Goal: Task Accomplishment & Management: Manage account settings

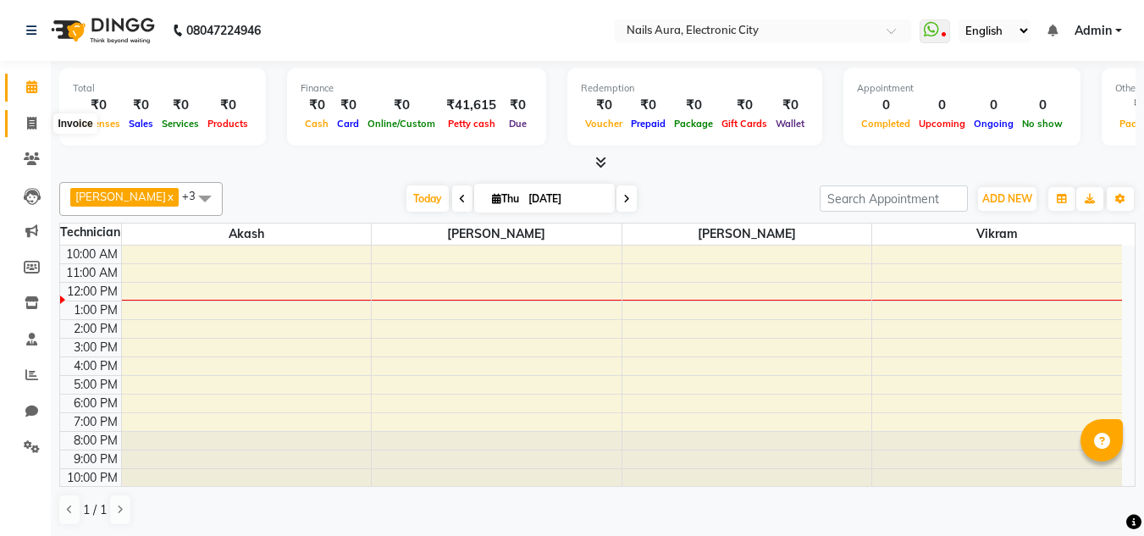
click at [30, 130] on span at bounding box center [32, 123] width 30 height 19
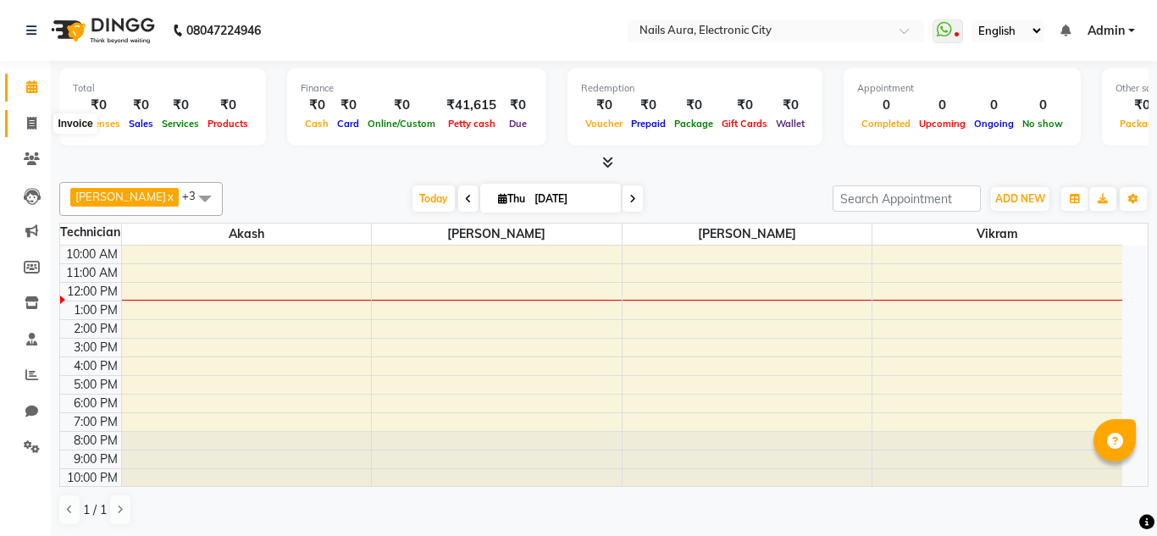
select select "service"
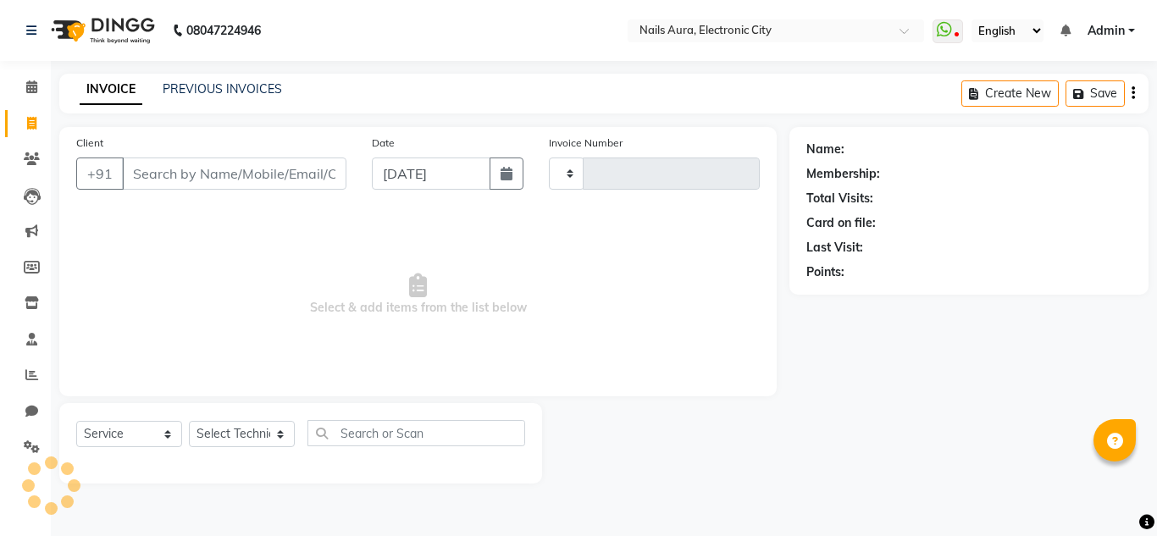
type input "0598"
select select "8179"
click at [210, 79] on div "INVOICE PREVIOUS INVOICES Create New Save" at bounding box center [603, 94] width 1089 height 40
click at [263, 80] on div "INVOICE PREVIOUS INVOICES Create New Save" at bounding box center [603, 94] width 1089 height 40
click at [180, 87] on link "PREVIOUS INVOICES" at bounding box center [222, 88] width 119 height 15
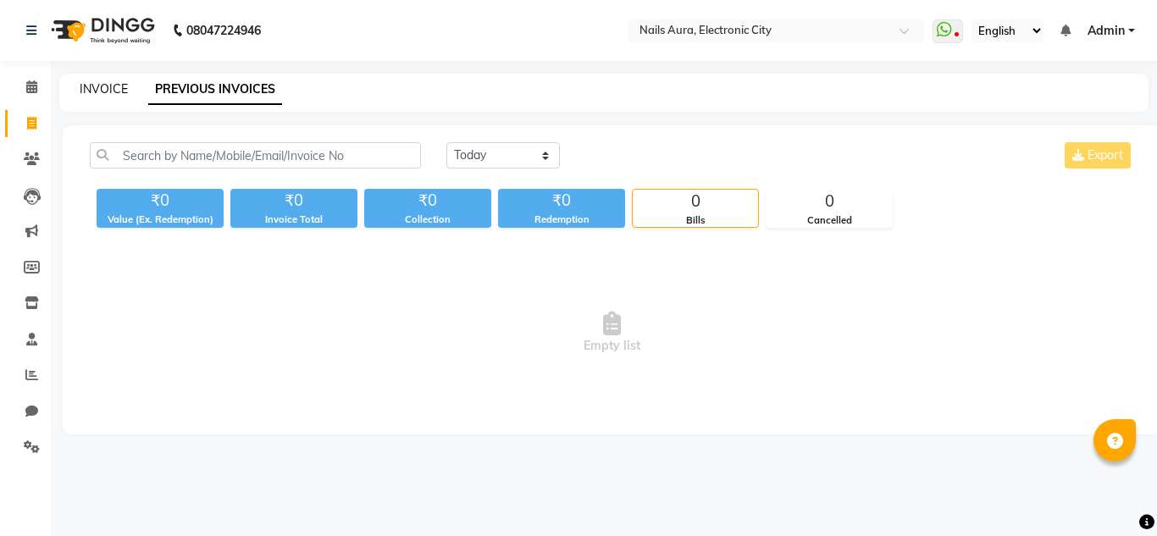
click at [99, 89] on link "INVOICE" at bounding box center [104, 88] width 48 height 15
select select "service"
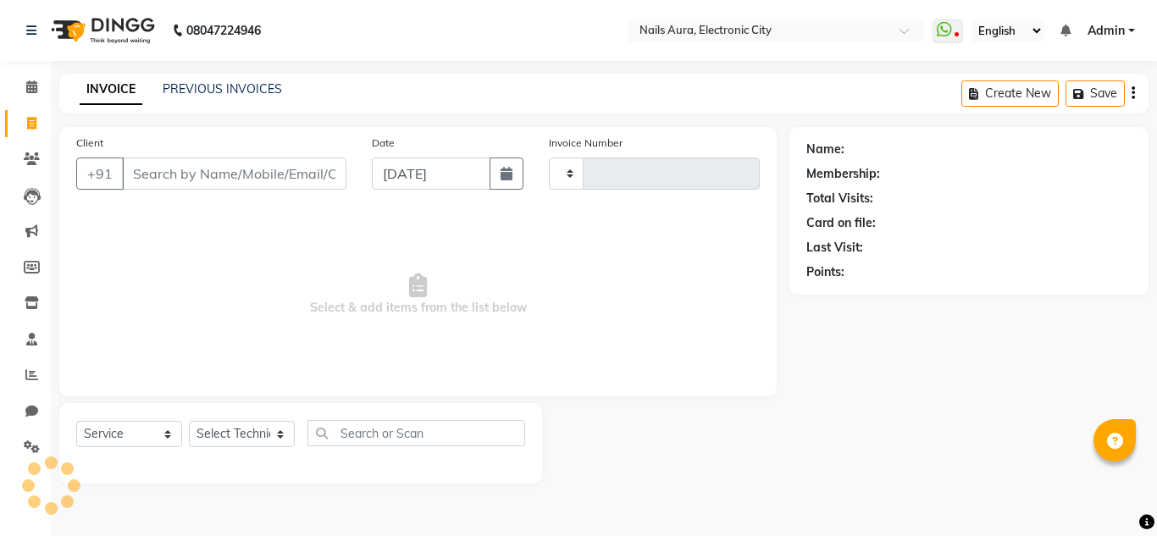
type input "0598"
select select "8179"
click at [232, 98] on div "INVOICE PREVIOUS INVOICES" at bounding box center [180, 89] width 243 height 19
click at [238, 80] on div "PREVIOUS INVOICES" at bounding box center [222, 89] width 119 height 18
click at [185, 90] on link "PREVIOUS INVOICES" at bounding box center [222, 88] width 119 height 15
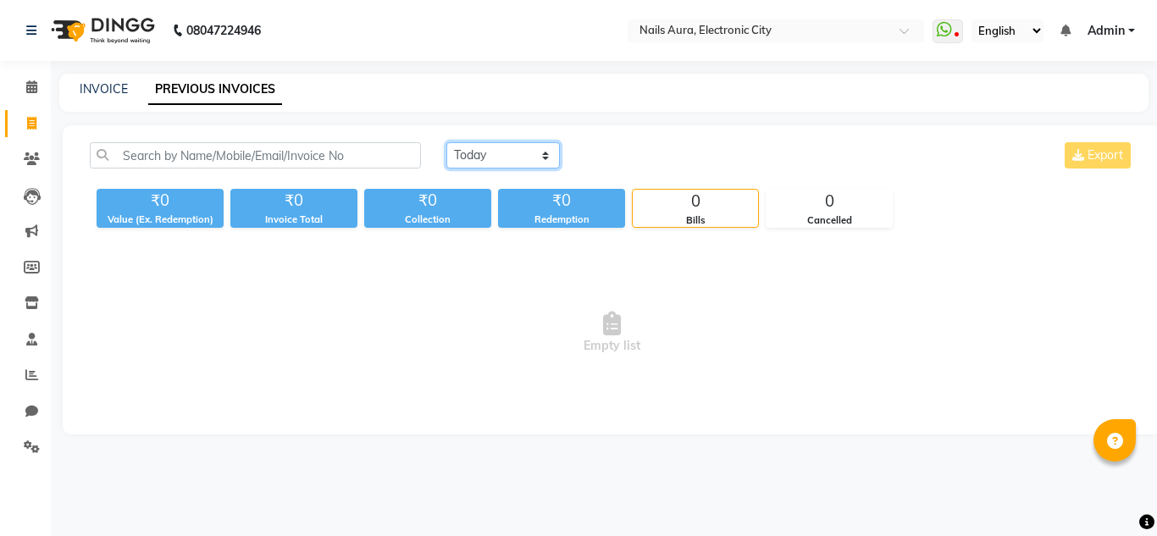
click at [487, 157] on select "Today Yesterday Custom Range" at bounding box center [502, 155] width 113 height 26
select select "yesterday"
click at [446, 142] on select "Today Yesterday Custom Range" at bounding box center [502, 155] width 113 height 26
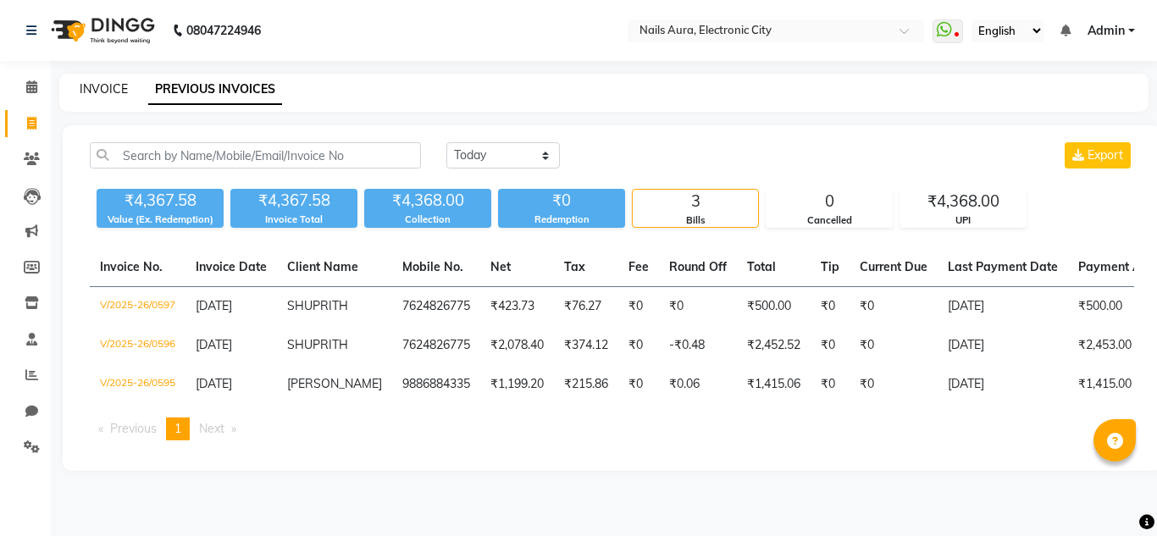
click at [97, 85] on link "INVOICE" at bounding box center [104, 88] width 48 height 15
select select "service"
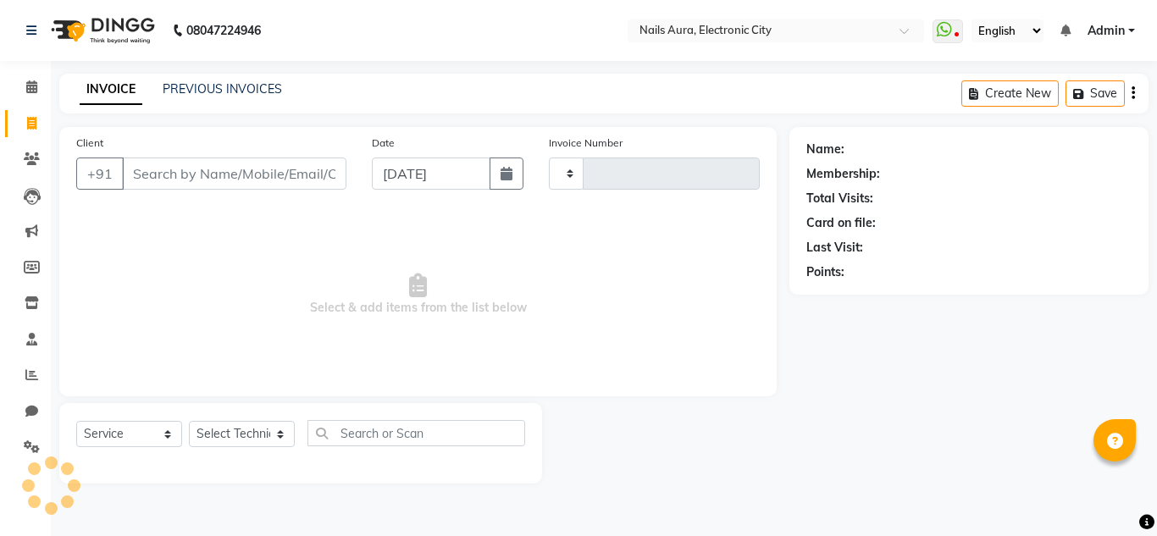
type input "0598"
select select "8179"
click at [25, 91] on span at bounding box center [32, 87] width 30 height 19
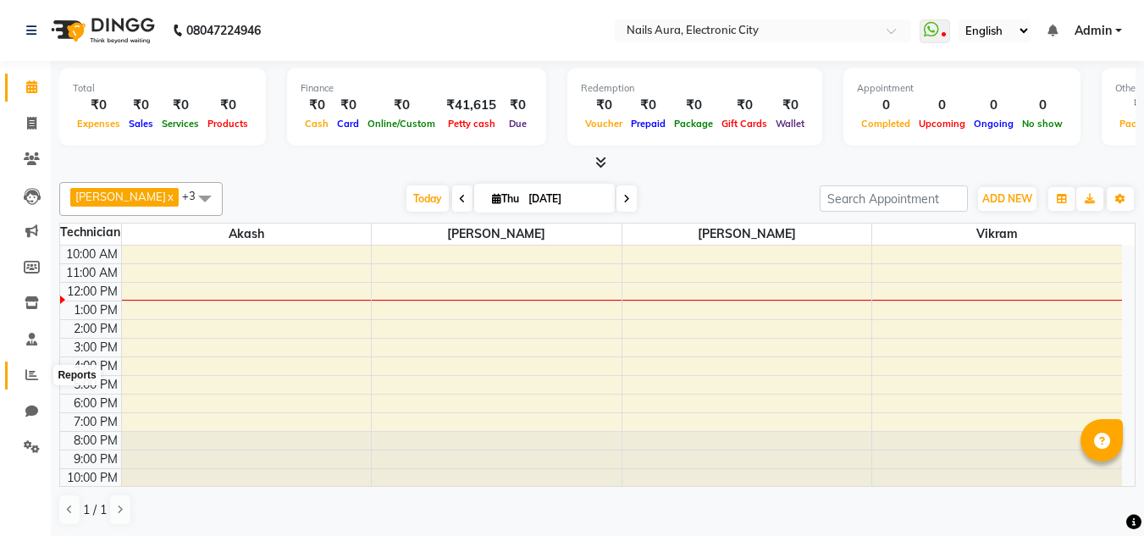
click at [35, 375] on icon at bounding box center [31, 374] width 13 height 13
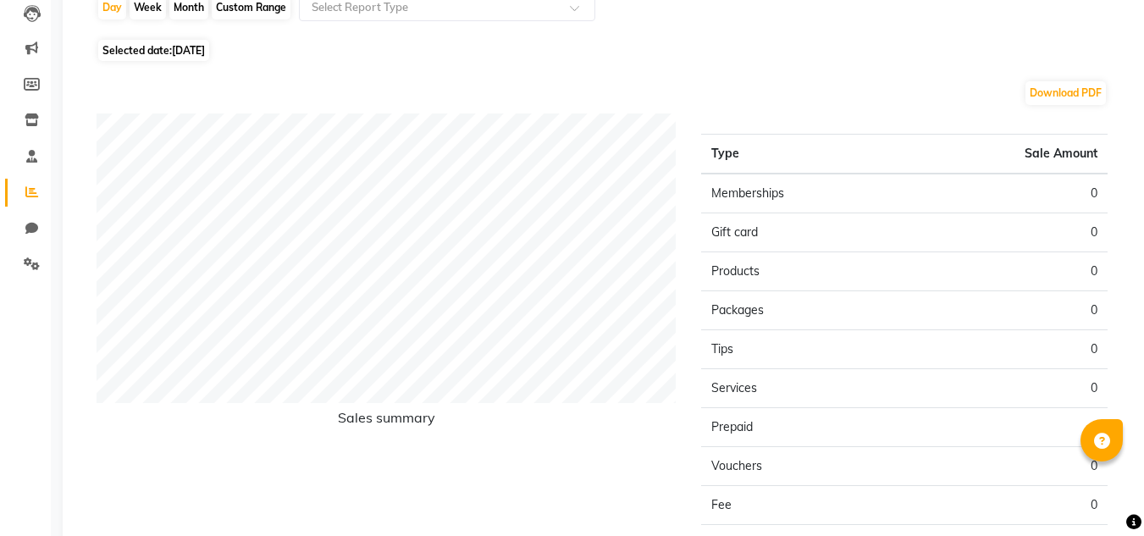
scroll to position [54, 0]
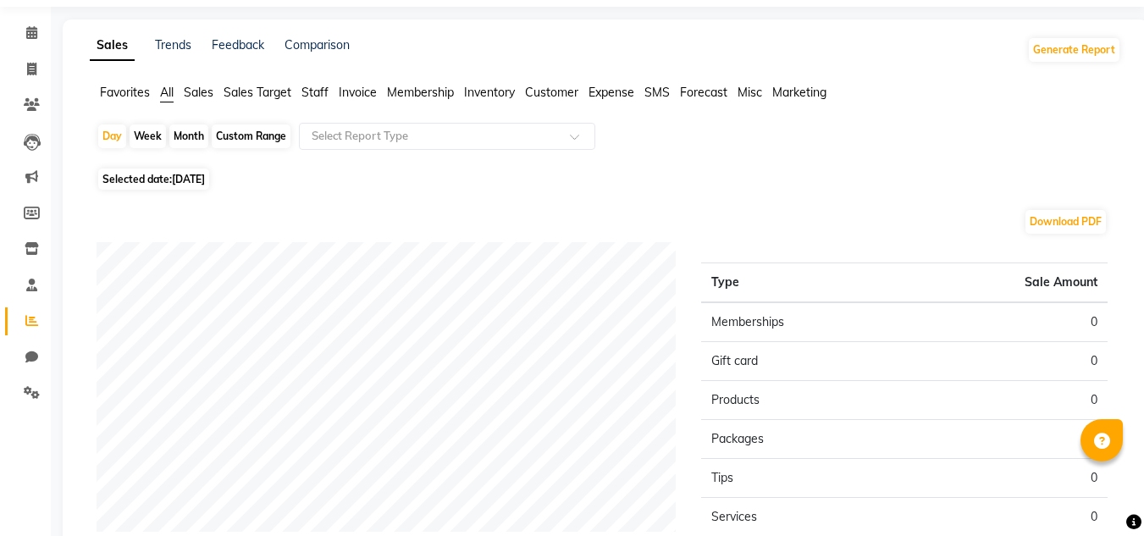
click at [191, 133] on div "Month" at bounding box center [188, 136] width 39 height 24
select select "9"
select select "2025"
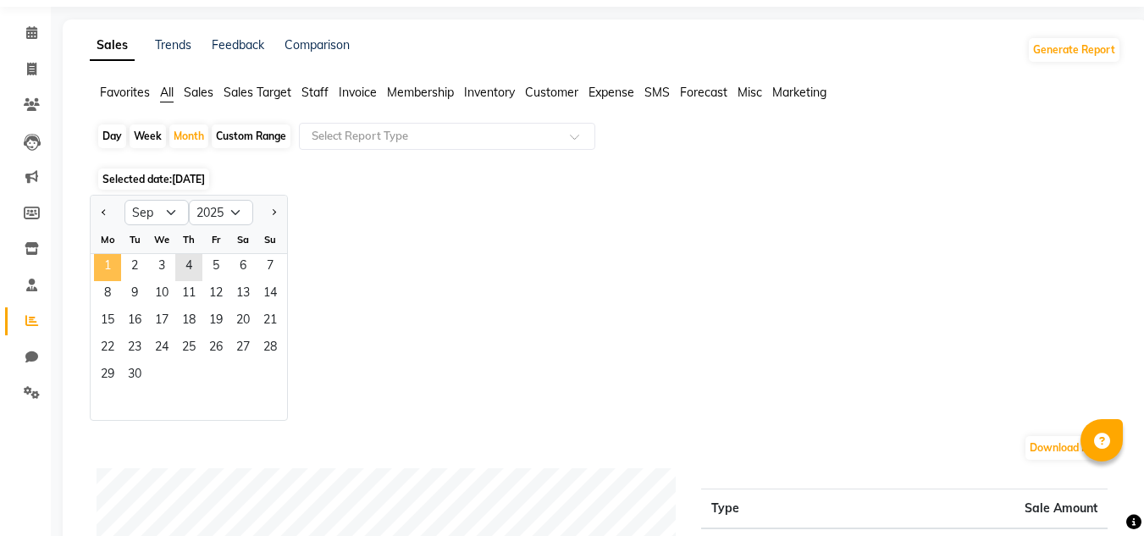
click at [107, 267] on span "1" at bounding box center [107, 267] width 27 height 27
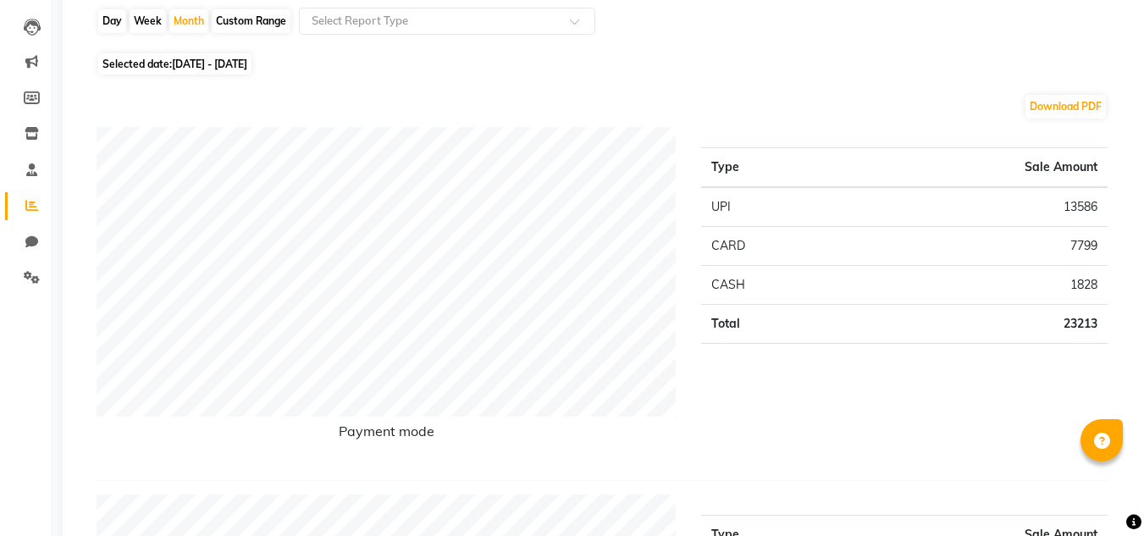
scroll to position [0, 0]
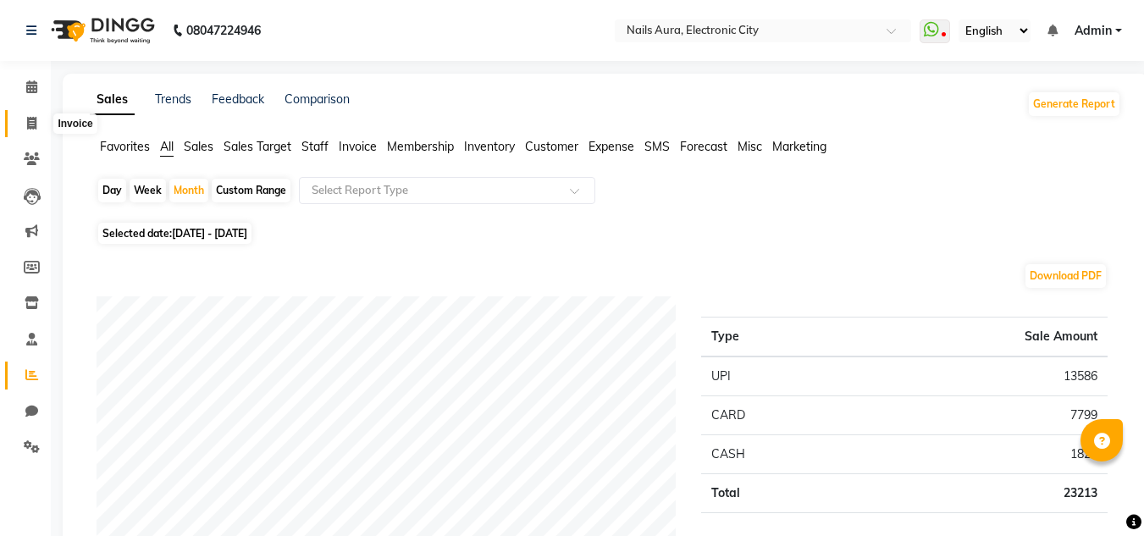
drag, startPoint x: 28, startPoint y: 127, endPoint x: 38, endPoint y: 141, distance: 16.9
click at [27, 127] on icon at bounding box center [31, 123] width 9 height 13
select select "service"
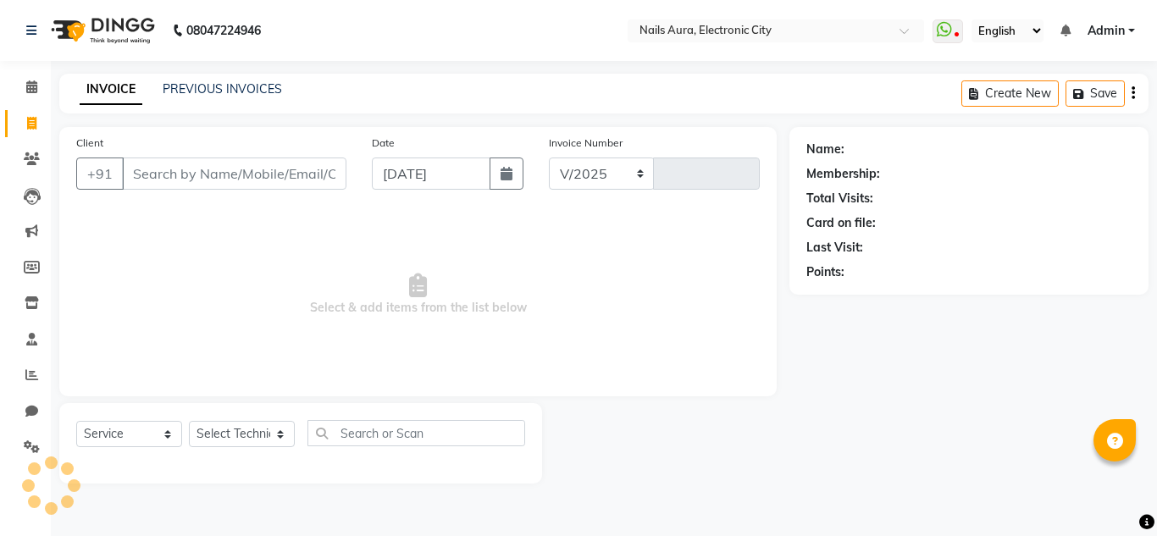
select select "8179"
type input "0598"
click at [233, 436] on select "Select Technician [PERSON_NAME] [PERSON_NAME] Pooja [PERSON_NAME] [PERSON_NAME]…" at bounding box center [242, 434] width 106 height 26
select select "81947"
click at [189, 421] on select "Select Technician [PERSON_NAME] [PERSON_NAME] Pooja [PERSON_NAME] [PERSON_NAME]…" at bounding box center [242, 434] width 106 height 26
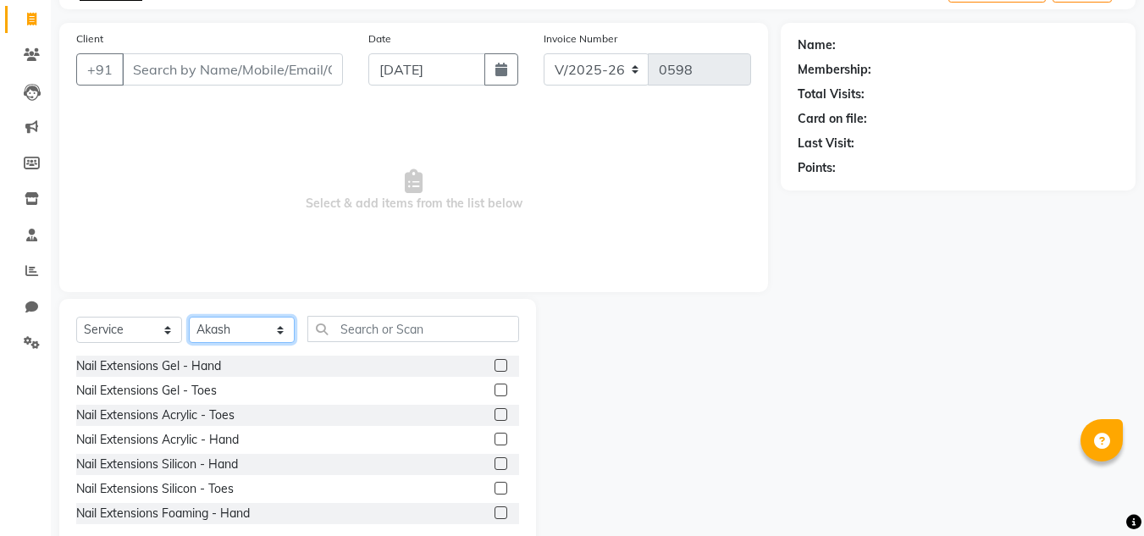
scroll to position [142, 0]
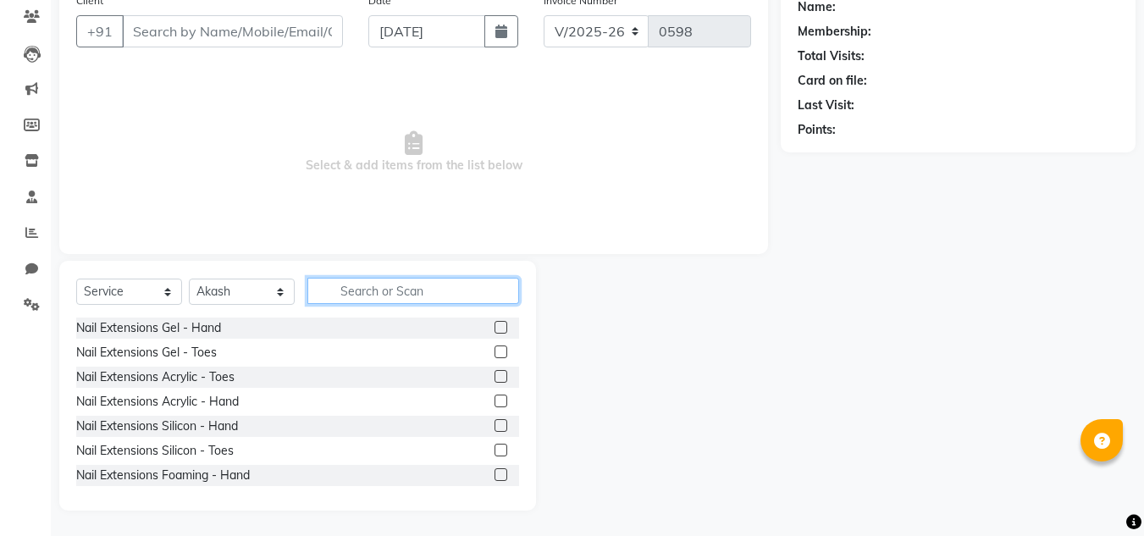
click at [412, 295] on input "text" at bounding box center [413, 291] width 212 height 26
click at [494, 403] on label at bounding box center [500, 401] width 13 height 13
click at [494, 403] on input "checkbox" at bounding box center [499, 401] width 11 height 11
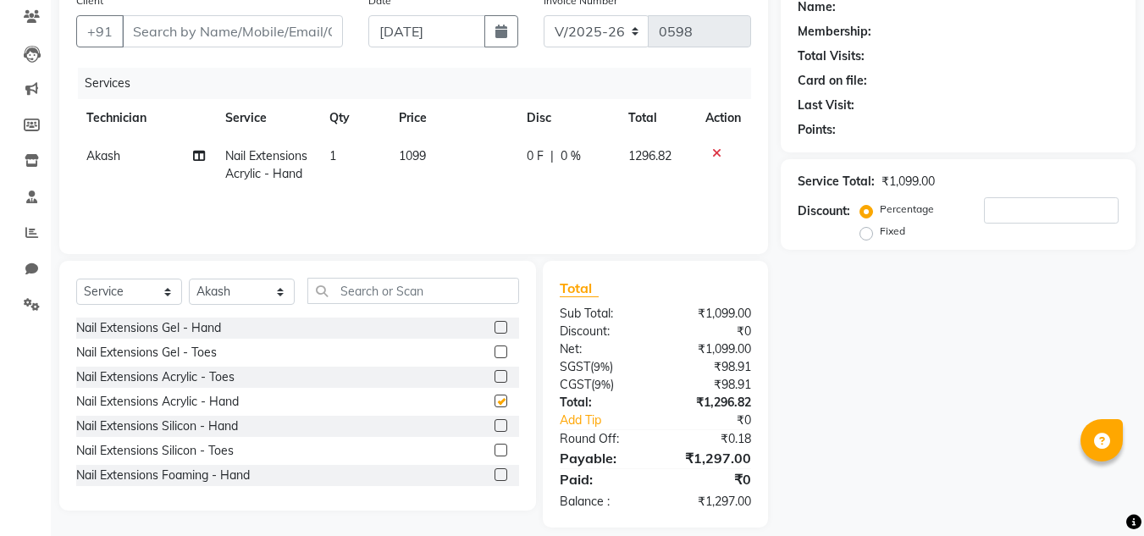
checkbox input "false"
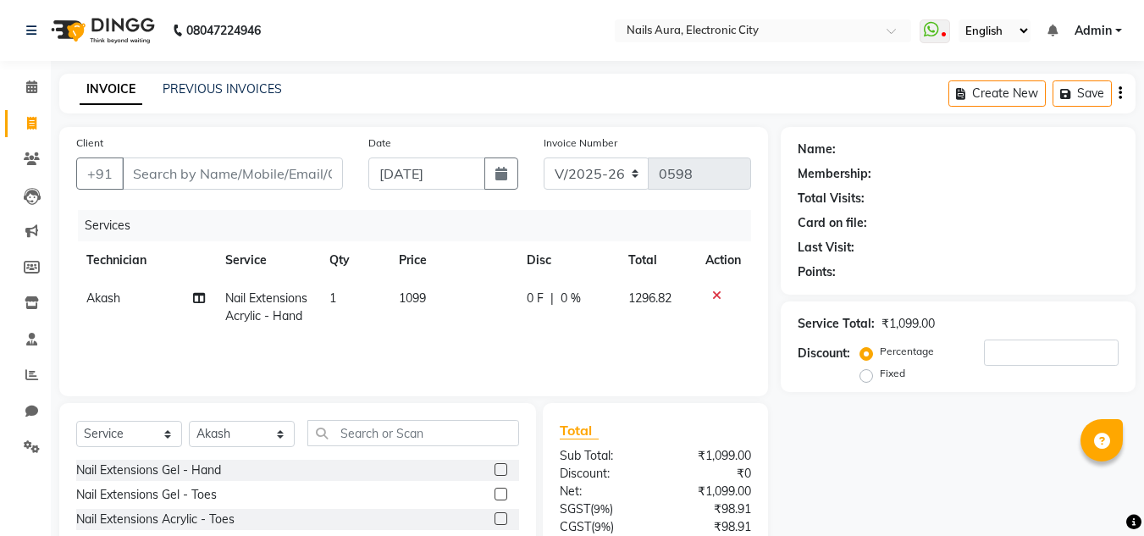
click at [419, 296] on span "1099" at bounding box center [412, 297] width 27 height 15
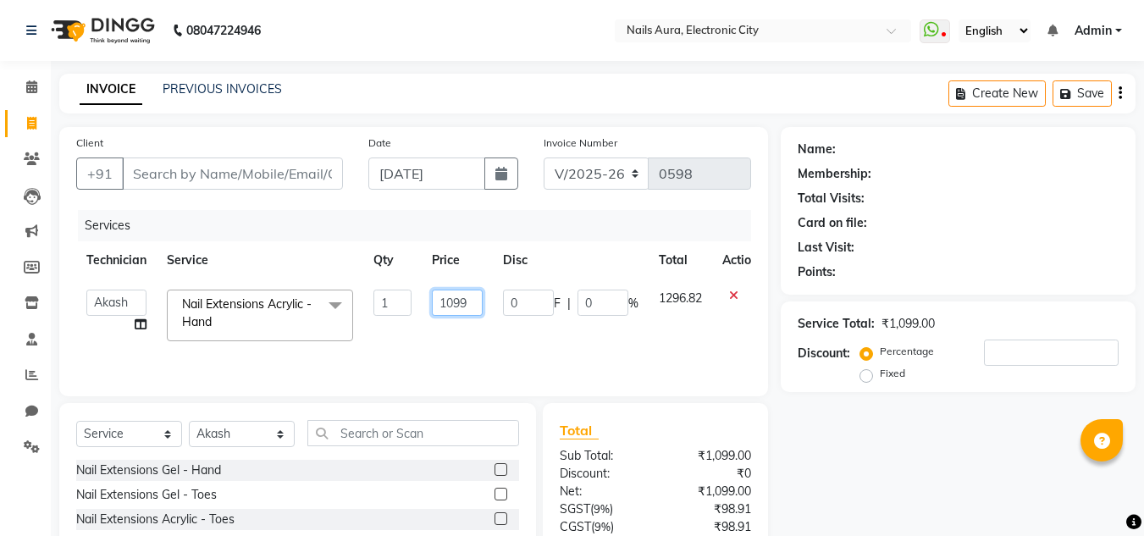
click at [471, 302] on input "1099" at bounding box center [457, 303] width 51 height 26
type input "1"
type input "550"
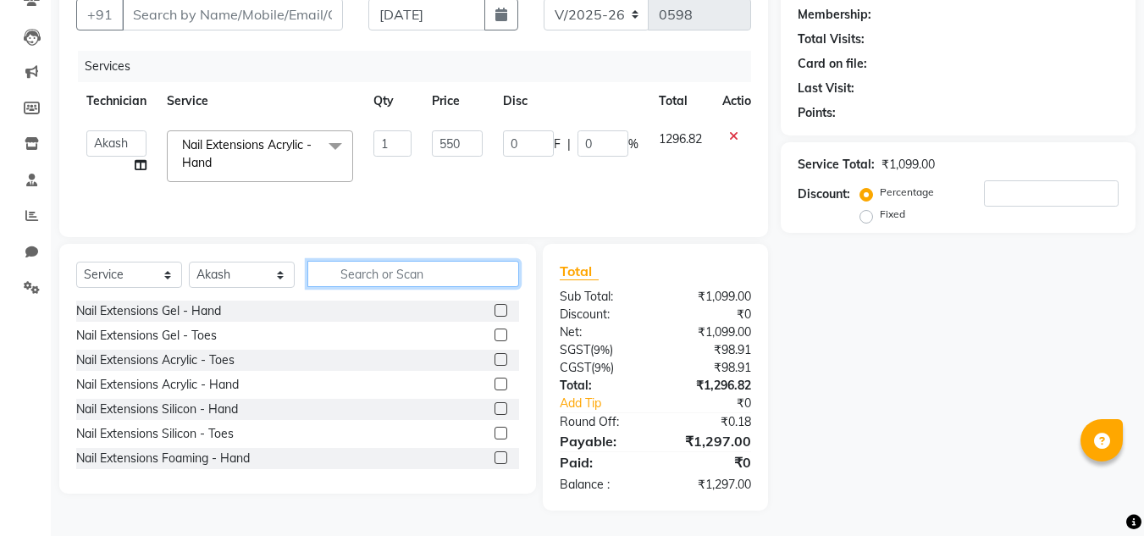
click at [397, 269] on div "Select Service Product Membership Package Voucher Prepaid Gift Card Select Tech…" at bounding box center [297, 369] width 477 height 250
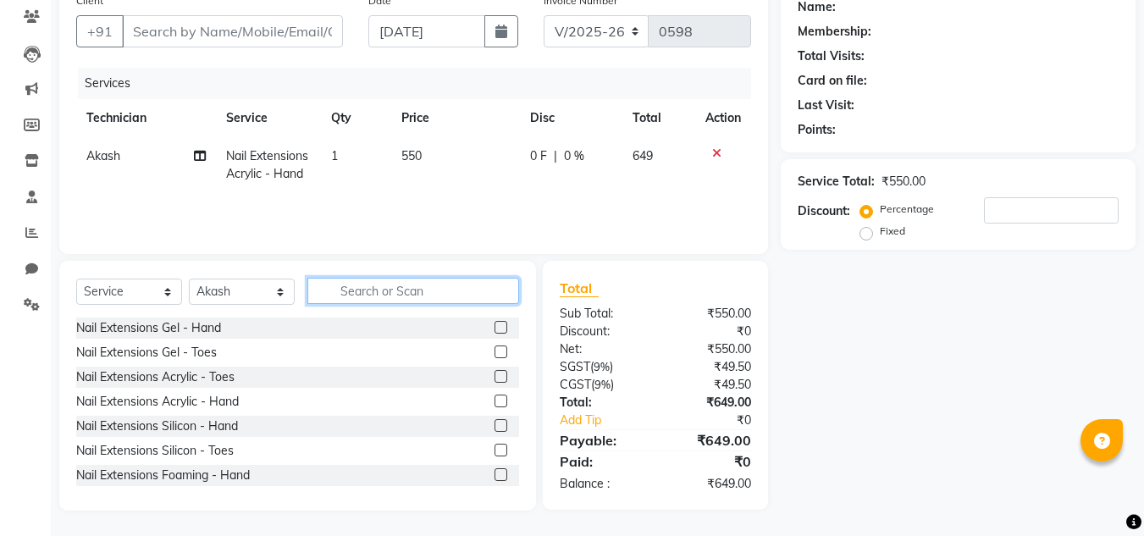
scroll to position [142, 0]
click at [232, 293] on select "Select Technician [PERSON_NAME] [PERSON_NAME] Pooja [PERSON_NAME] [PERSON_NAME]…" at bounding box center [242, 292] width 106 height 26
select select "80444"
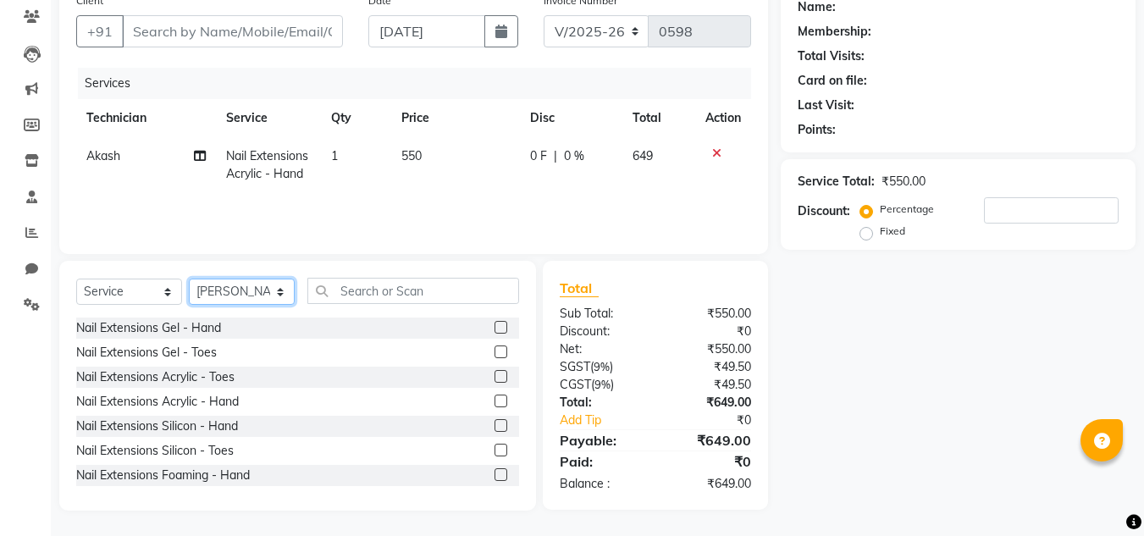
click at [189, 279] on select "Select Technician [PERSON_NAME] [PERSON_NAME] Pooja [PERSON_NAME] [PERSON_NAME]…" at bounding box center [242, 292] width 106 height 26
click at [398, 294] on input "text" at bounding box center [413, 291] width 212 height 26
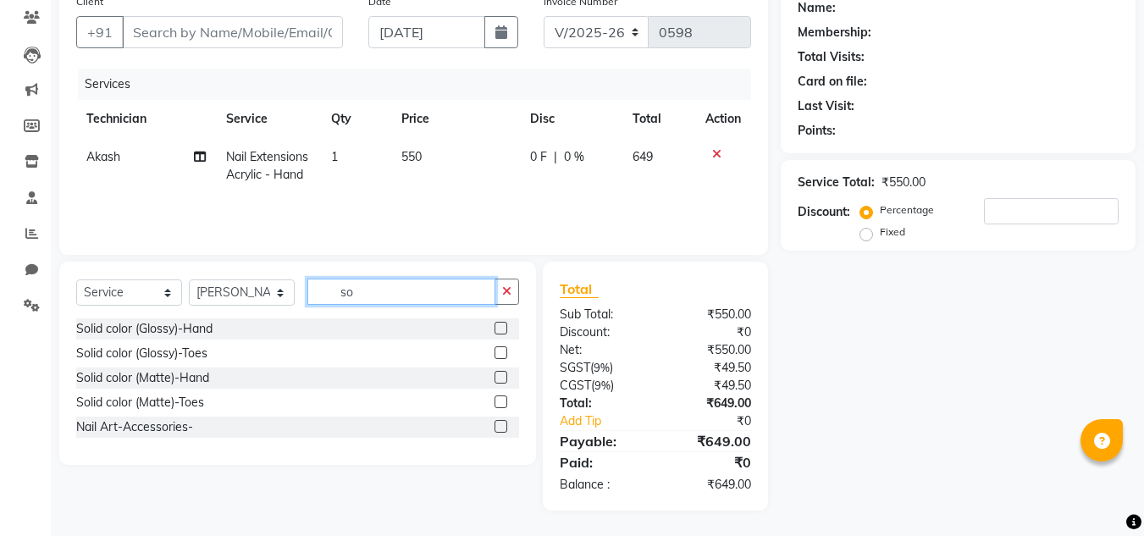
scroll to position [141, 0]
type input "s"
type input "gli"
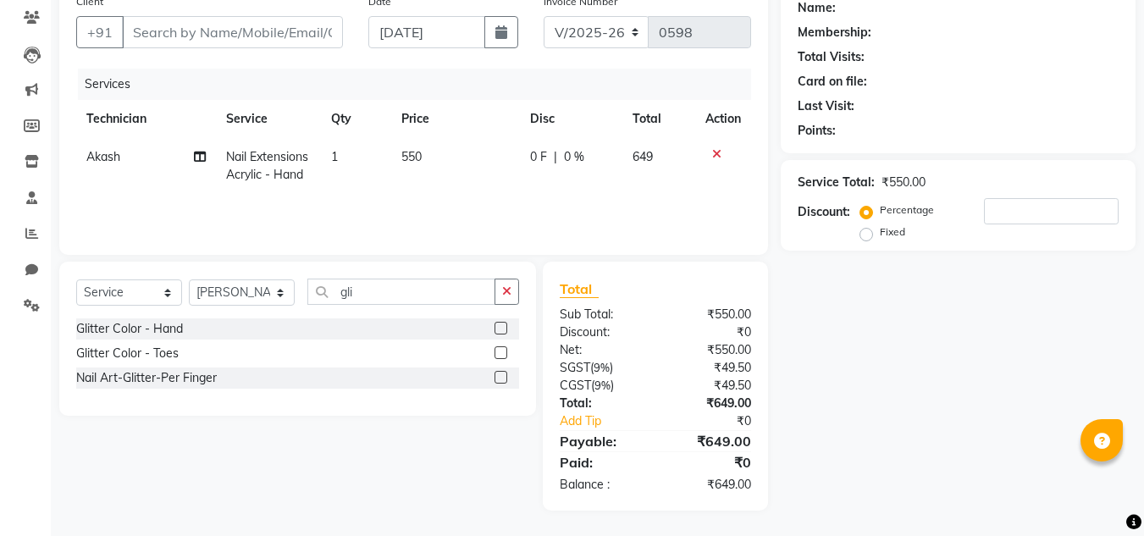
click at [499, 325] on label at bounding box center [500, 328] width 13 height 13
click at [499, 325] on input "checkbox" at bounding box center [499, 328] width 11 height 11
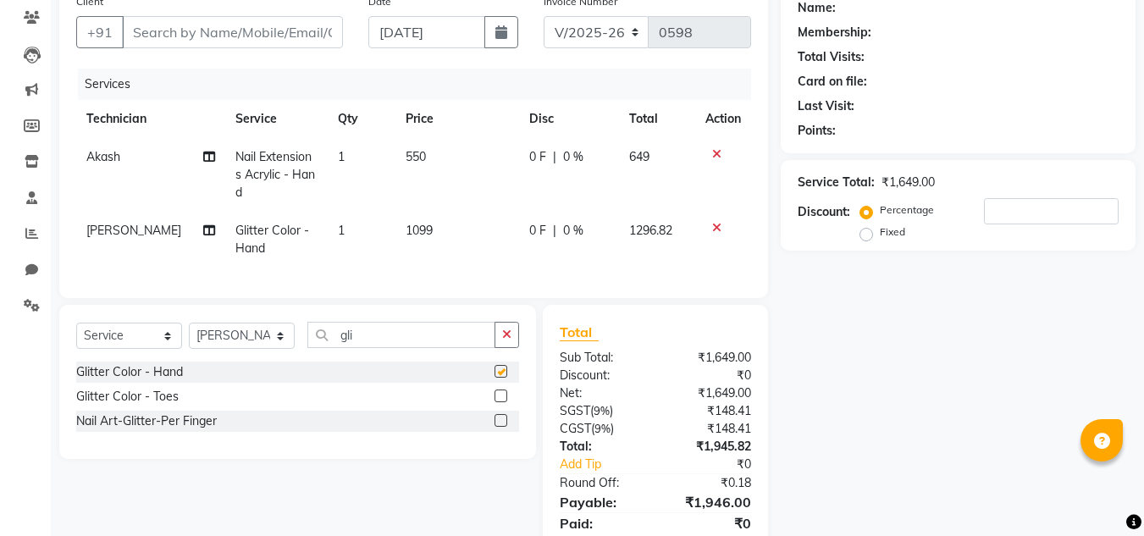
checkbox input "false"
click at [428, 229] on td "1099" at bounding box center [457, 240] width 124 height 56
select select "80444"
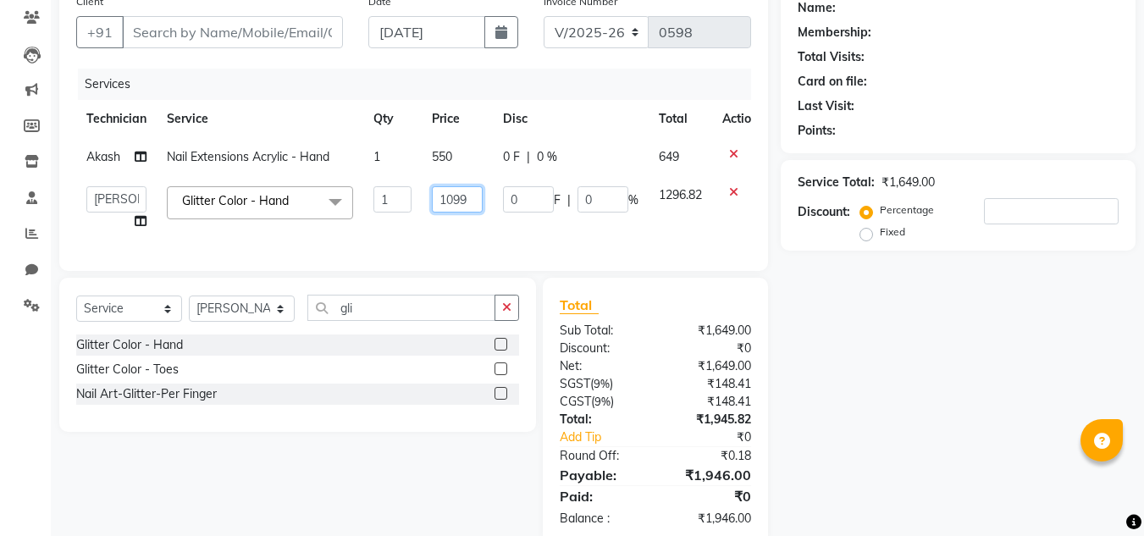
click at [474, 204] on input "1099" at bounding box center [457, 199] width 51 height 26
type input "1"
type input "600"
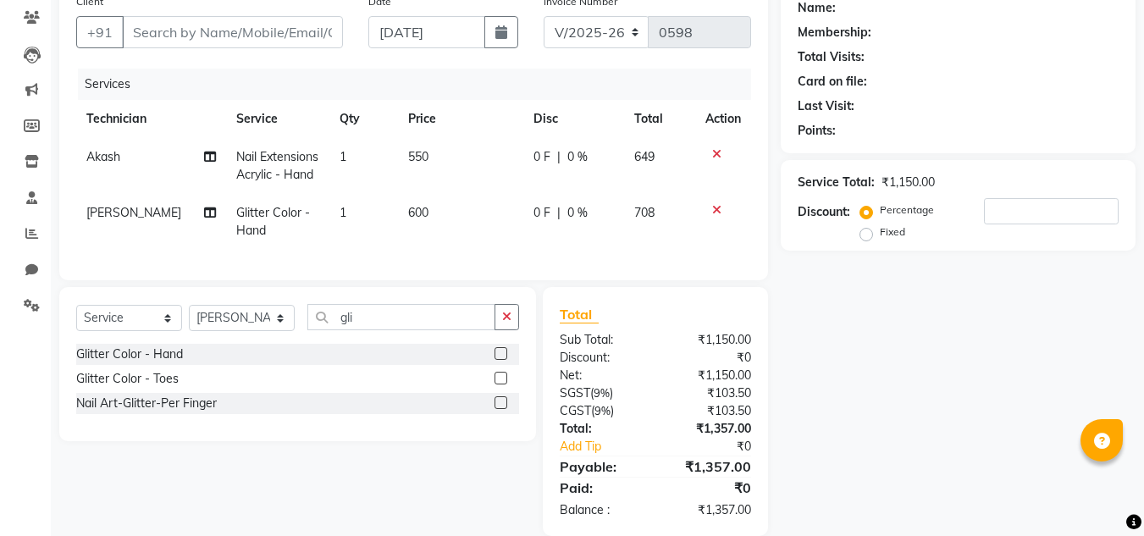
click at [914, 353] on div "Name: Membership: Total Visits: Card on file: Last Visit: Points: Service Total…" at bounding box center [964, 261] width 367 height 550
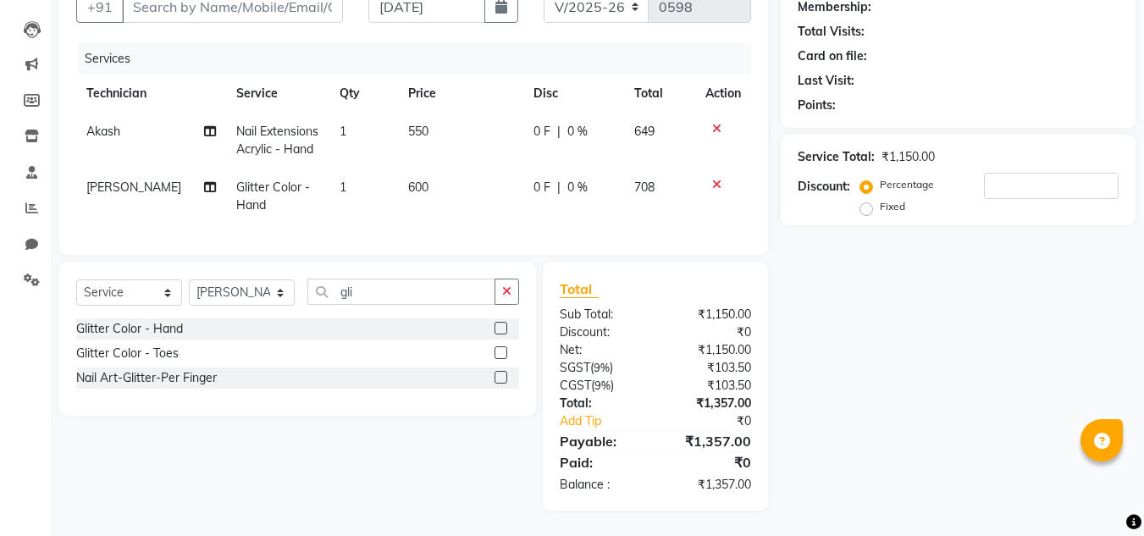
scroll to position [10, 0]
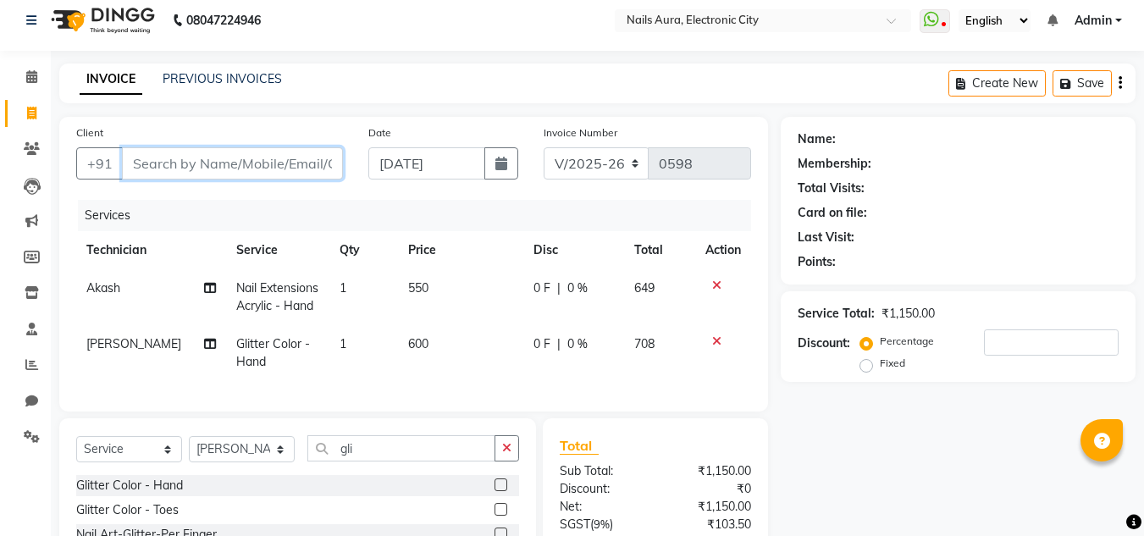
click at [227, 163] on input "Client" at bounding box center [232, 163] width 221 height 32
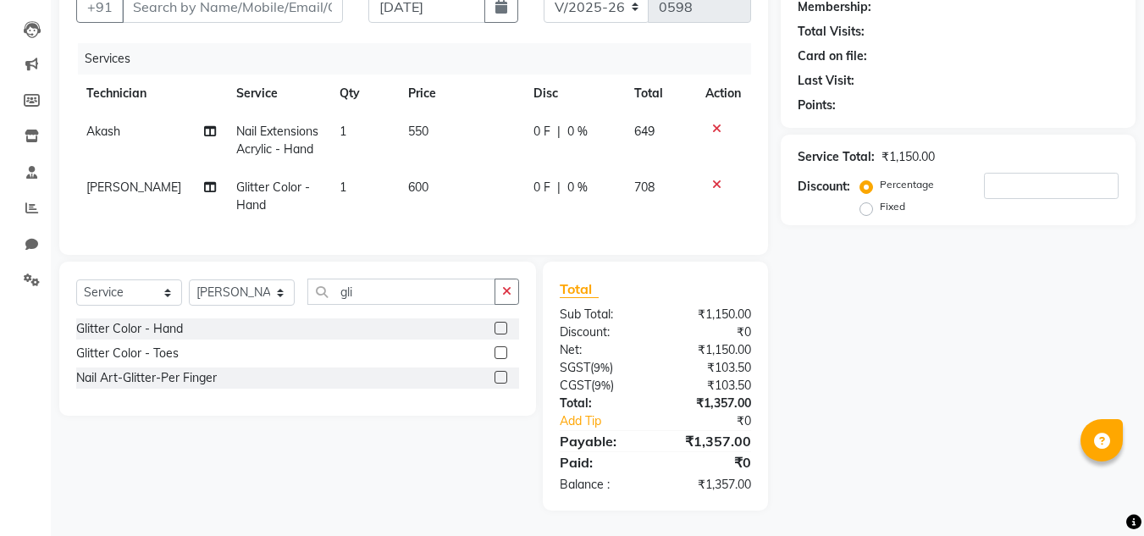
click at [420, 185] on td "600" at bounding box center [460, 196] width 125 height 56
select select "80444"
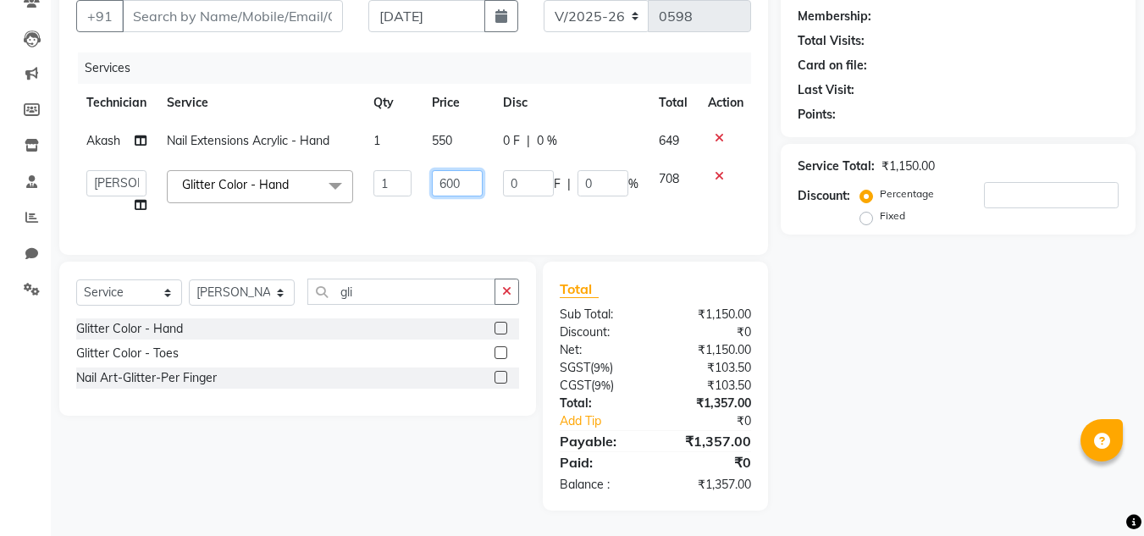
click at [470, 178] on input "600" at bounding box center [457, 183] width 51 height 26
type input "6"
type input "7"
type input "700"
click at [1046, 429] on div "Name: Membership: Total Visits: Card on file: Last Visit: Points: Service Total…" at bounding box center [964, 240] width 367 height 541
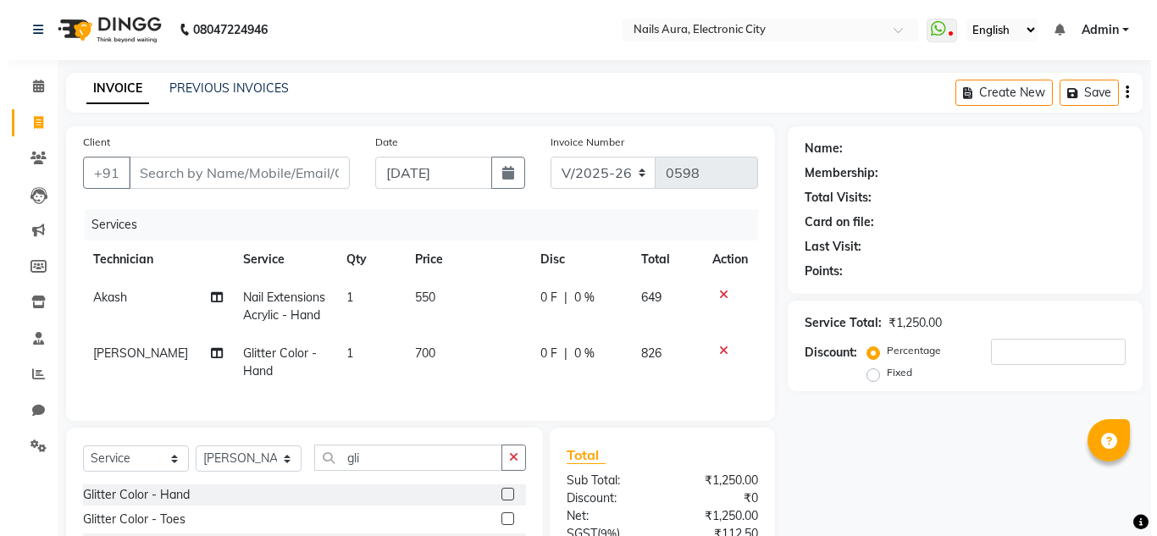
scroll to position [0, 0]
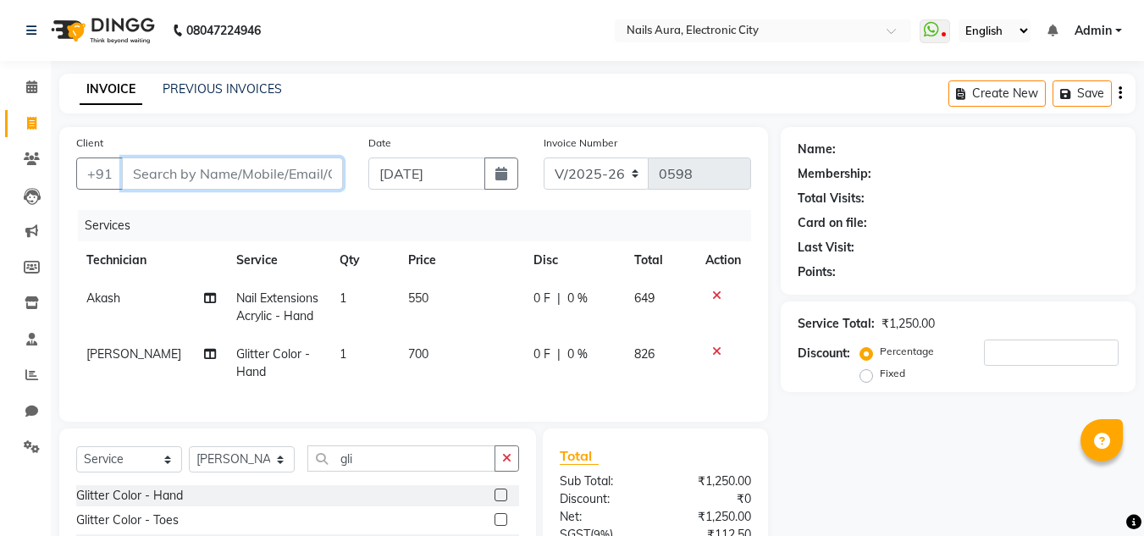
click at [198, 178] on input "Client" at bounding box center [232, 173] width 221 height 32
type input "7"
type input "0"
type input "7829284932"
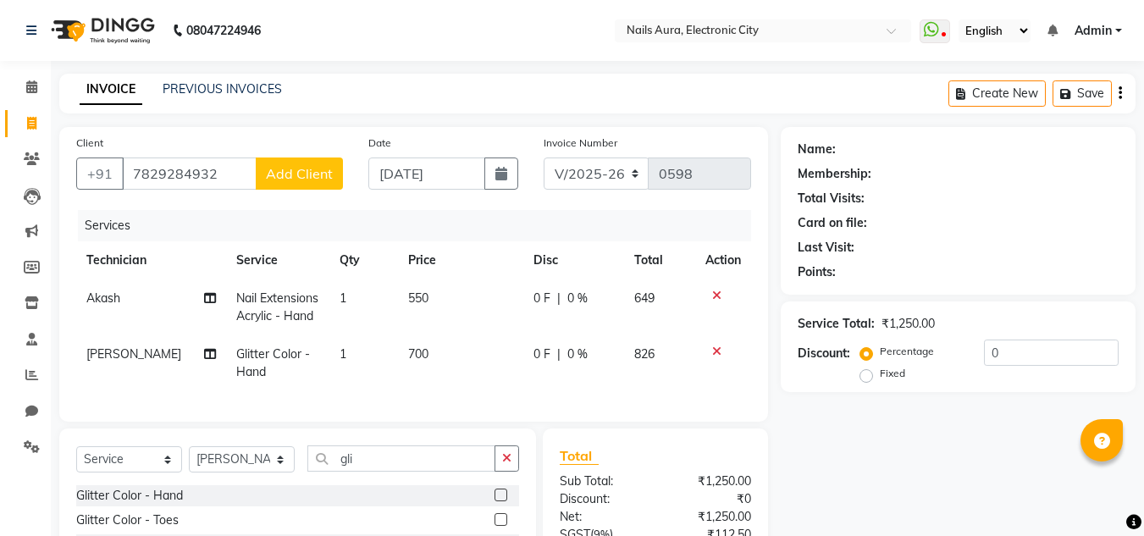
click at [280, 182] on button "Add Client" at bounding box center [299, 173] width 87 height 32
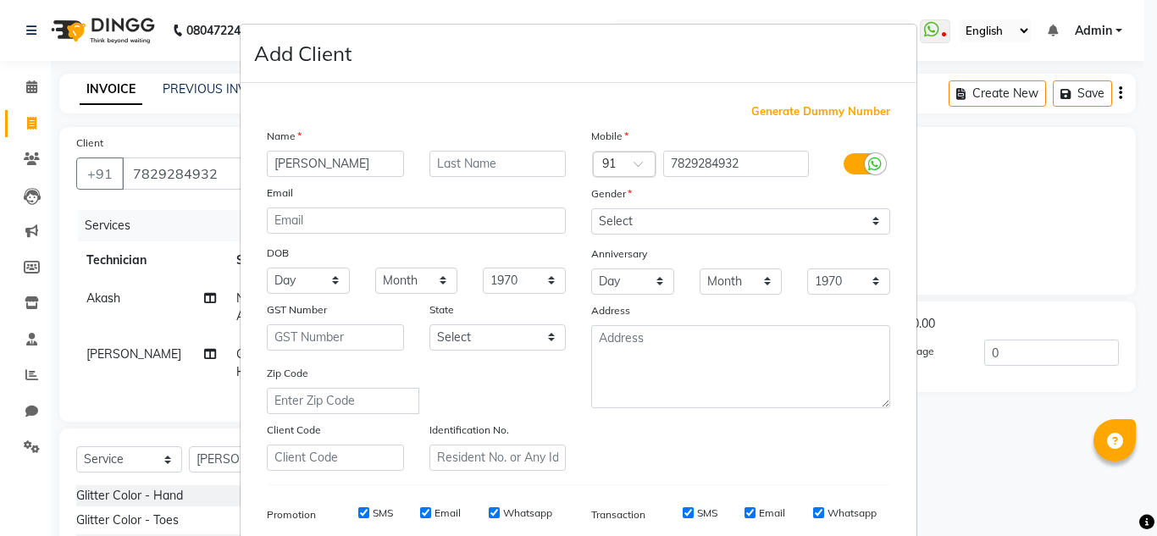
type input "[PERSON_NAME]"
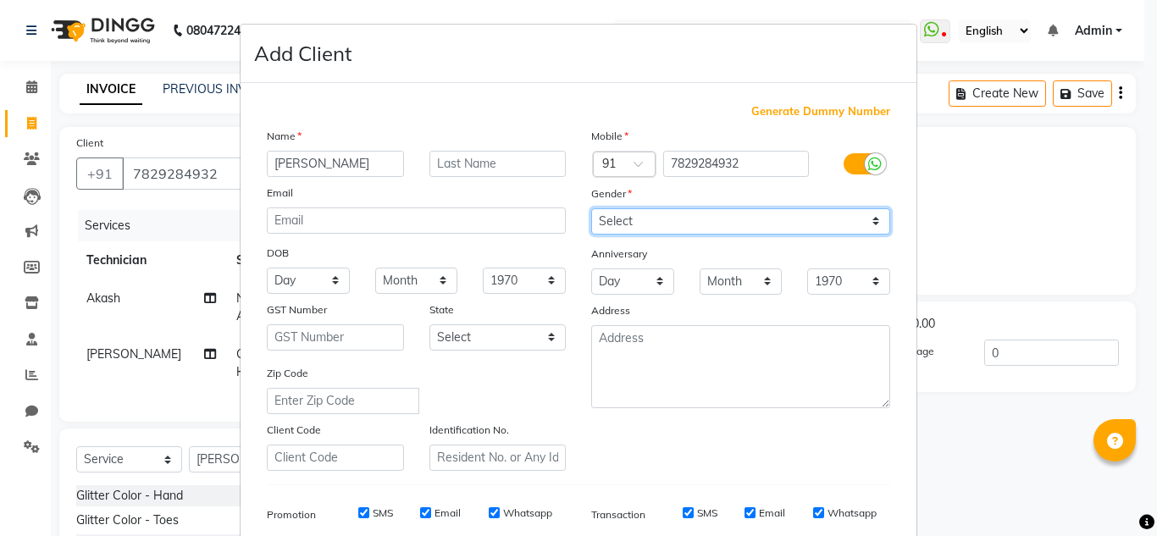
click at [761, 221] on select "Select [DEMOGRAPHIC_DATA] [DEMOGRAPHIC_DATA] Other Prefer Not To Say" at bounding box center [740, 221] width 299 height 26
select select "[DEMOGRAPHIC_DATA]"
click at [591, 208] on select "Select [DEMOGRAPHIC_DATA] [DEMOGRAPHIC_DATA] Other Prefer Not To Say" at bounding box center [740, 221] width 299 height 26
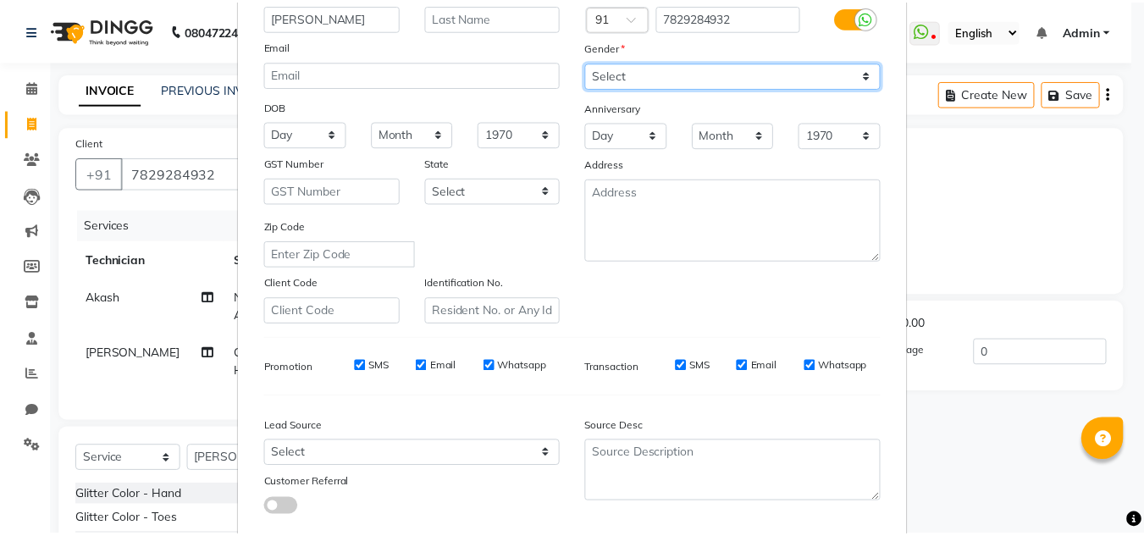
scroll to position [246, 0]
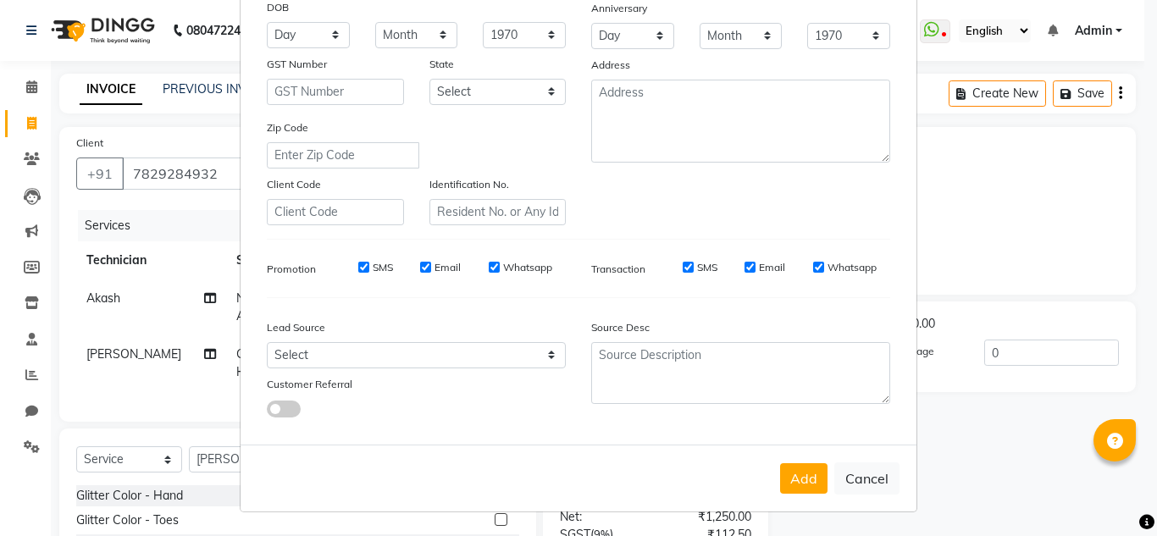
click at [803, 472] on button "Add" at bounding box center [803, 478] width 47 height 30
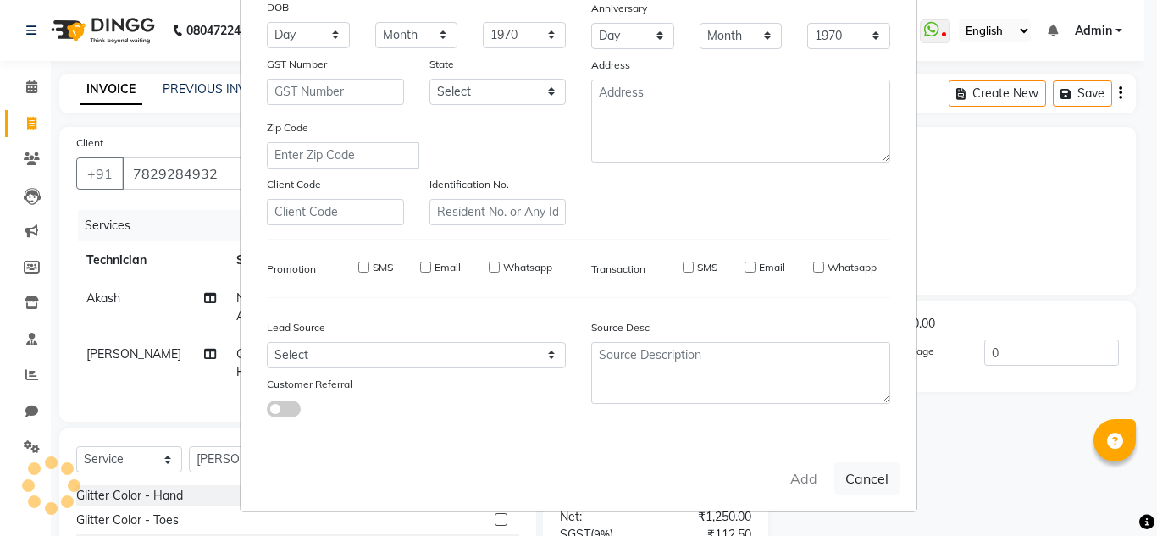
select select
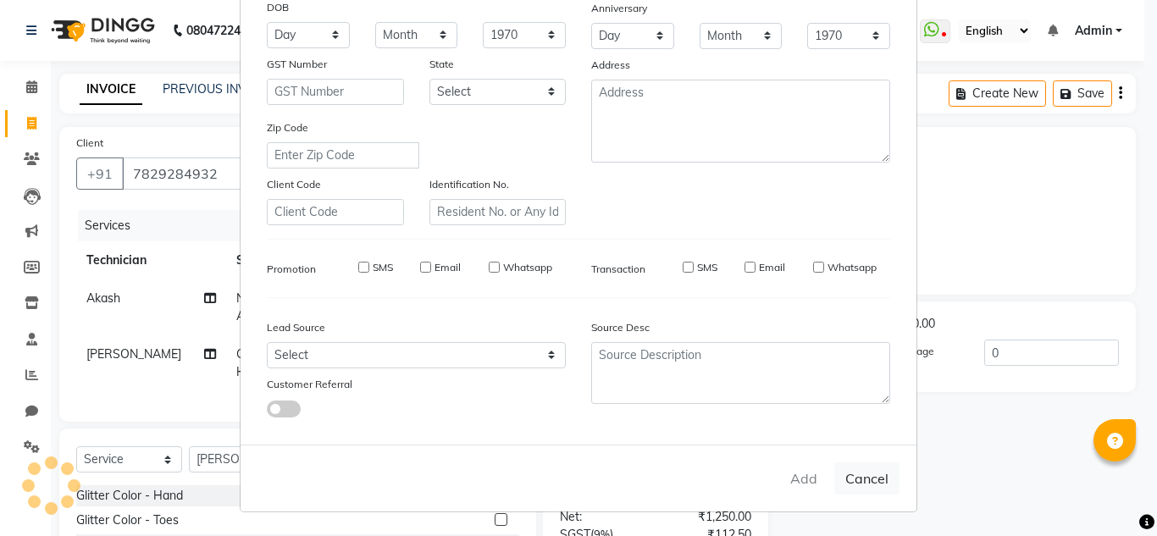
select select
checkbox input "false"
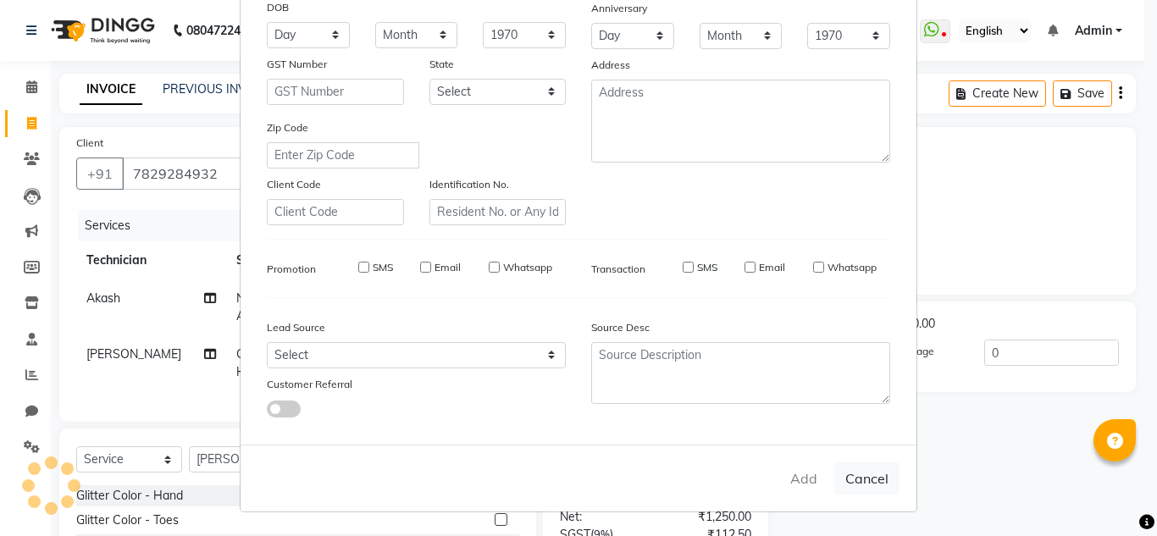
checkbox input "false"
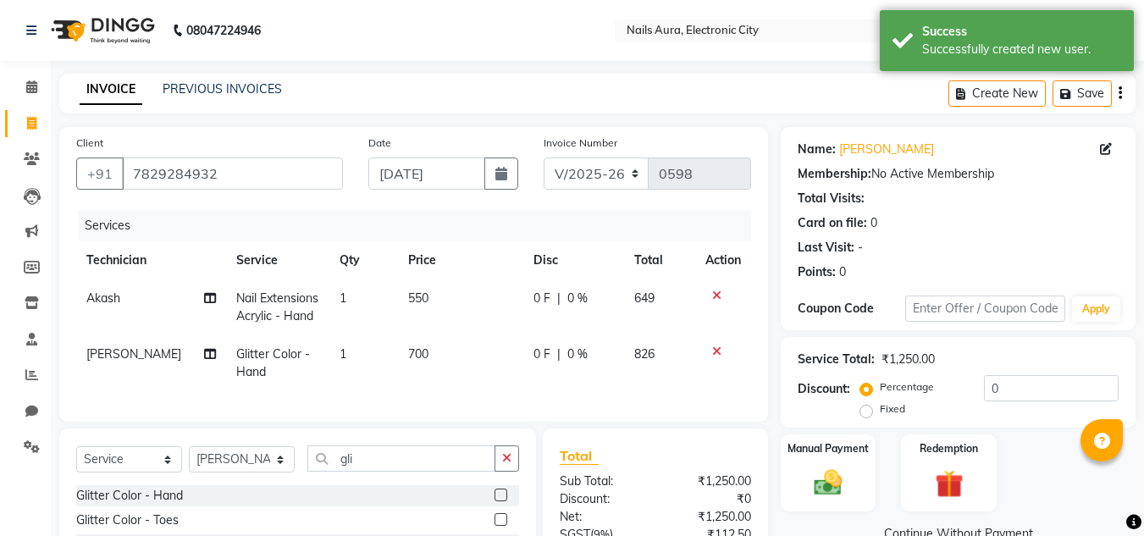
scroll to position [180, 0]
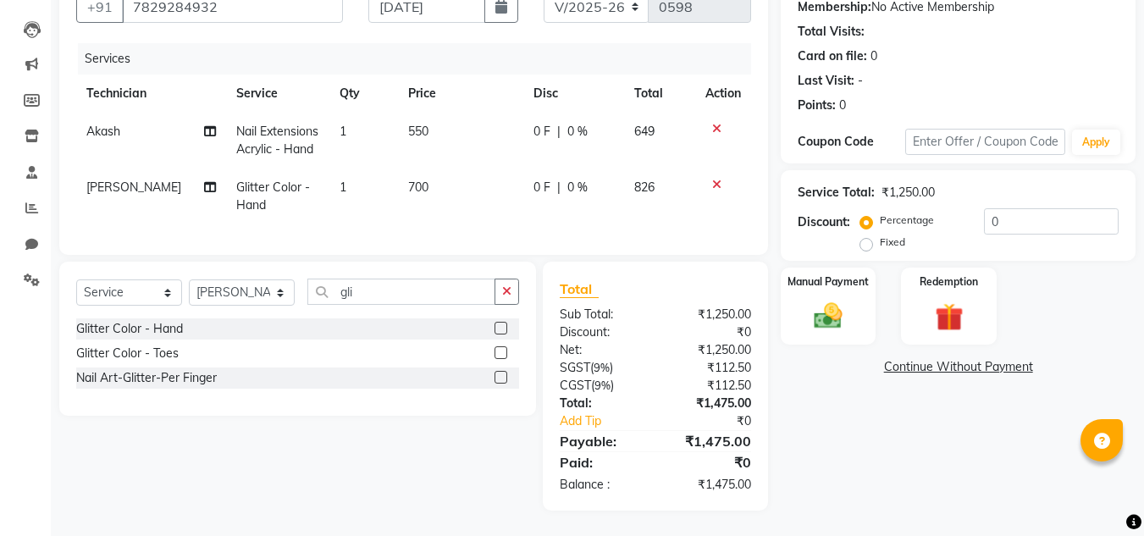
click at [715, 123] on icon at bounding box center [716, 129] width 9 height 12
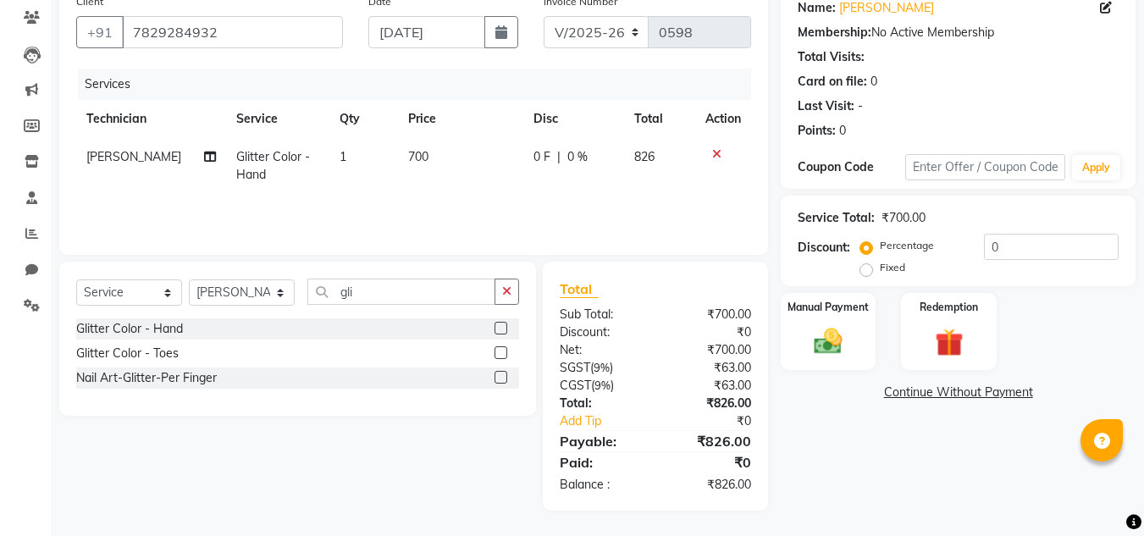
click at [880, 272] on label "Fixed" at bounding box center [892, 267] width 25 height 15
click at [865, 272] on input "Fixed" at bounding box center [870, 268] width 12 height 12
radio input "true"
click at [1002, 251] on input "0" at bounding box center [1051, 247] width 135 height 26
type input "6"
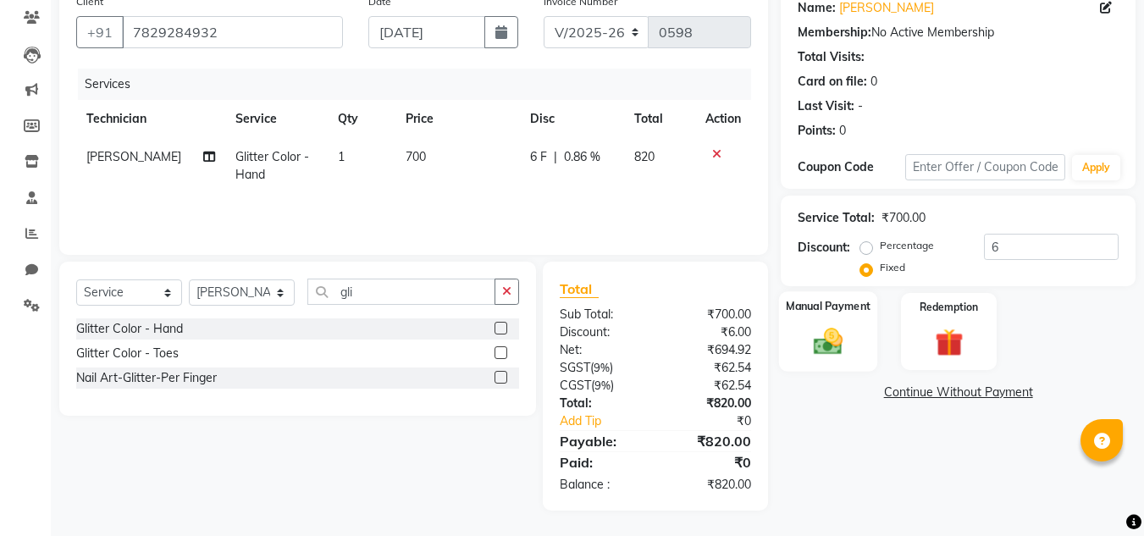
click at [825, 339] on img at bounding box center [827, 341] width 47 height 34
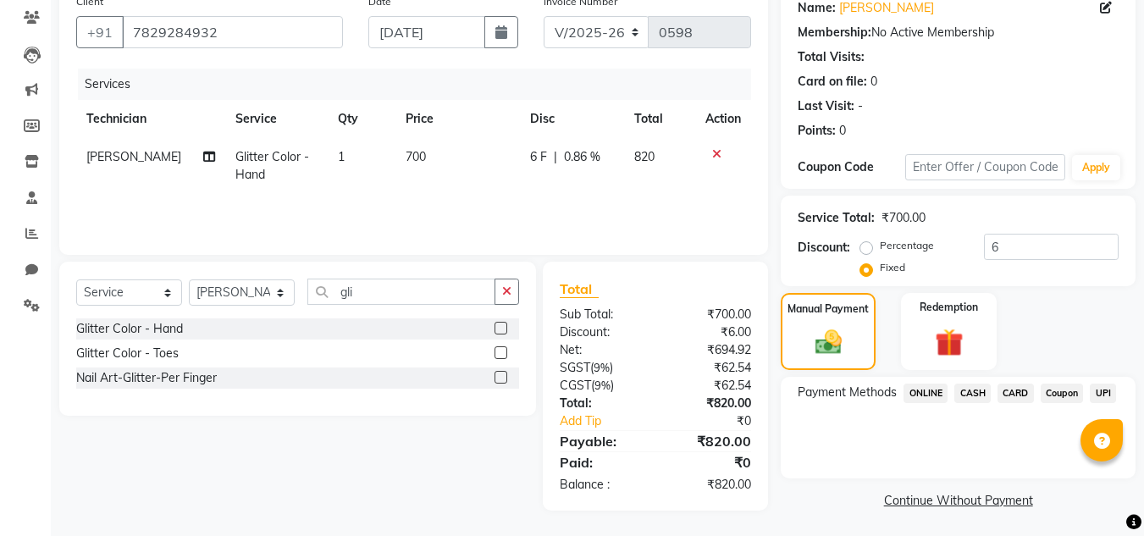
scroll to position [144, 0]
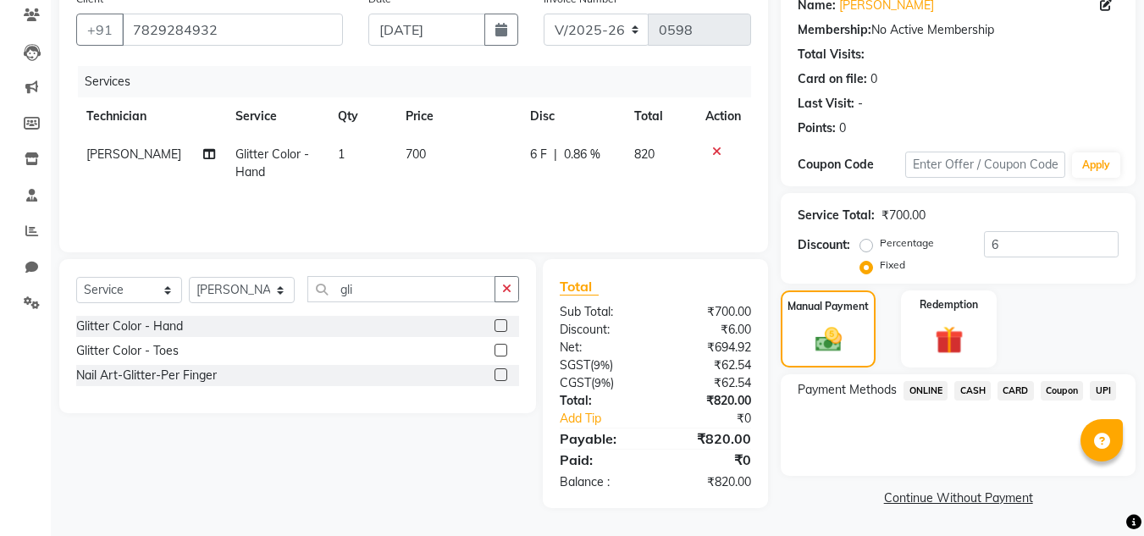
click at [970, 391] on span "CASH" at bounding box center [972, 390] width 36 height 19
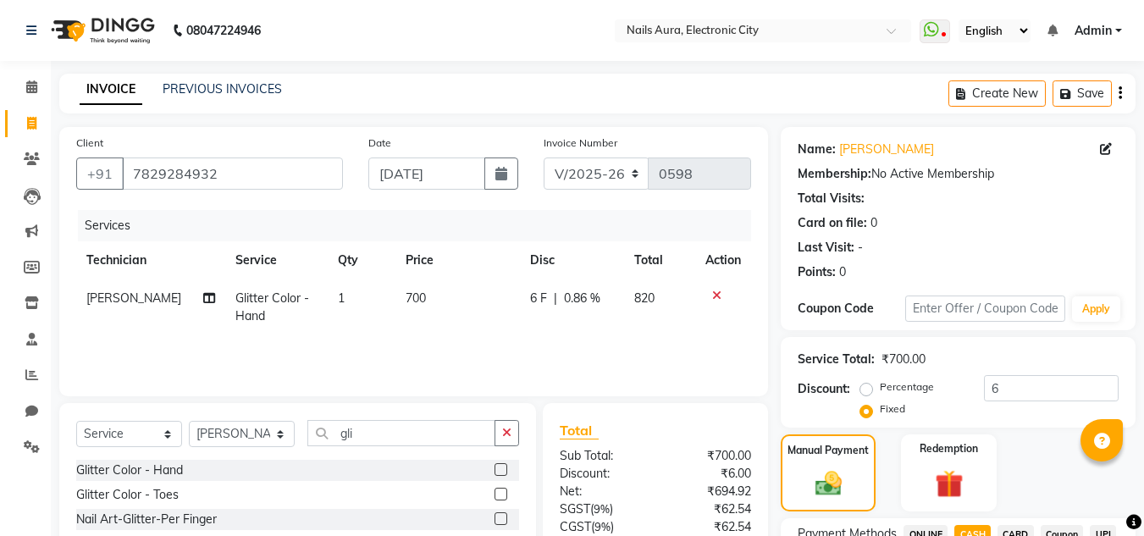
scroll to position [168, 0]
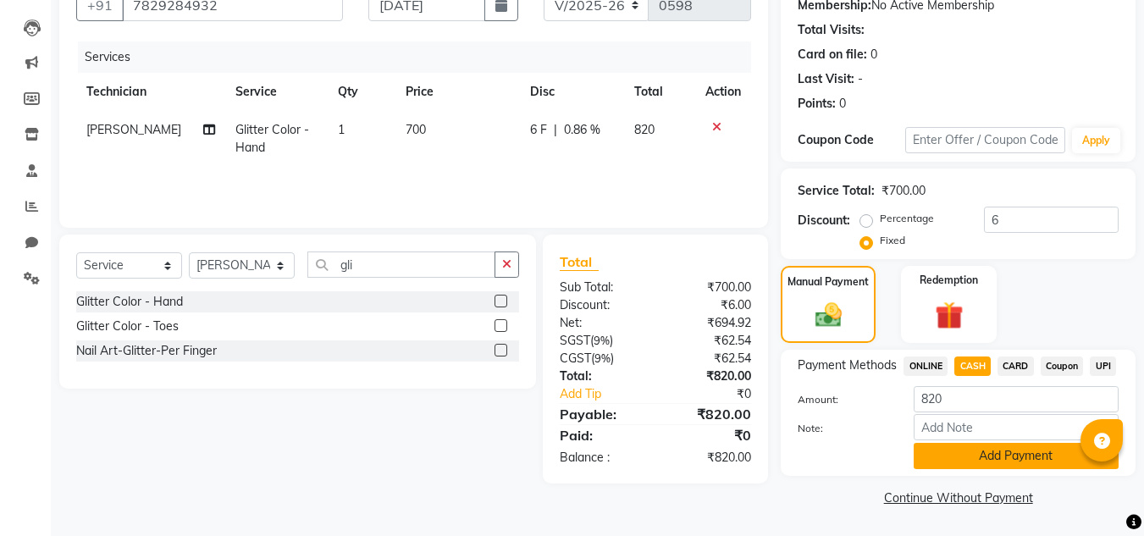
click at [991, 450] on button "Add Payment" at bounding box center [1016, 456] width 205 height 26
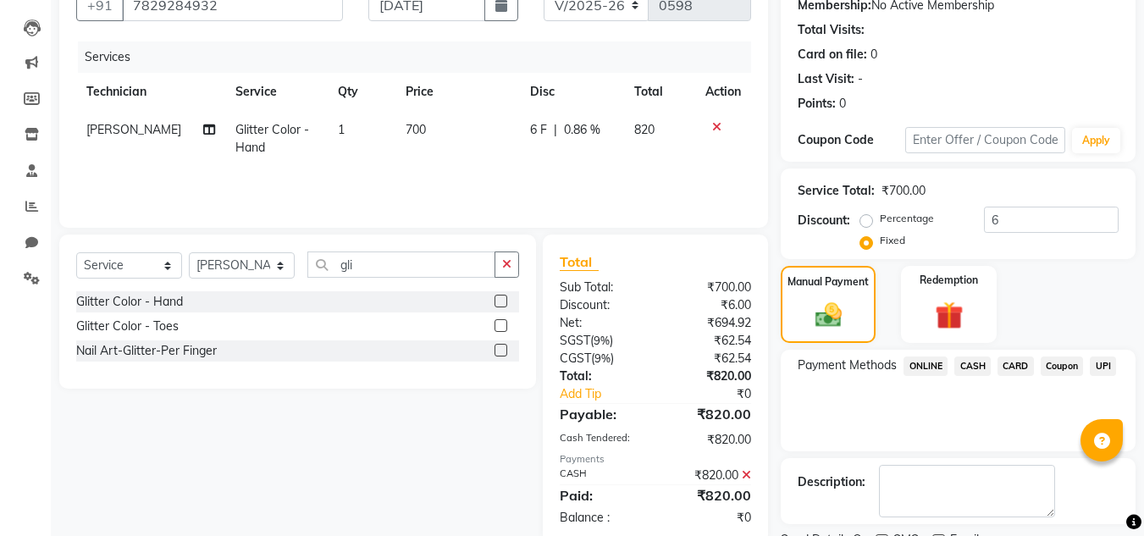
scroll to position [240, 0]
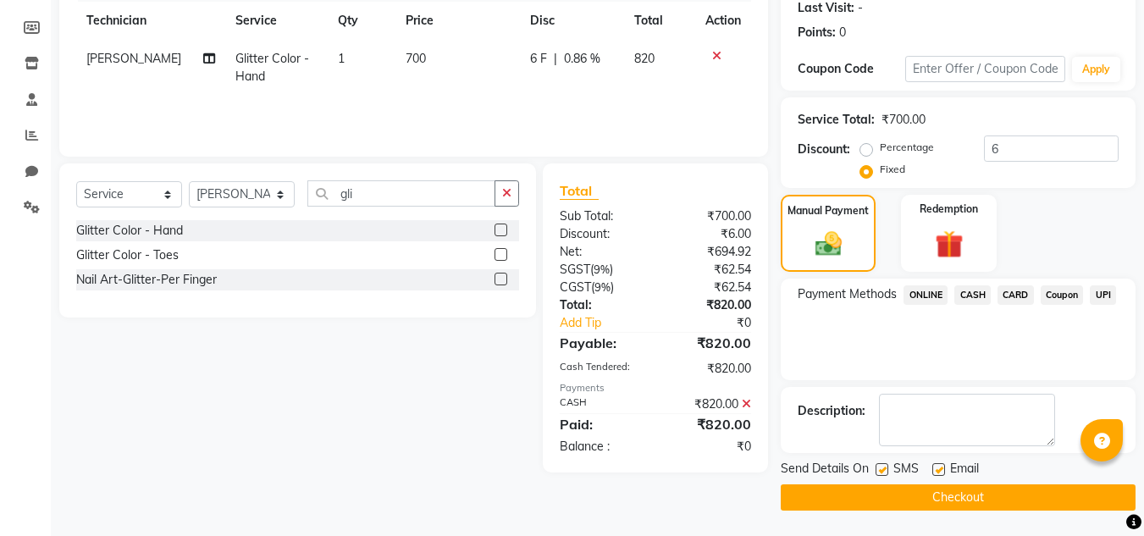
click at [936, 500] on button "Checkout" at bounding box center [958, 497] width 355 height 26
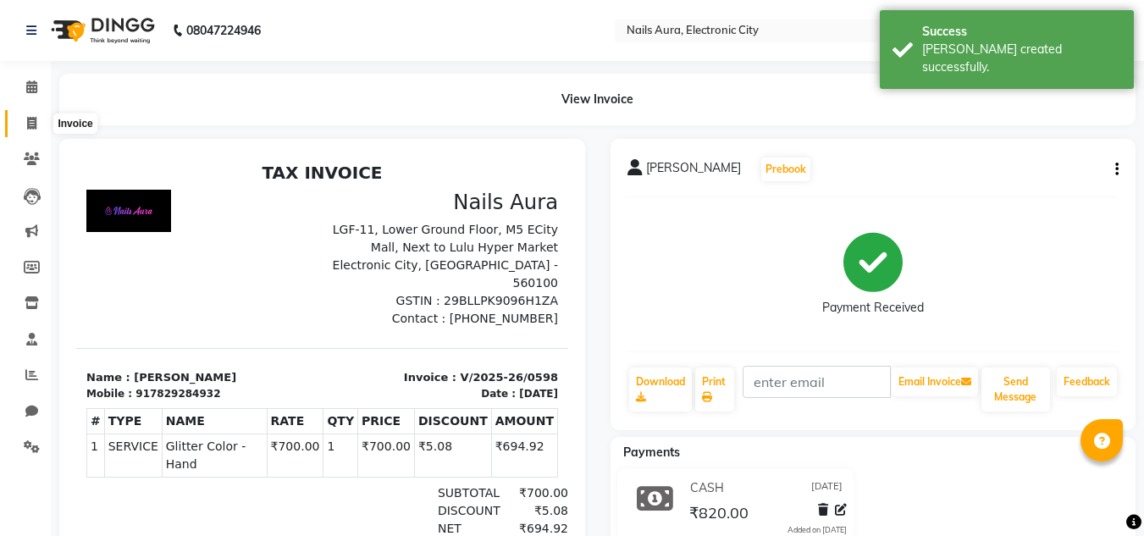
click at [36, 123] on icon at bounding box center [31, 123] width 9 height 13
select select "8179"
select select "service"
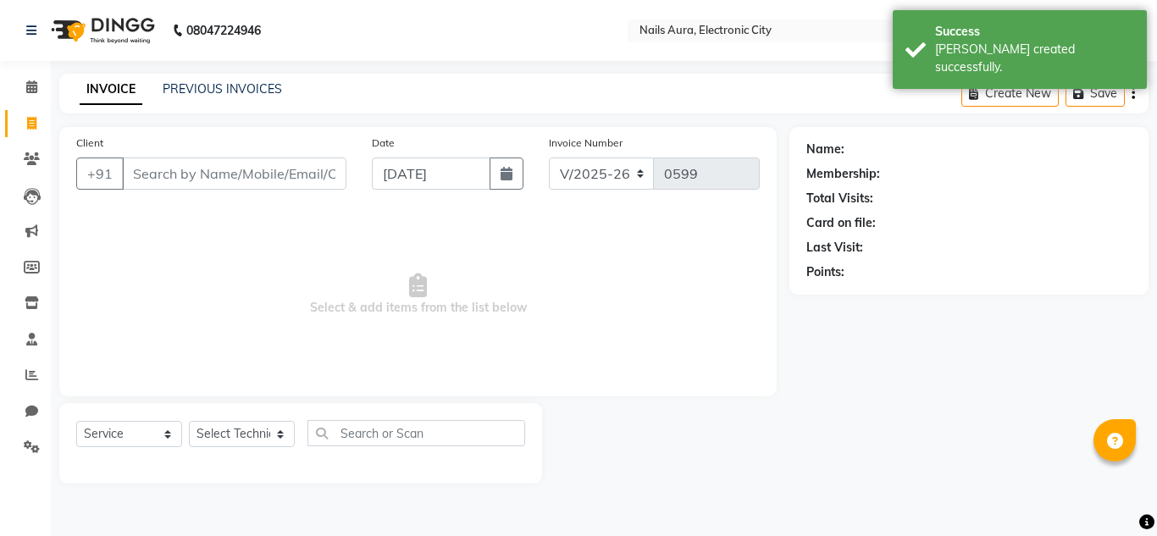
click at [197, 177] on input "Client" at bounding box center [234, 173] width 224 height 32
click at [243, 185] on input "Client" at bounding box center [234, 173] width 224 height 32
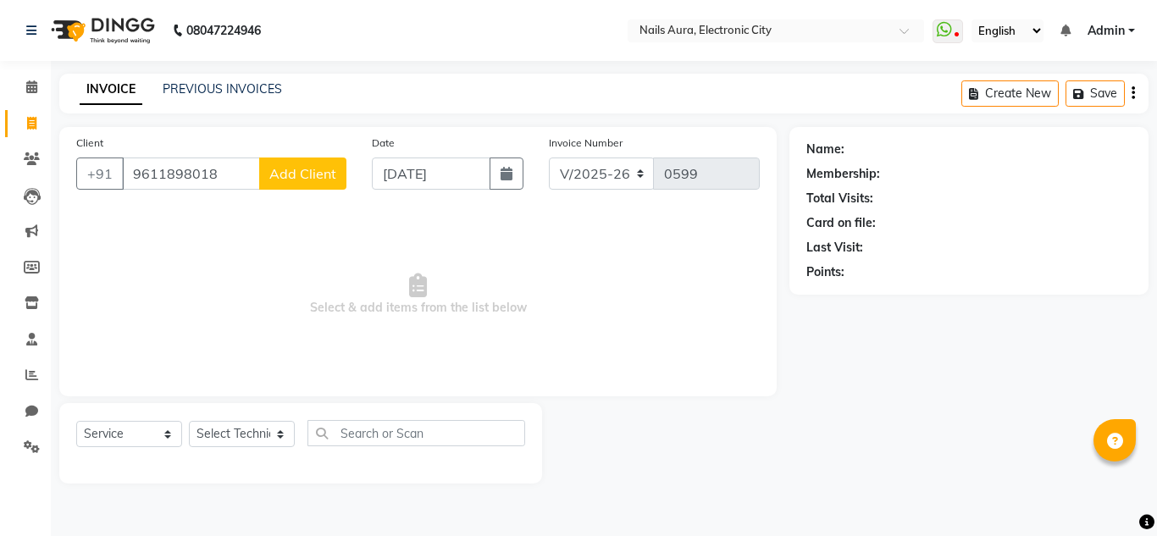
type input "9611898018"
click at [323, 177] on span "Add Client" at bounding box center [302, 173] width 67 height 17
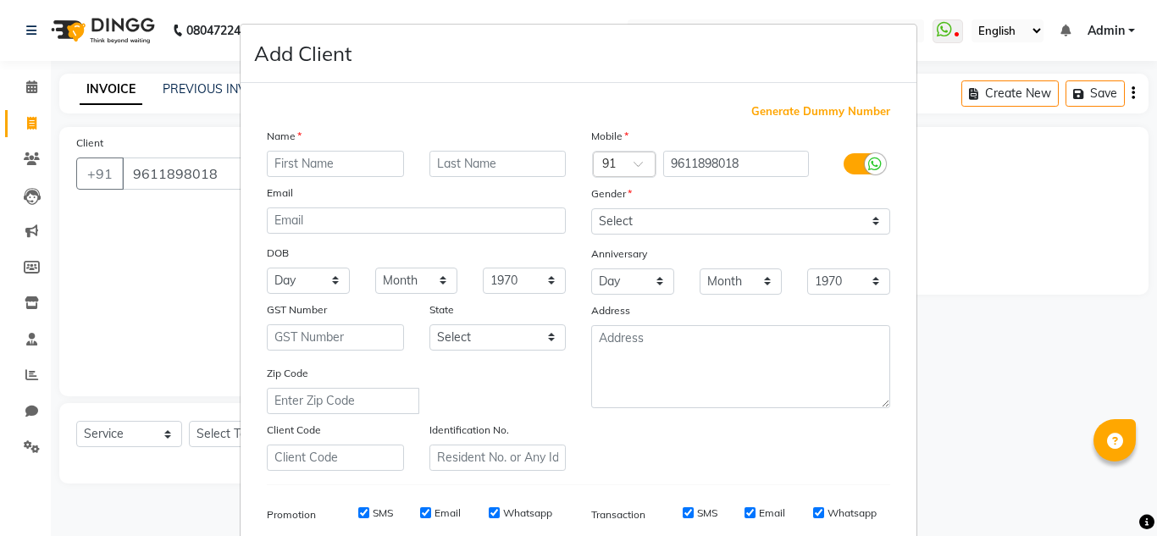
click at [345, 171] on input "text" at bounding box center [335, 164] width 137 height 26
type input "jyoti"
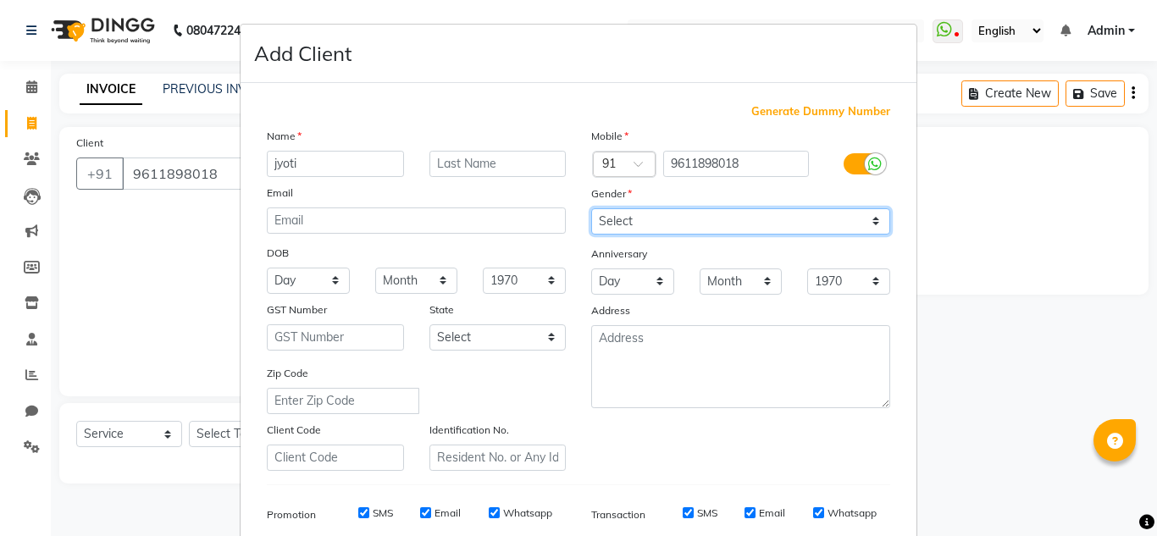
click at [786, 222] on select "Select [DEMOGRAPHIC_DATA] [DEMOGRAPHIC_DATA] Other Prefer Not To Say" at bounding box center [740, 221] width 299 height 26
select select "[DEMOGRAPHIC_DATA]"
click at [591, 208] on select "Select [DEMOGRAPHIC_DATA] [DEMOGRAPHIC_DATA] Other Prefer Not To Say" at bounding box center [740, 221] width 299 height 26
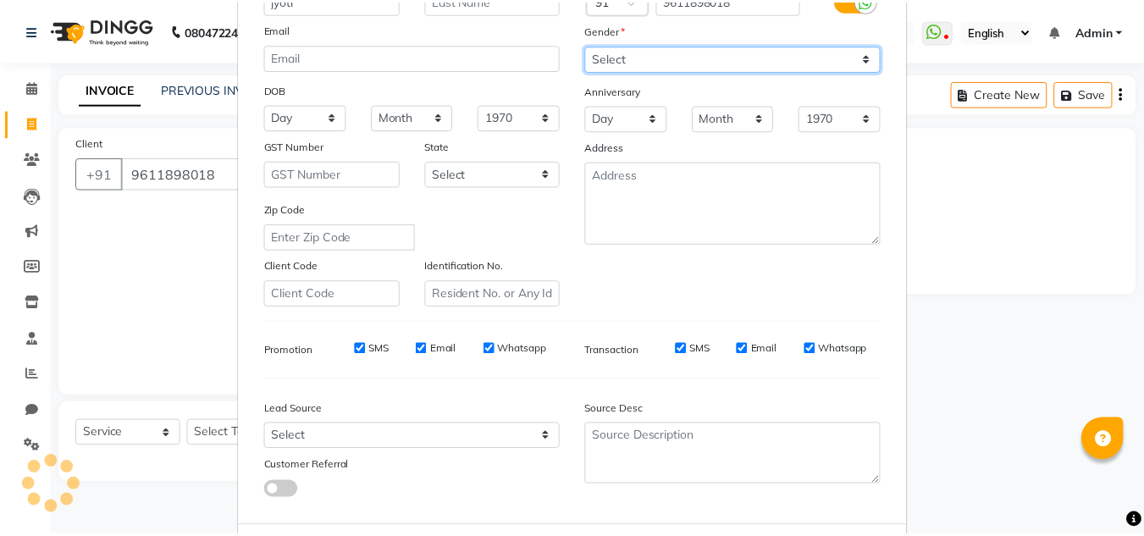
scroll to position [246, 0]
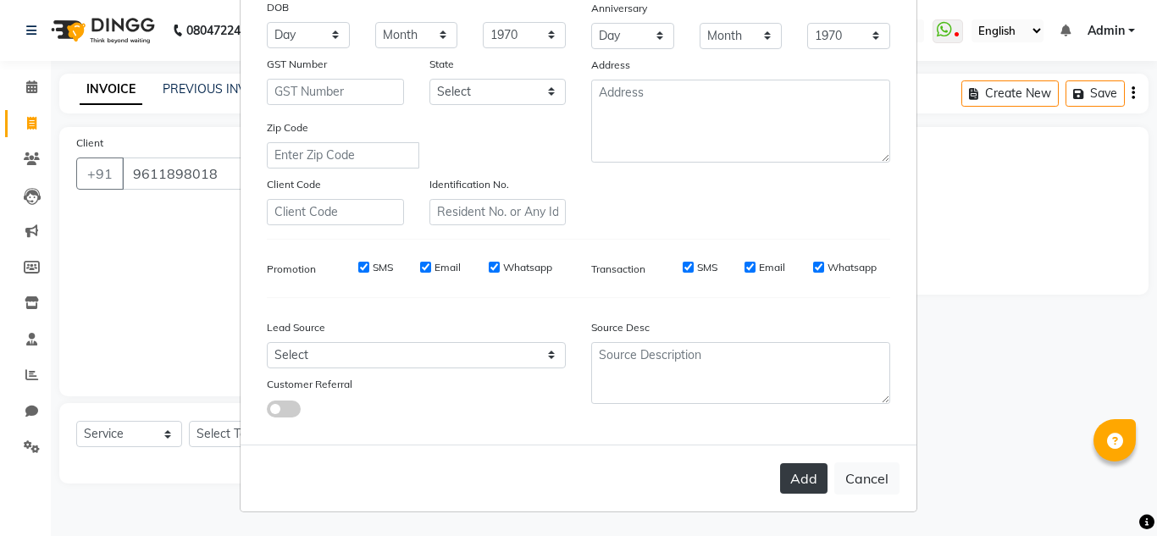
click at [799, 480] on button "Add" at bounding box center [803, 478] width 47 height 30
select select
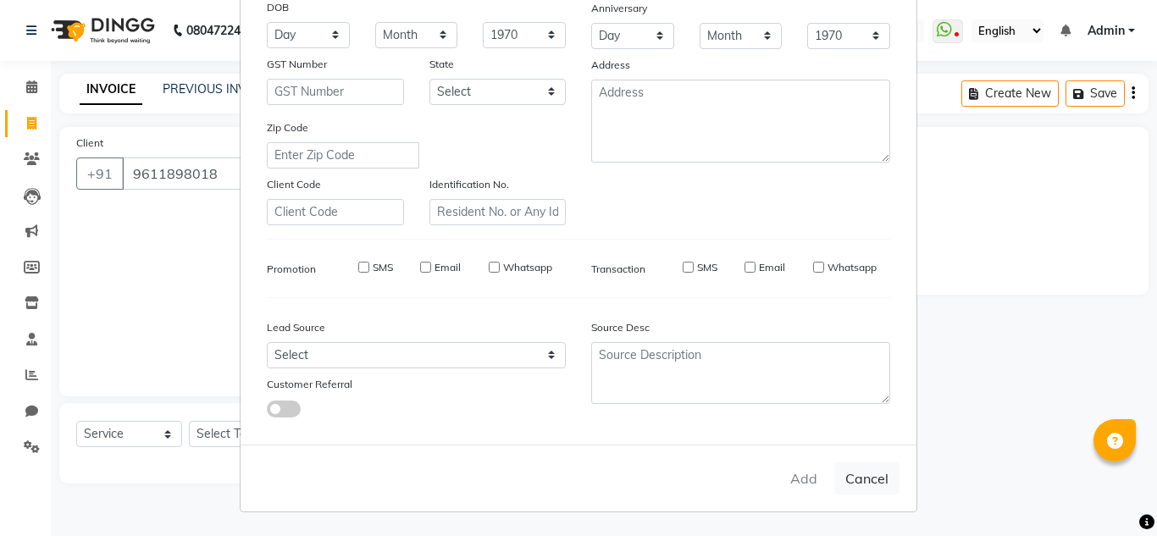
select select
checkbox input "false"
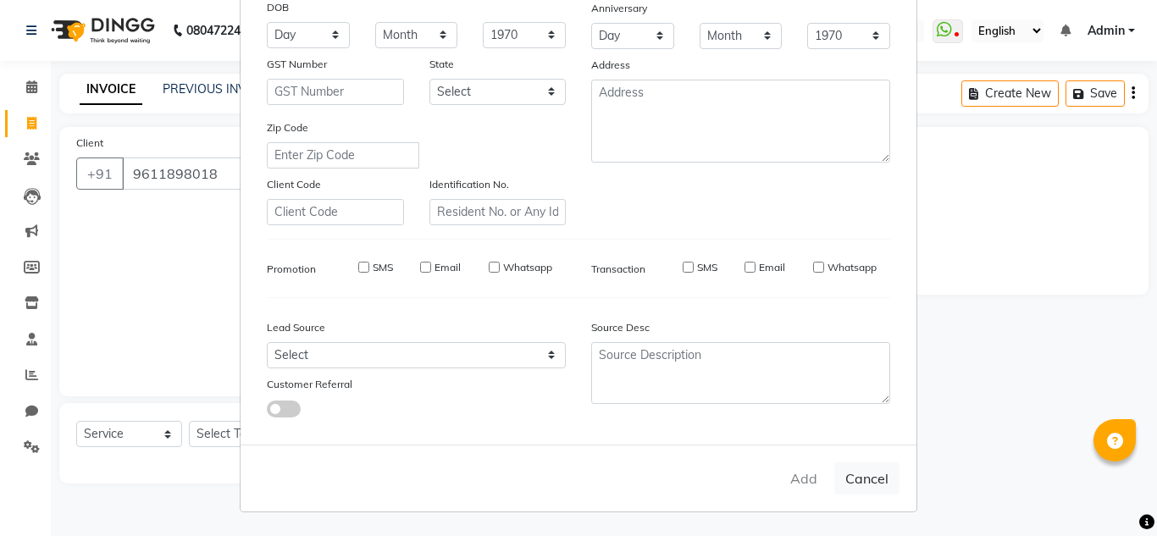
checkbox input "false"
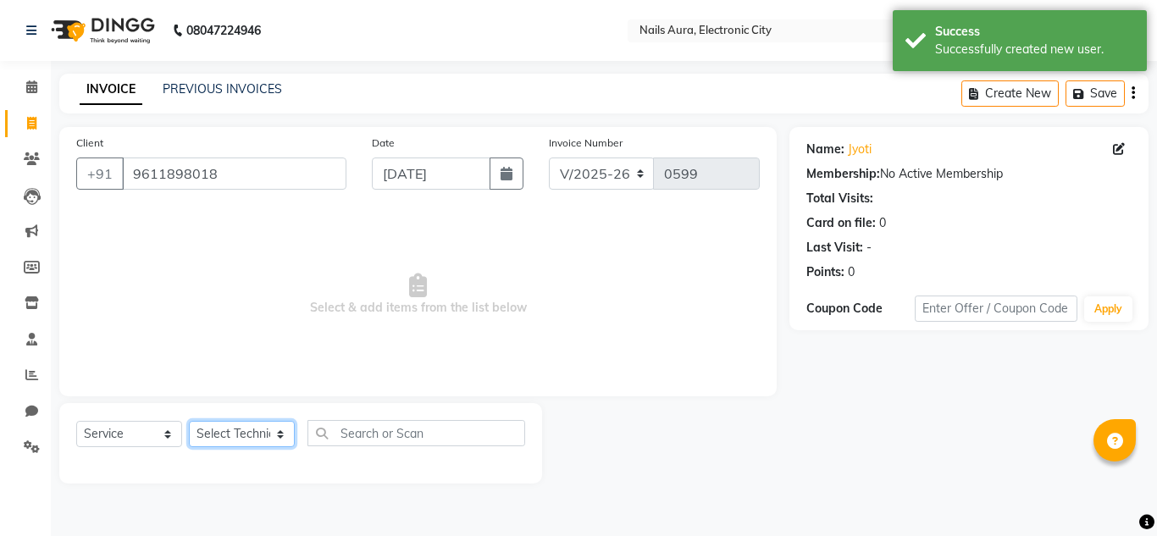
click at [223, 438] on select "Select Technician [PERSON_NAME] [PERSON_NAME] Pooja [PERSON_NAME] [PERSON_NAME]…" at bounding box center [242, 434] width 106 height 26
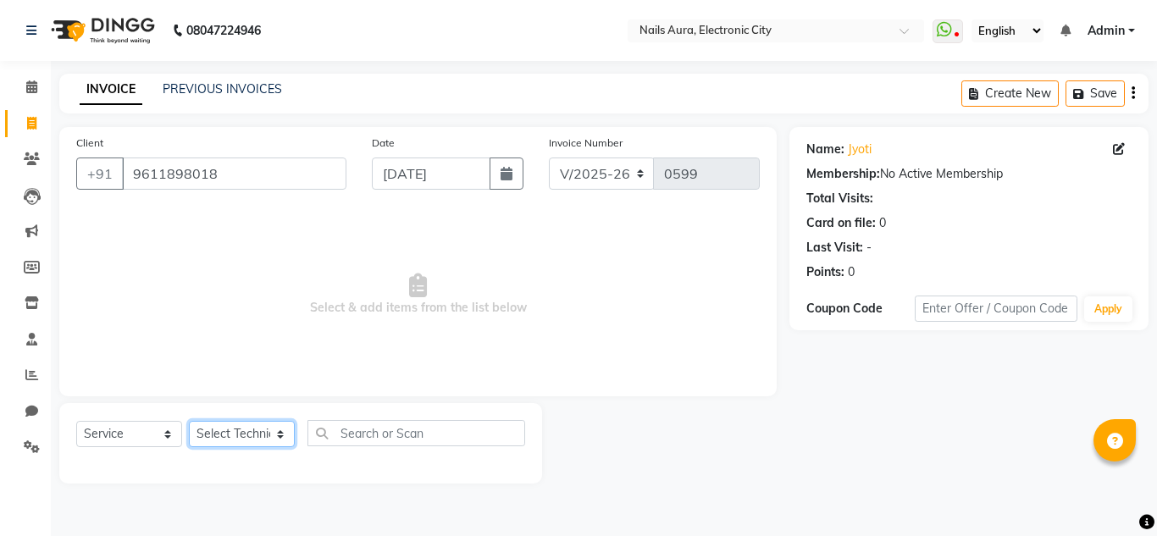
select select "81947"
click at [189, 421] on select "Select Technician [PERSON_NAME] [PERSON_NAME] Pooja [PERSON_NAME] [PERSON_NAME]…" at bounding box center [242, 434] width 106 height 26
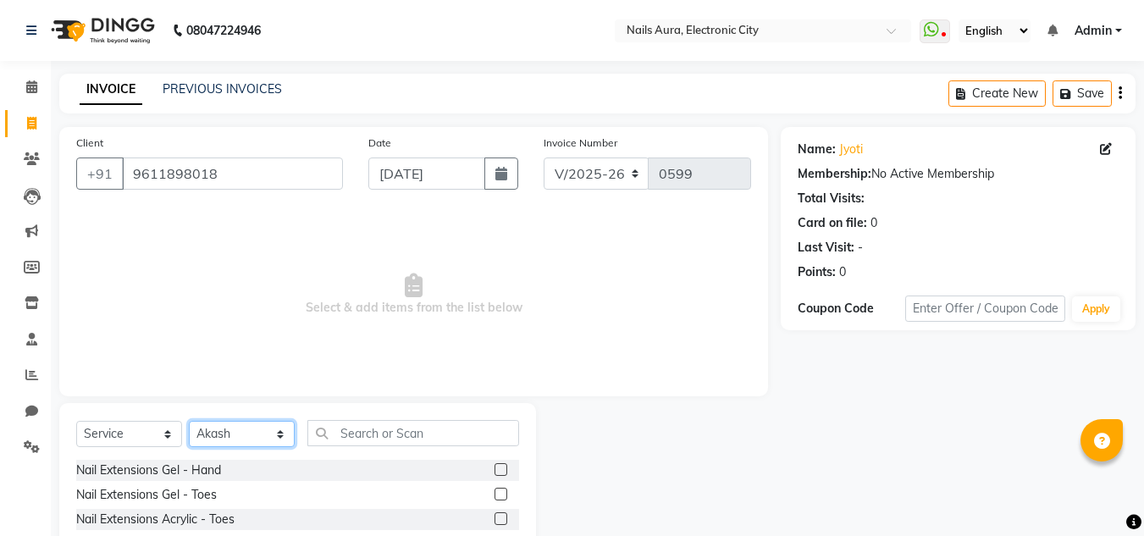
scroll to position [142, 0]
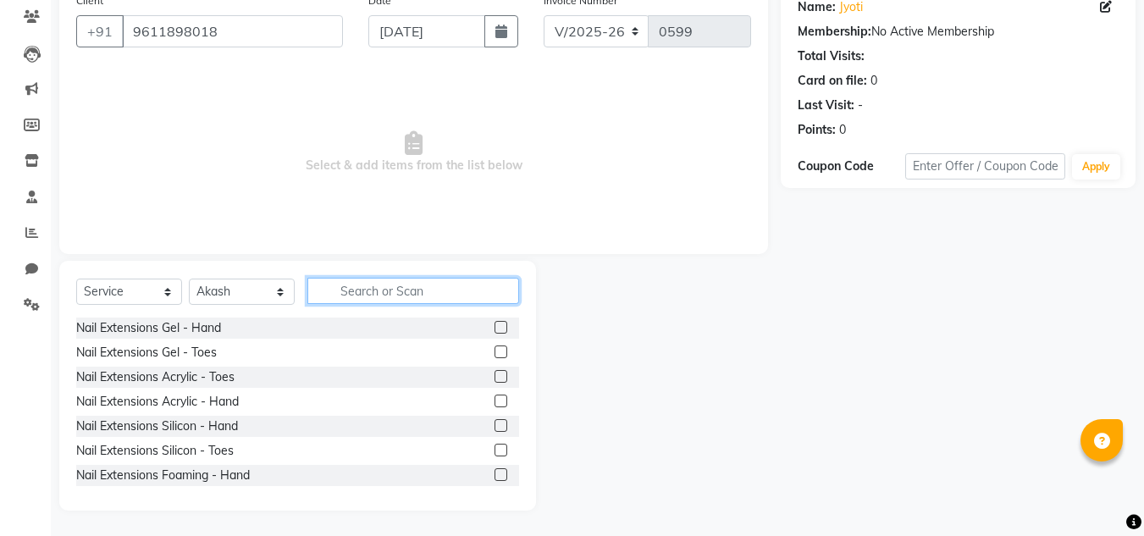
click at [358, 293] on input "text" at bounding box center [413, 291] width 212 height 26
click at [494, 399] on label at bounding box center [500, 401] width 13 height 13
click at [494, 399] on input "checkbox" at bounding box center [499, 401] width 11 height 11
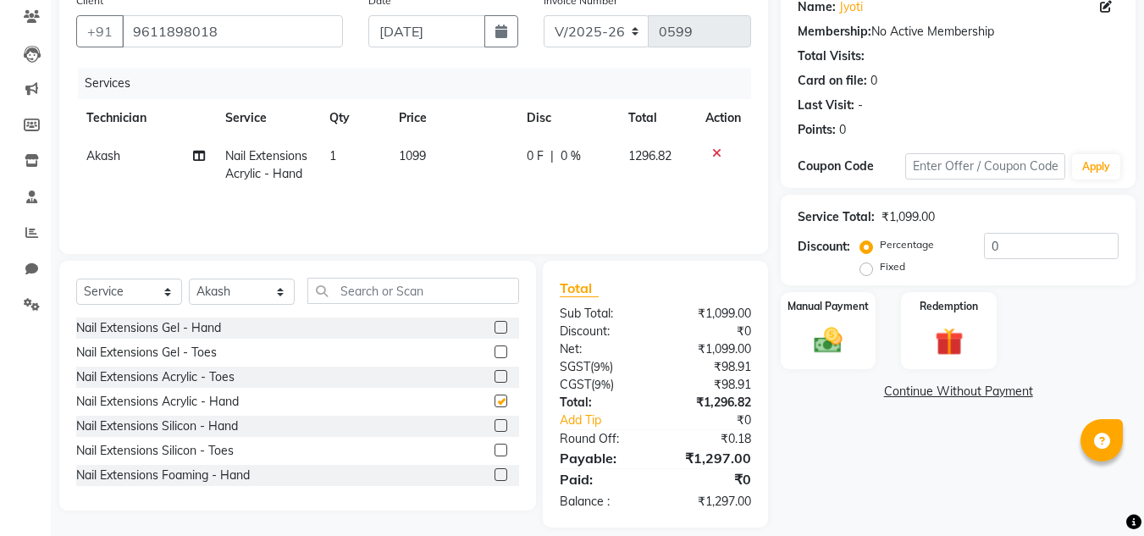
checkbox input "false"
click at [428, 147] on td "1099" at bounding box center [453, 165] width 128 height 56
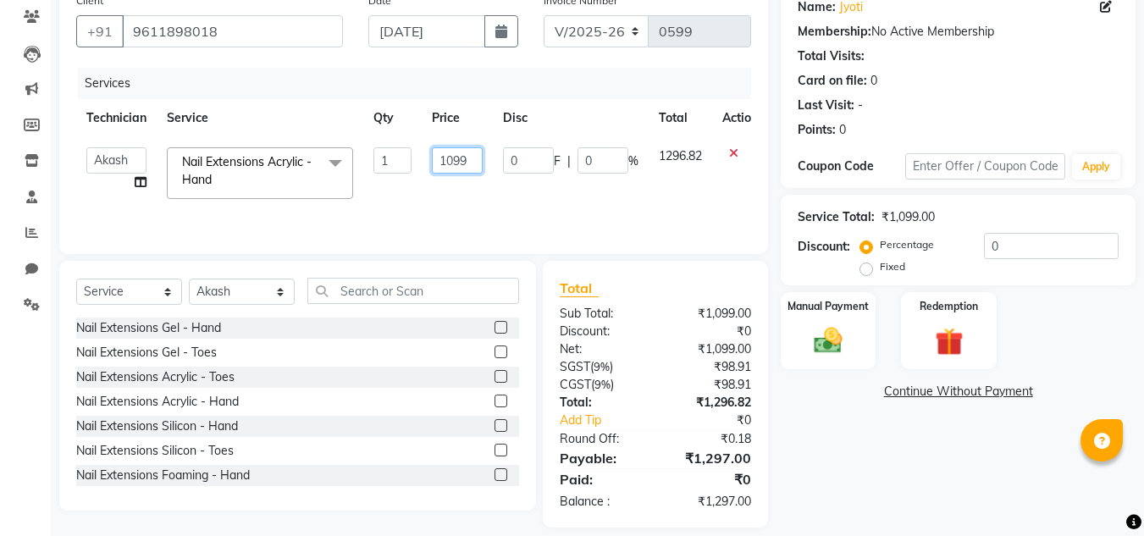
click at [478, 160] on input "1099" at bounding box center [457, 160] width 51 height 26
type input "1"
type input "550"
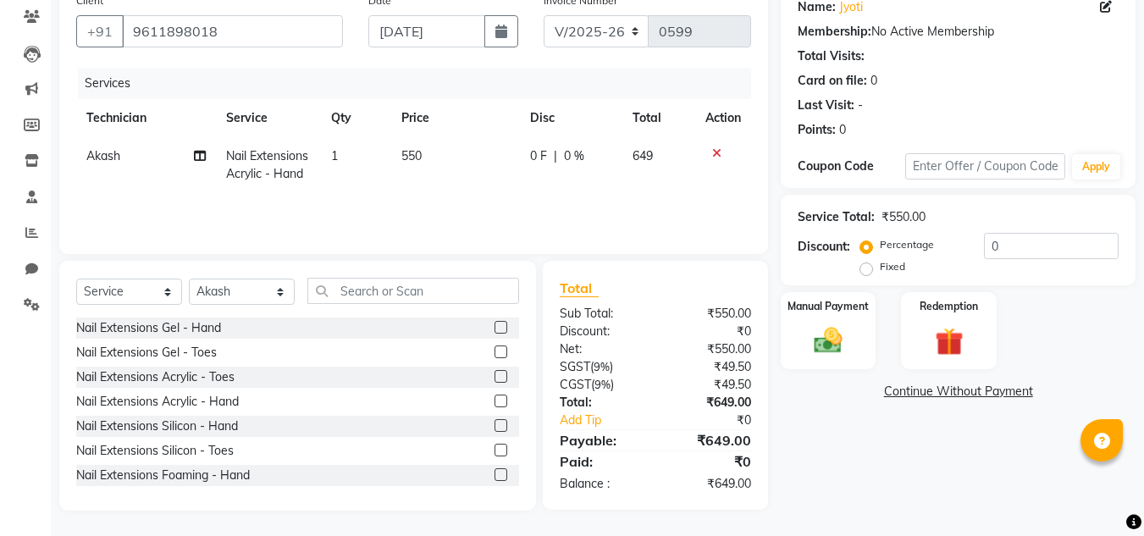
click at [846, 475] on div "Name: Jyoti Membership: No Active Membership Total Visits: Card on file: 0 Last…" at bounding box center [964, 248] width 367 height 526
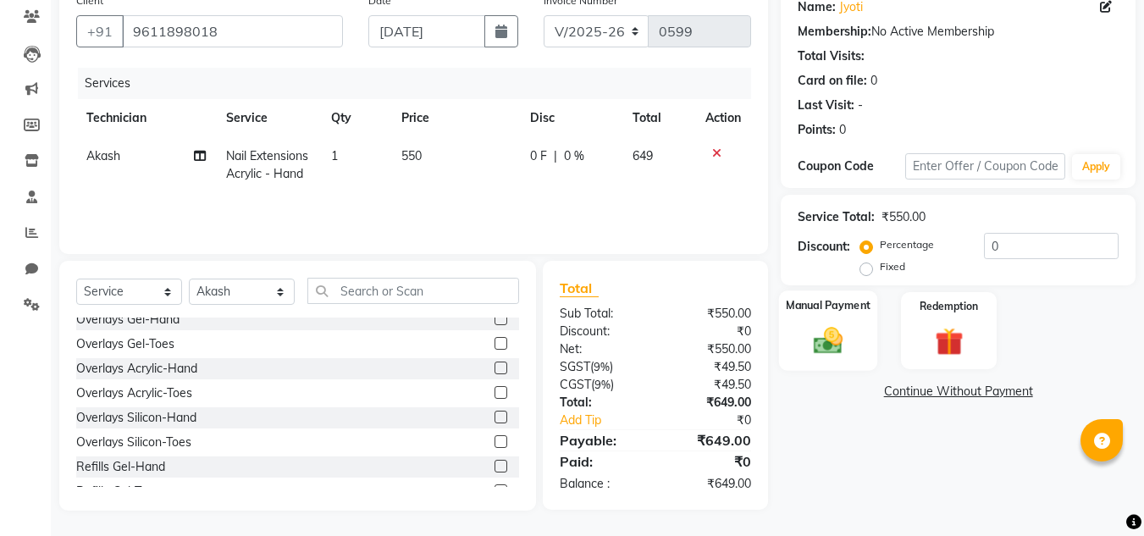
click at [803, 349] on div "Manual Payment" at bounding box center [828, 330] width 99 height 80
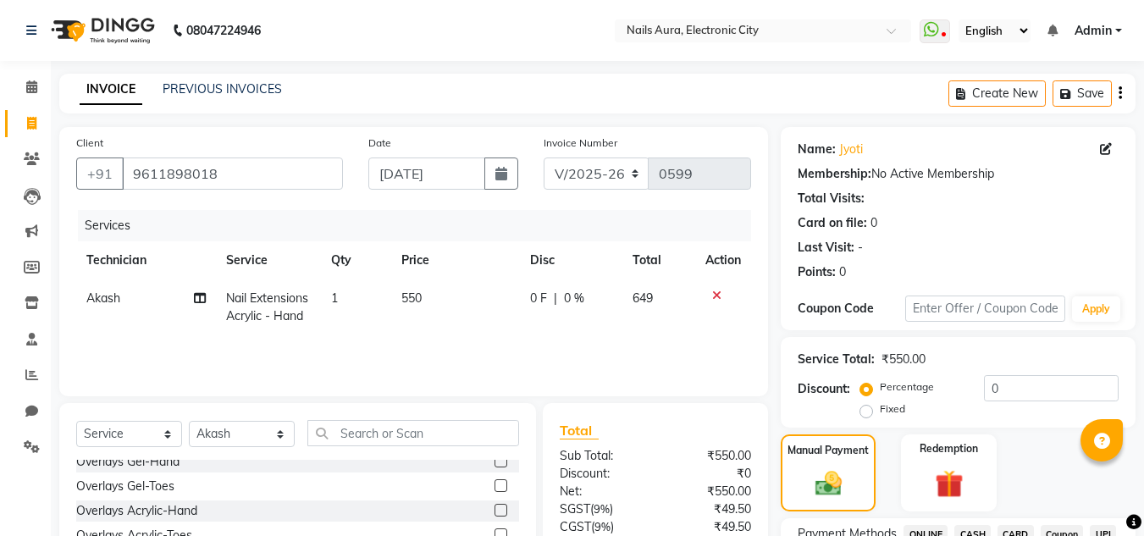
scroll to position [144, 0]
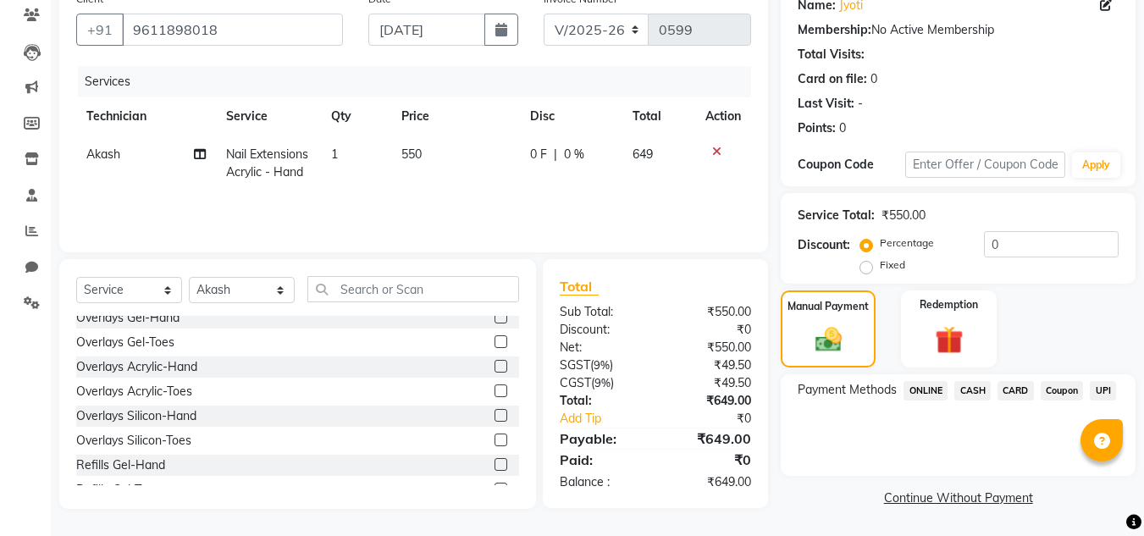
click at [972, 386] on span "CASH" at bounding box center [972, 390] width 36 height 19
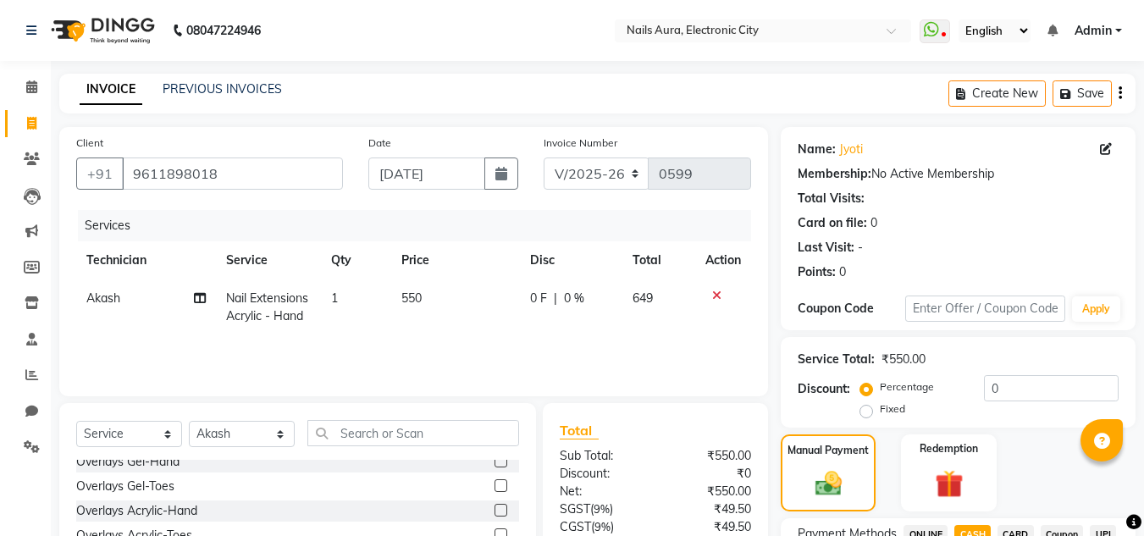
scroll to position [168, 0]
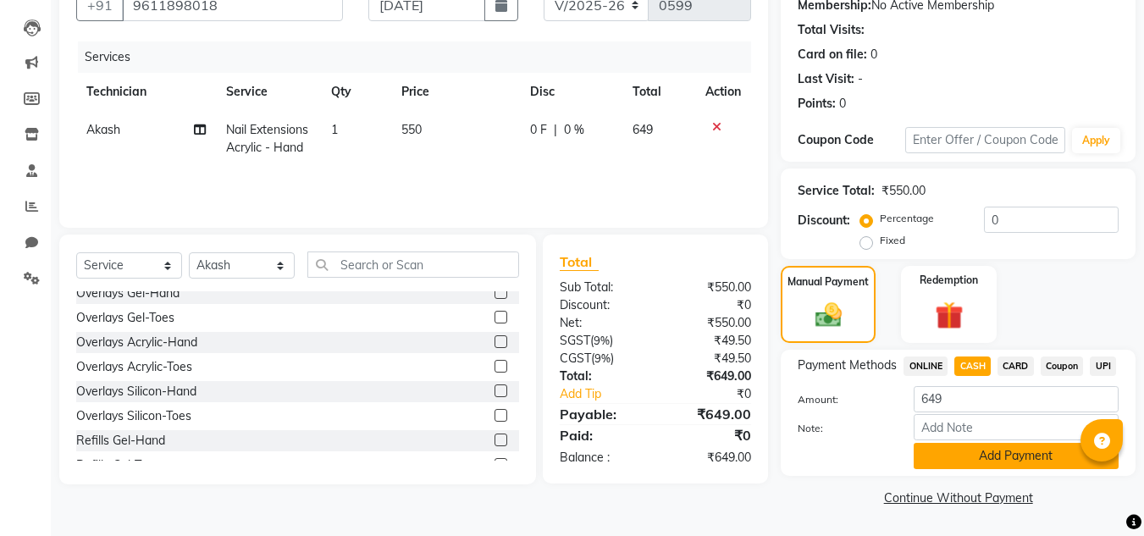
click at [989, 450] on button "Add Payment" at bounding box center [1016, 456] width 205 height 26
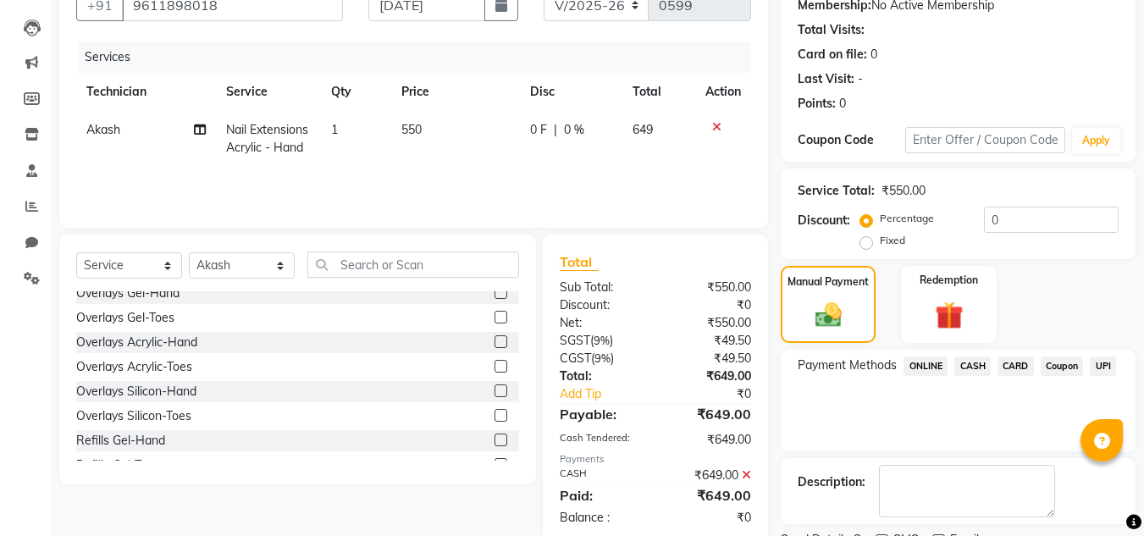
scroll to position [240, 0]
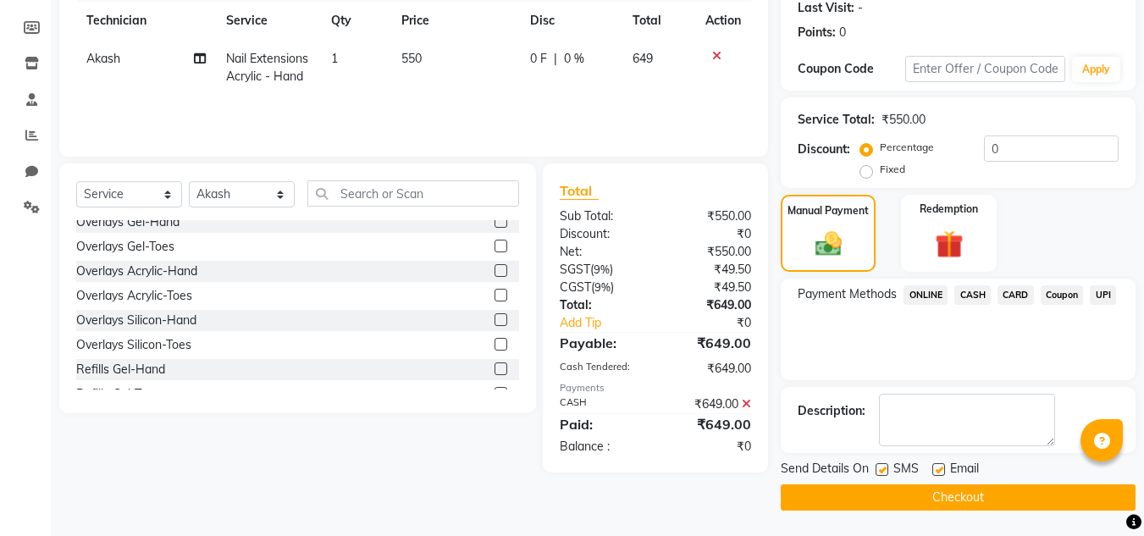
click at [889, 496] on button "Checkout" at bounding box center [958, 497] width 355 height 26
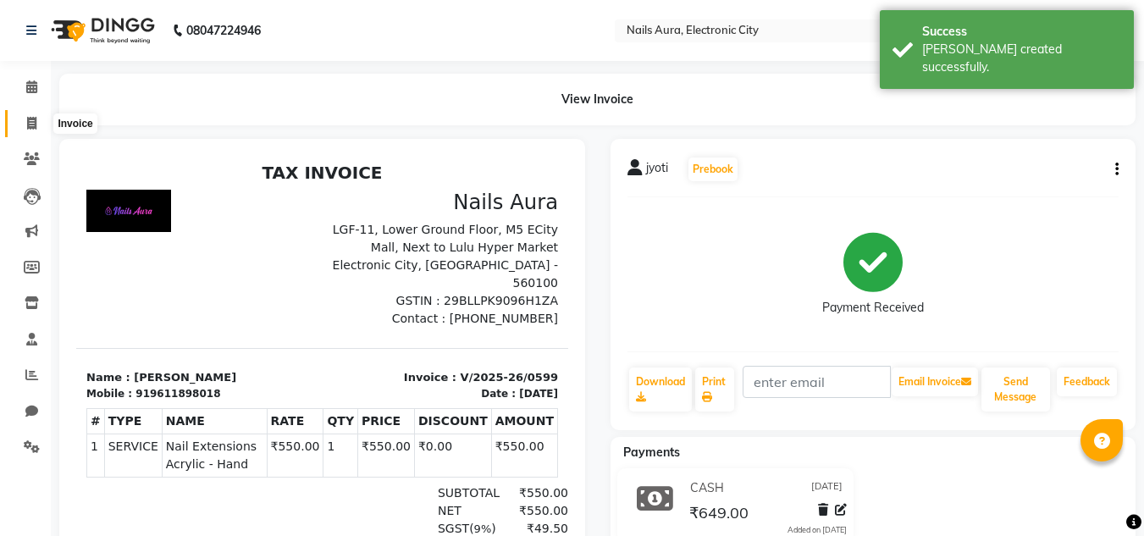
click at [27, 121] on icon at bounding box center [31, 123] width 9 height 13
select select "service"
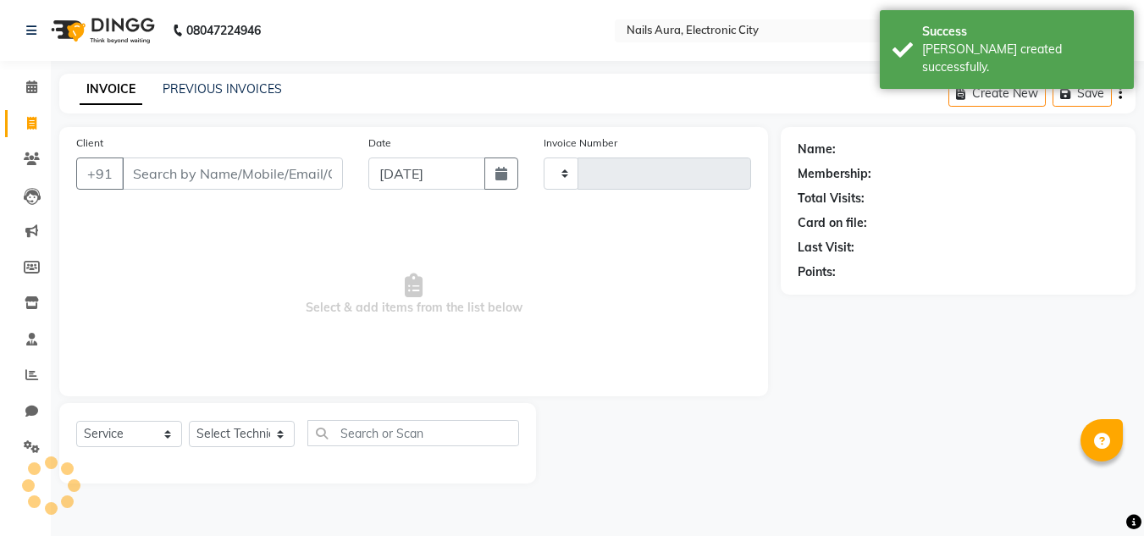
type input "0600"
select select "8179"
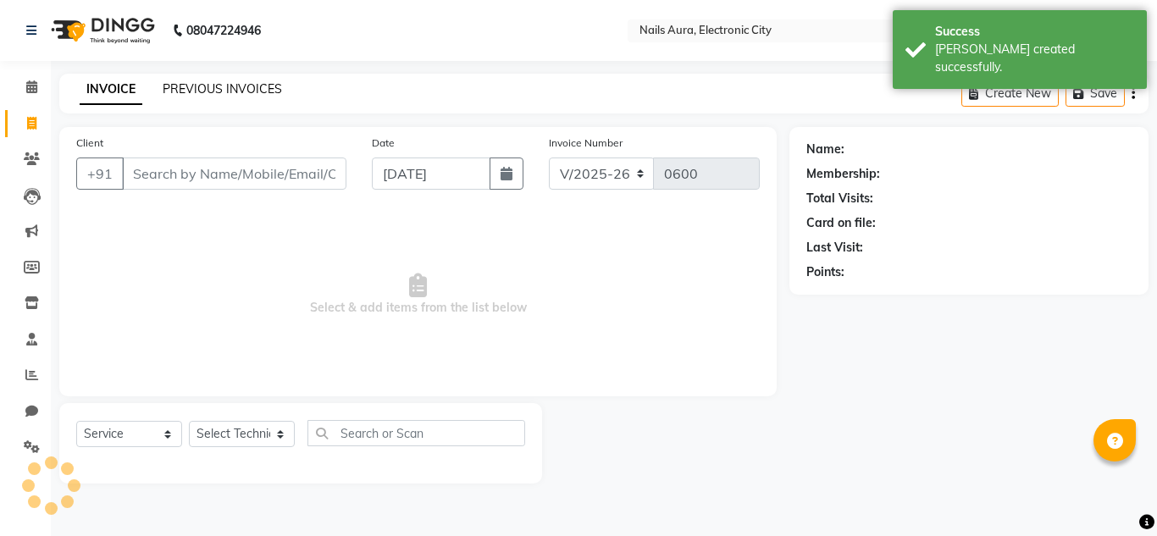
click at [235, 86] on link "PREVIOUS INVOICES" at bounding box center [222, 88] width 119 height 15
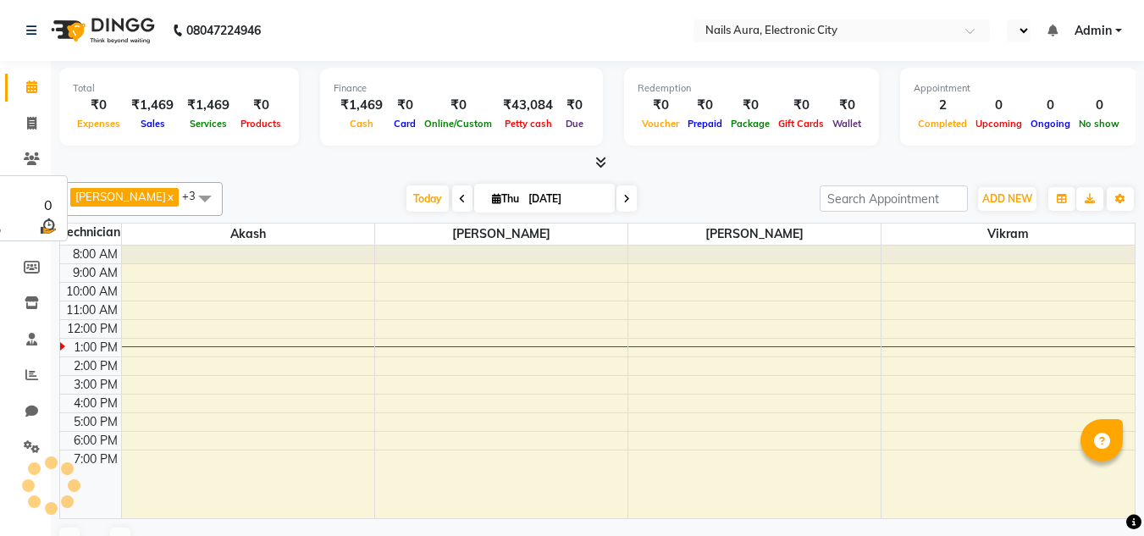
select select "en"
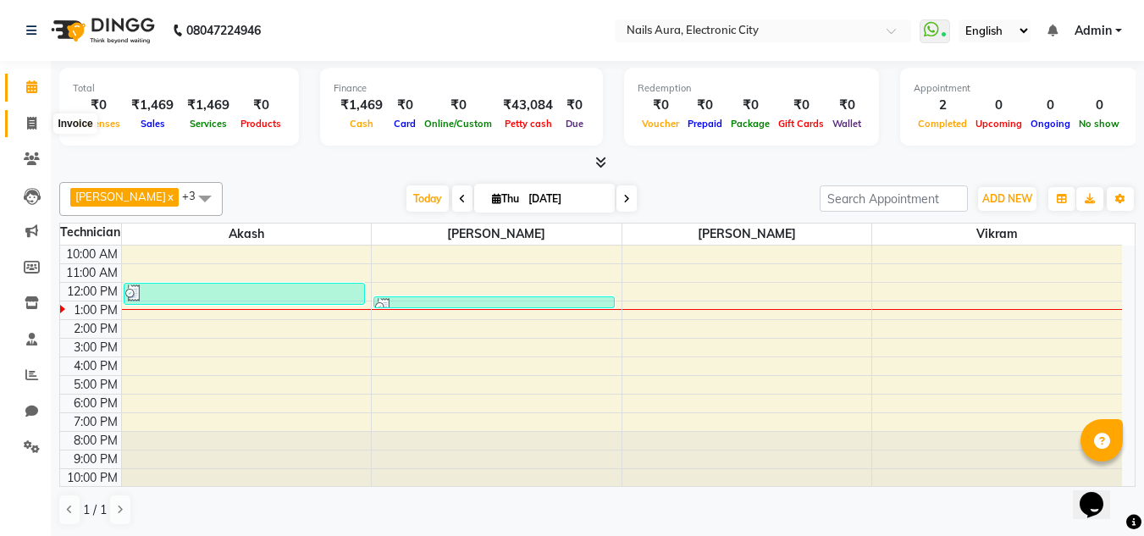
click at [36, 127] on icon at bounding box center [31, 123] width 9 height 13
select select "8179"
select select "service"
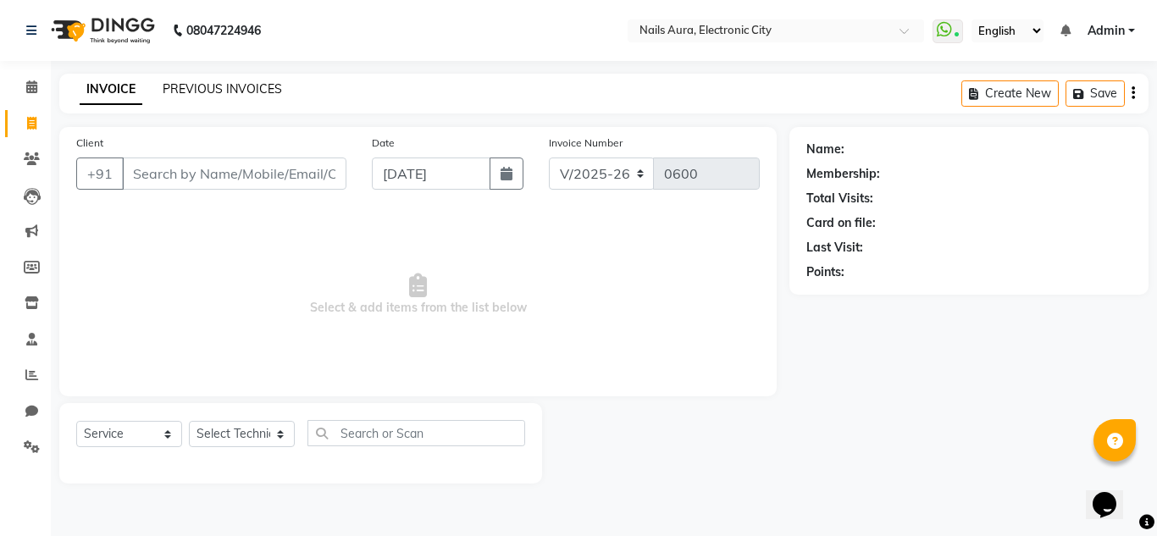
click at [233, 83] on link "PREVIOUS INVOICES" at bounding box center [222, 88] width 119 height 15
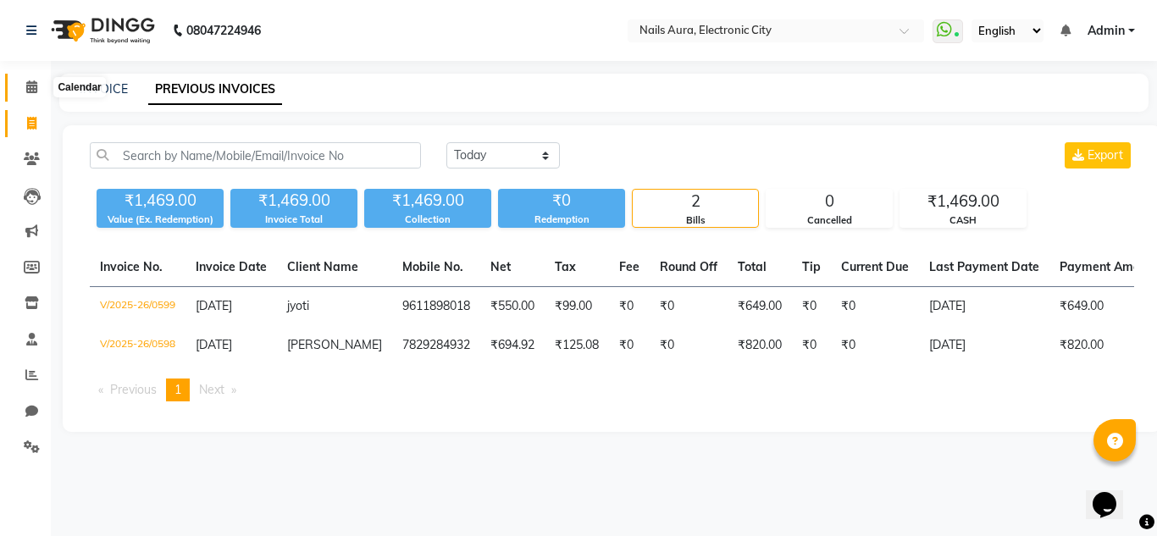
click at [36, 87] on icon at bounding box center [31, 86] width 11 height 13
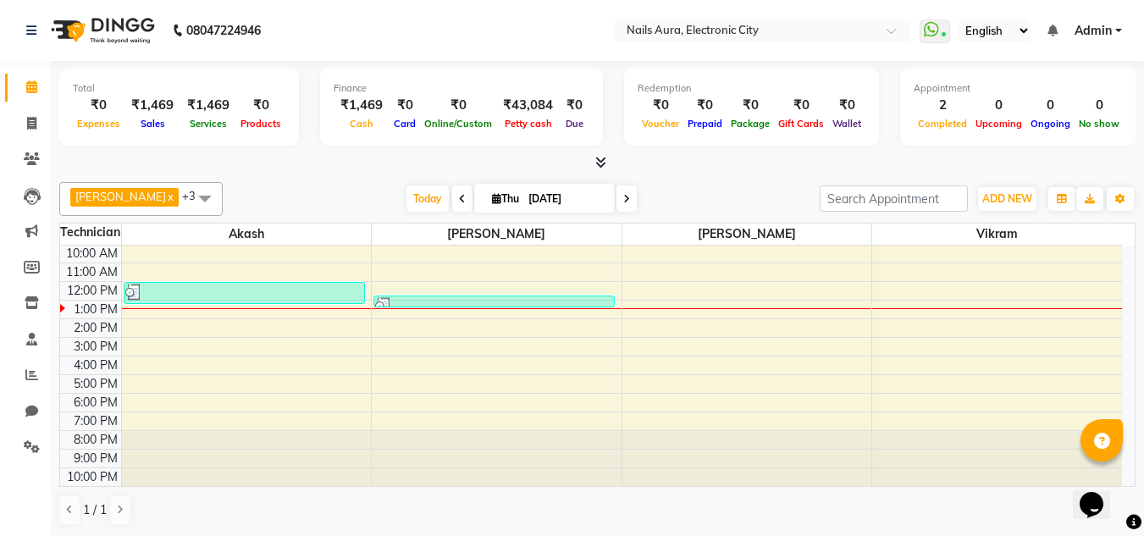
scroll to position [1, 0]
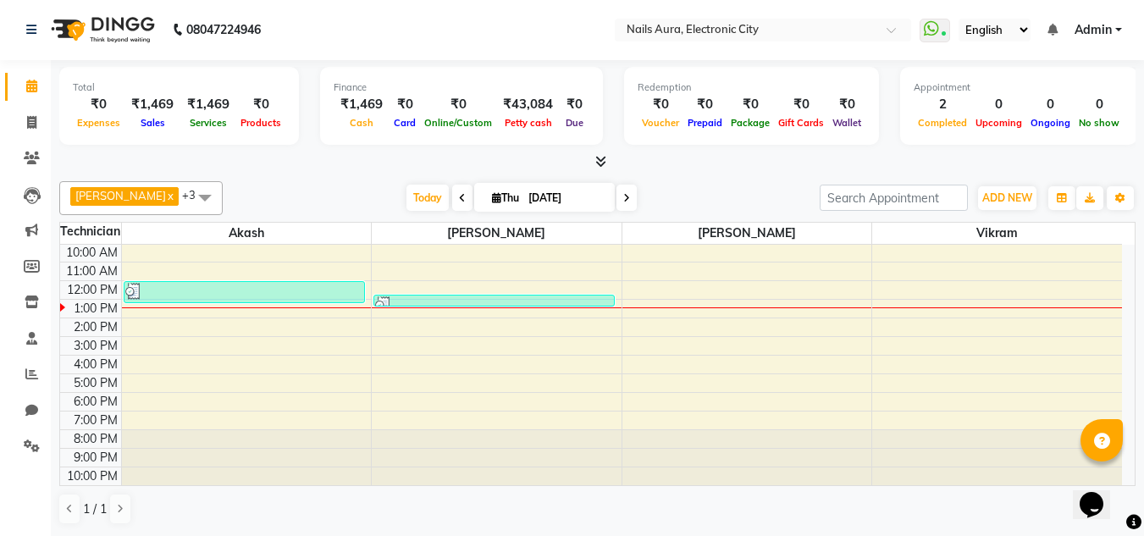
click at [472, 356] on div "10:00 AM 11:00 AM 12:00 PM 1:00 PM 2:00 PM 3:00 PM 4:00 PM 5:00 PM 6:00 PM 7:00…" at bounding box center [591, 364] width 1062 height 241
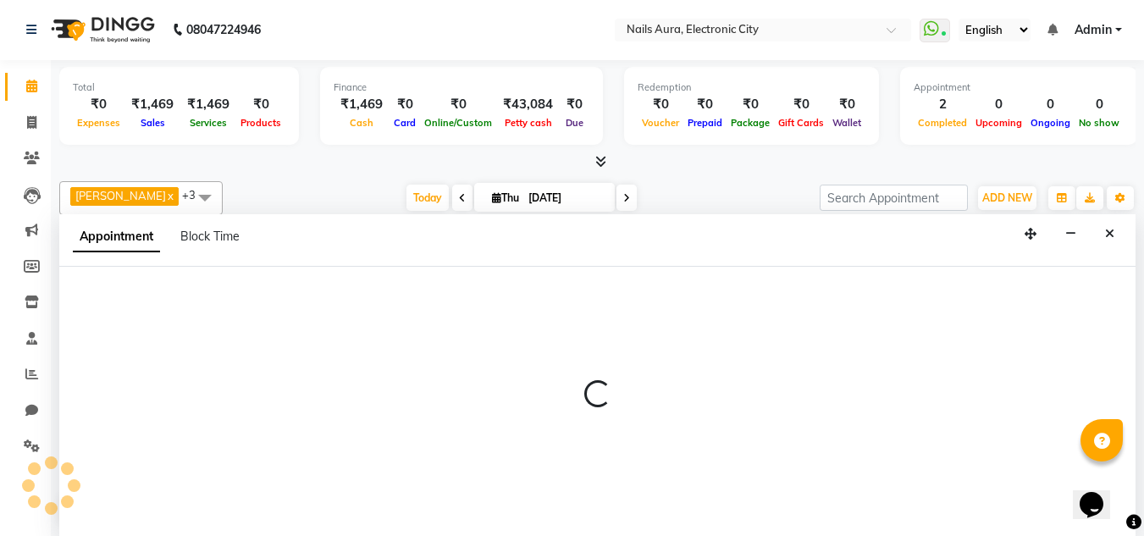
select select "80444"
select select "960"
select select "tentative"
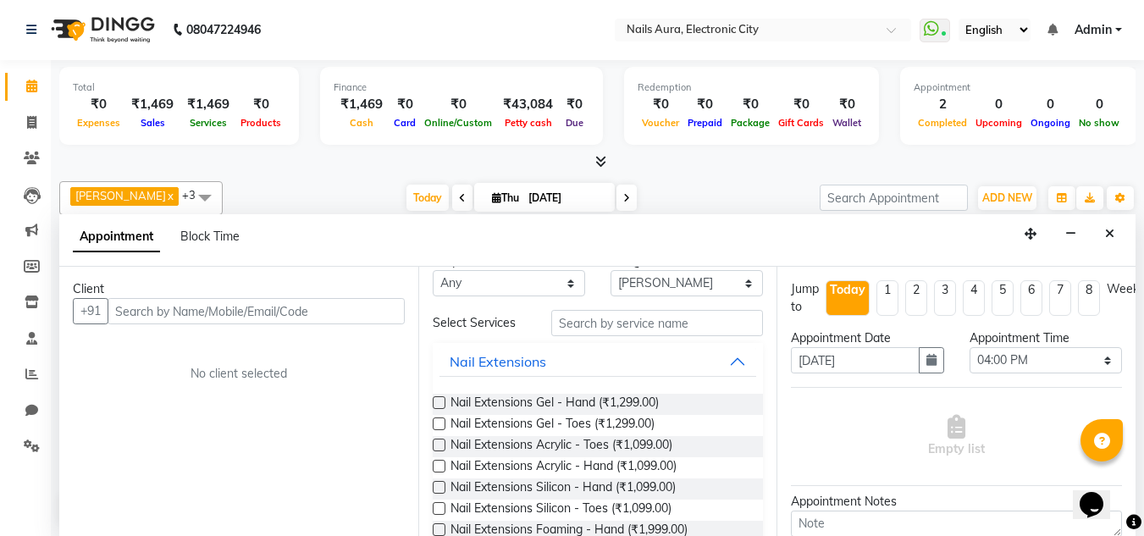
scroll to position [0, 0]
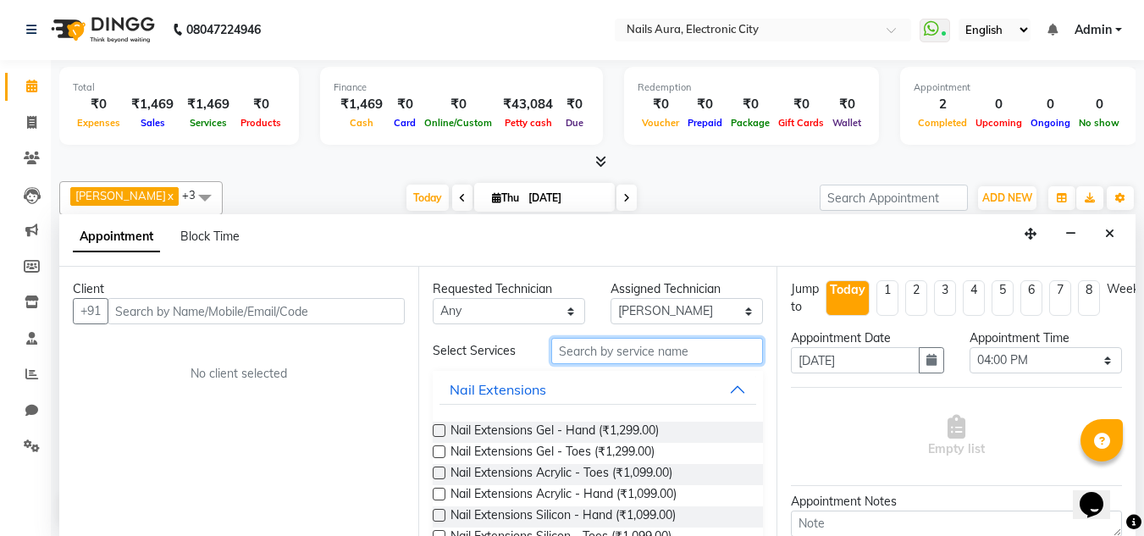
click at [605, 351] on input "text" at bounding box center [657, 351] width 212 height 26
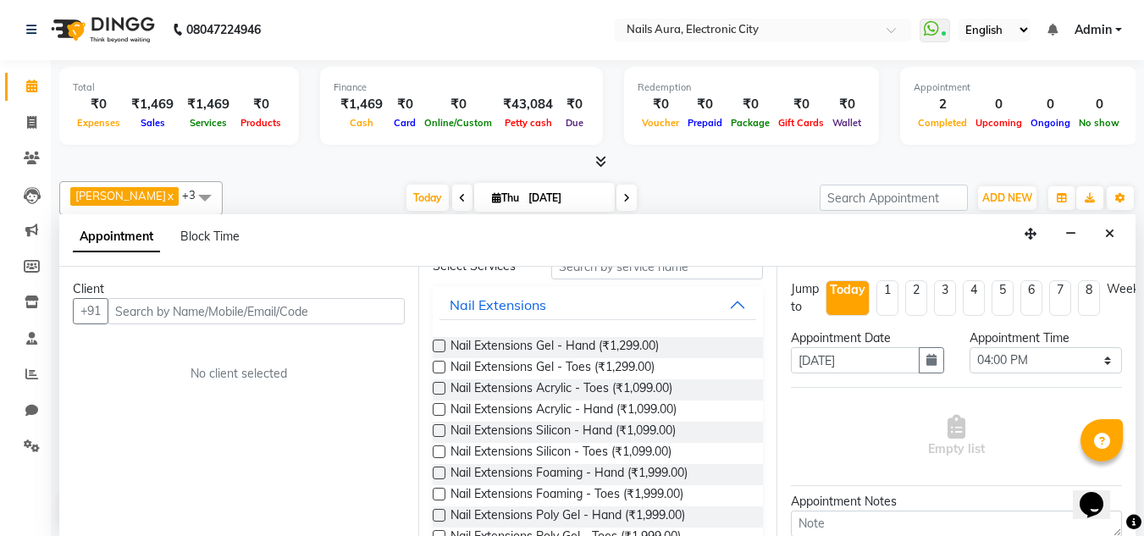
click at [439, 409] on label at bounding box center [439, 409] width 13 height 13
click at [439, 409] on input "checkbox" at bounding box center [438, 411] width 11 height 11
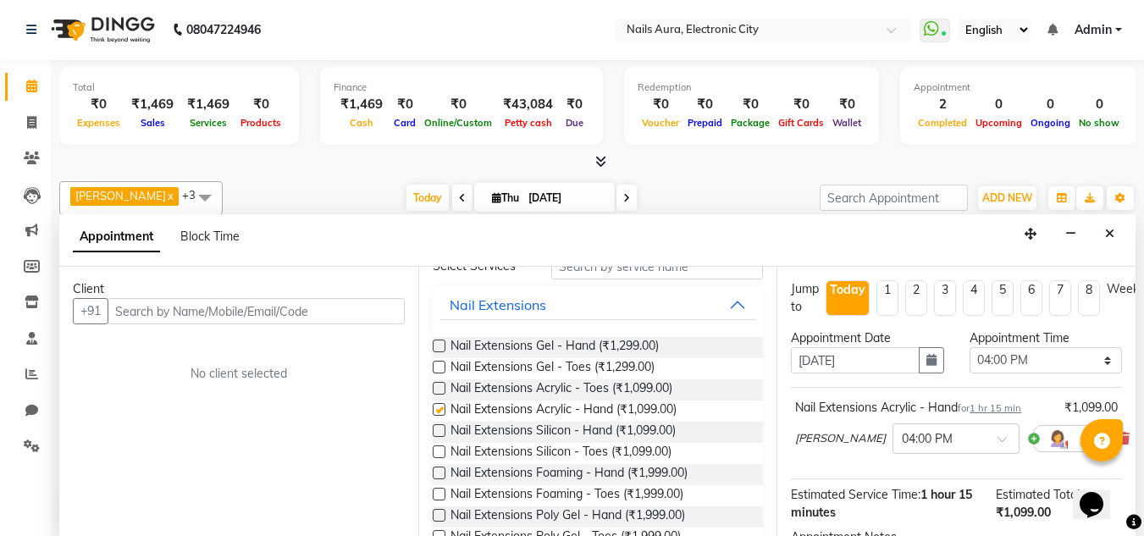
checkbox input "false"
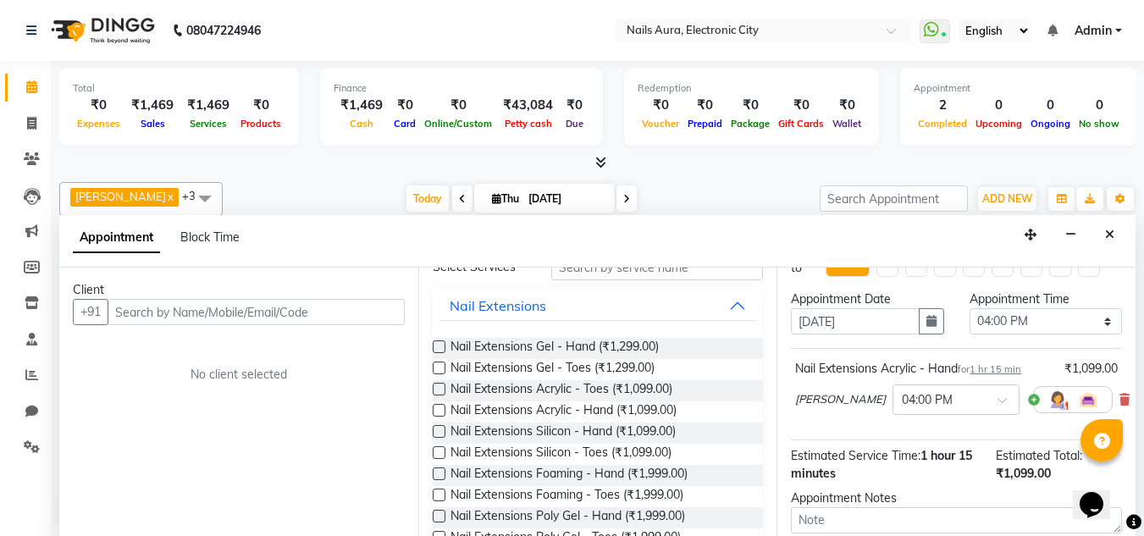
scroll to position [39, 0]
click at [1023, 318] on select "Select 11:00 AM 11:15 AM 11:30 AM 11:45 AM 12:00 PM 12:15 PM 12:30 PM 12:45 PM …" at bounding box center [1045, 322] width 152 height 26
select select "1020"
click at [969, 309] on select "Select 11:00 AM 11:15 AM 11:30 AM 11:45 AM 12:00 PM 12:15 PM 12:30 PM 12:45 PM …" at bounding box center [1045, 322] width 152 height 26
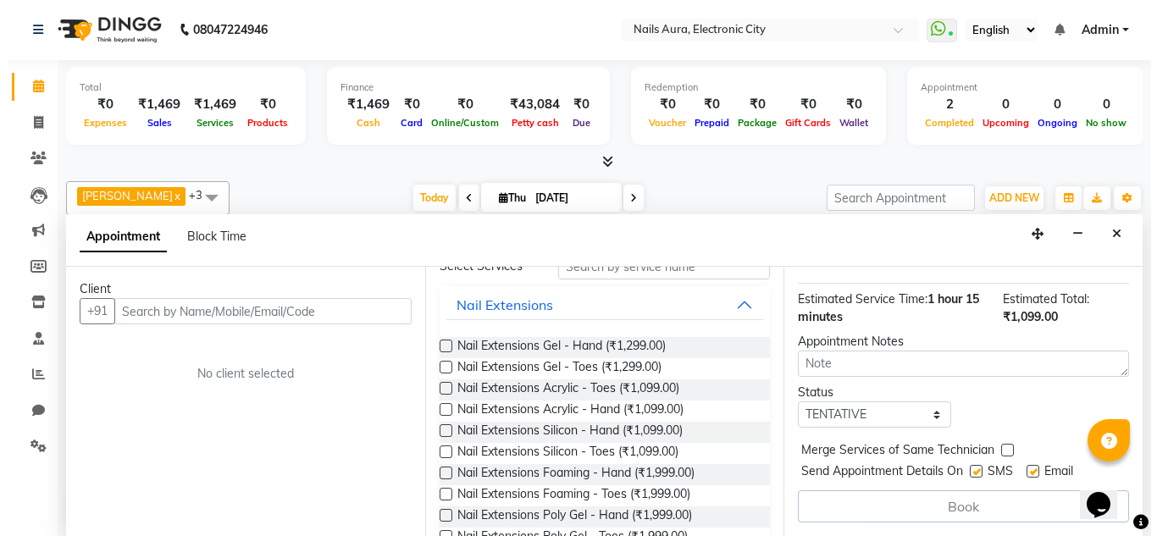
scroll to position [0, 0]
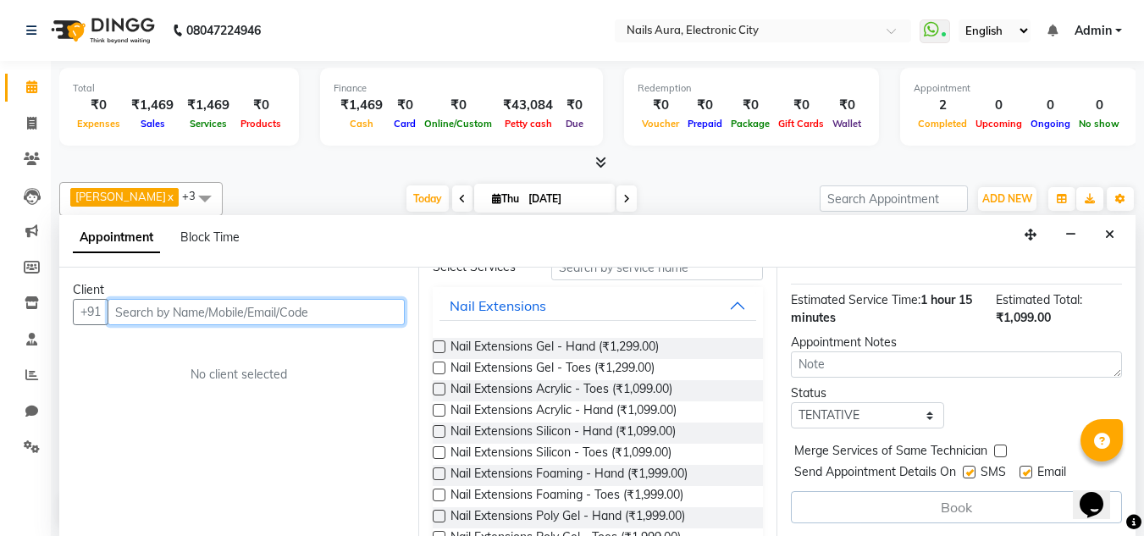
click at [302, 317] on input "text" at bounding box center [256, 312] width 297 height 26
type input "9399139423"
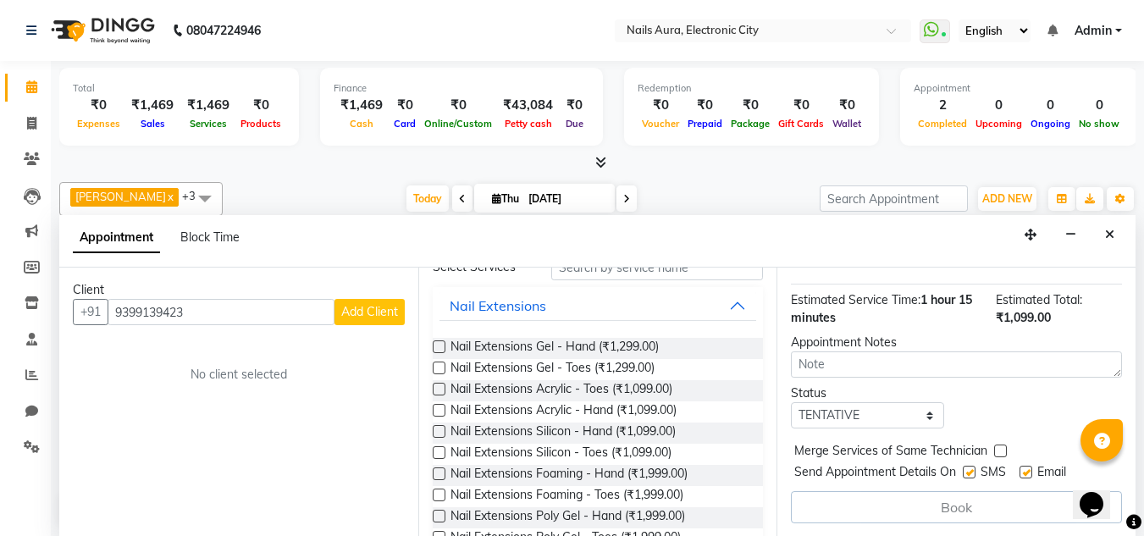
click at [380, 308] on span "Add Client" at bounding box center [369, 311] width 57 height 15
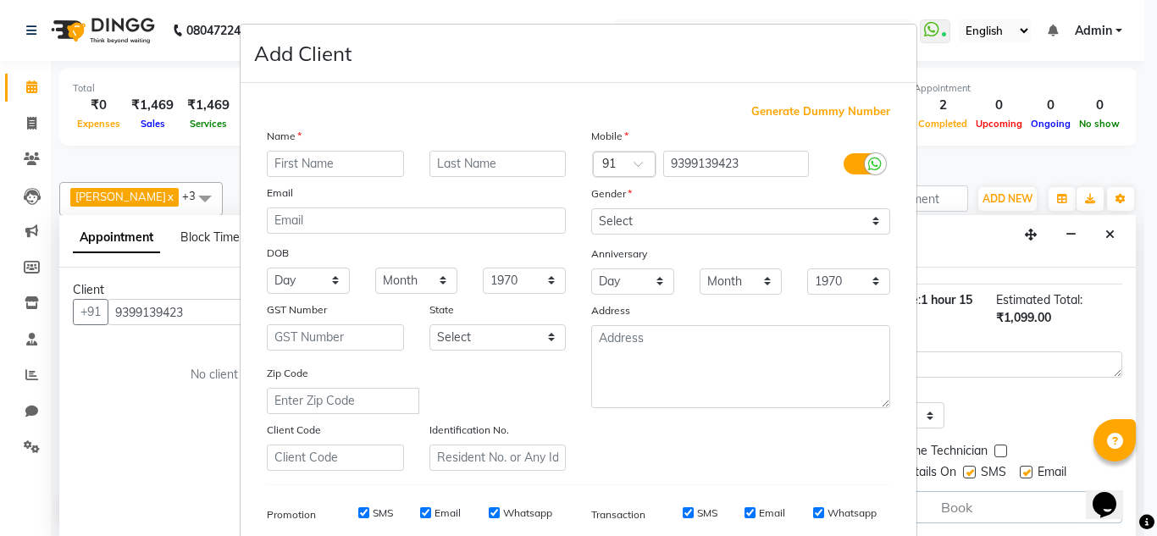
click at [345, 164] on input "text" at bounding box center [335, 164] width 137 height 26
type input "anushka"
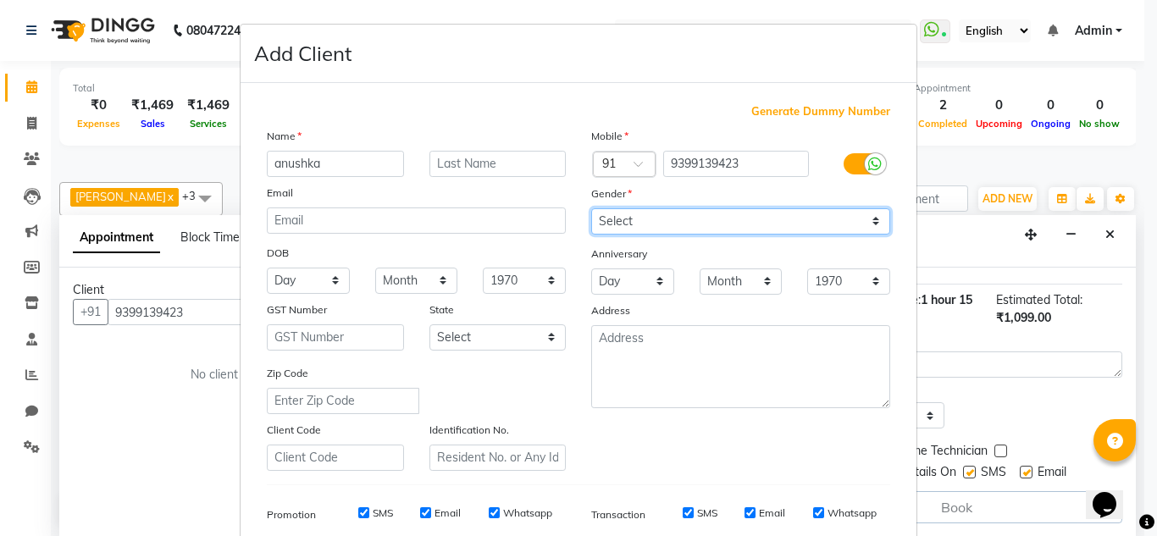
click at [717, 220] on select "Select [DEMOGRAPHIC_DATA] [DEMOGRAPHIC_DATA] Other Prefer Not To Say" at bounding box center [740, 221] width 299 height 26
select select "[DEMOGRAPHIC_DATA]"
click at [591, 208] on select "Select [DEMOGRAPHIC_DATA] [DEMOGRAPHIC_DATA] Other Prefer Not To Say" at bounding box center [740, 221] width 299 height 26
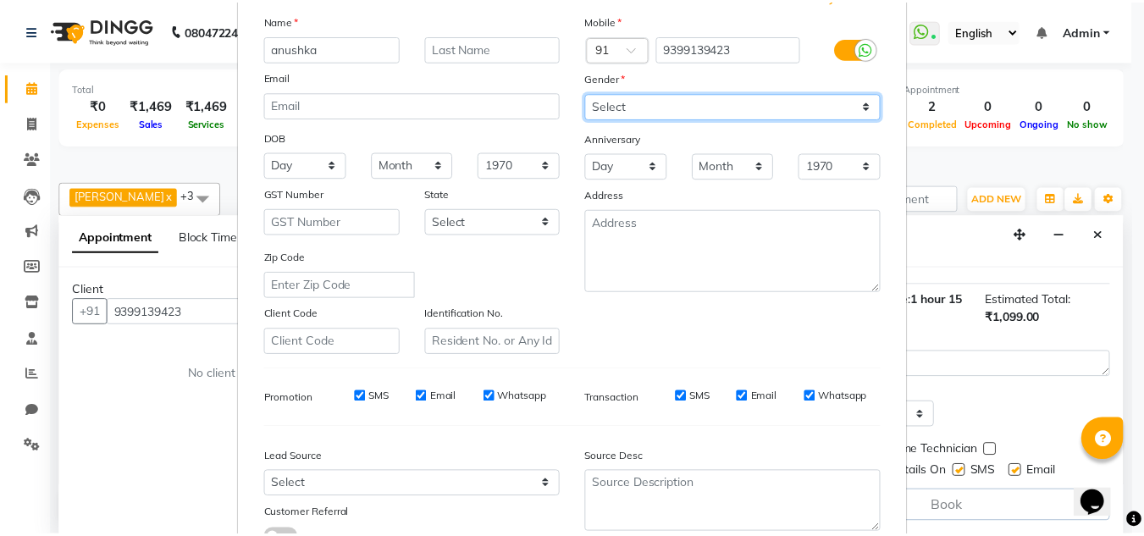
scroll to position [246, 0]
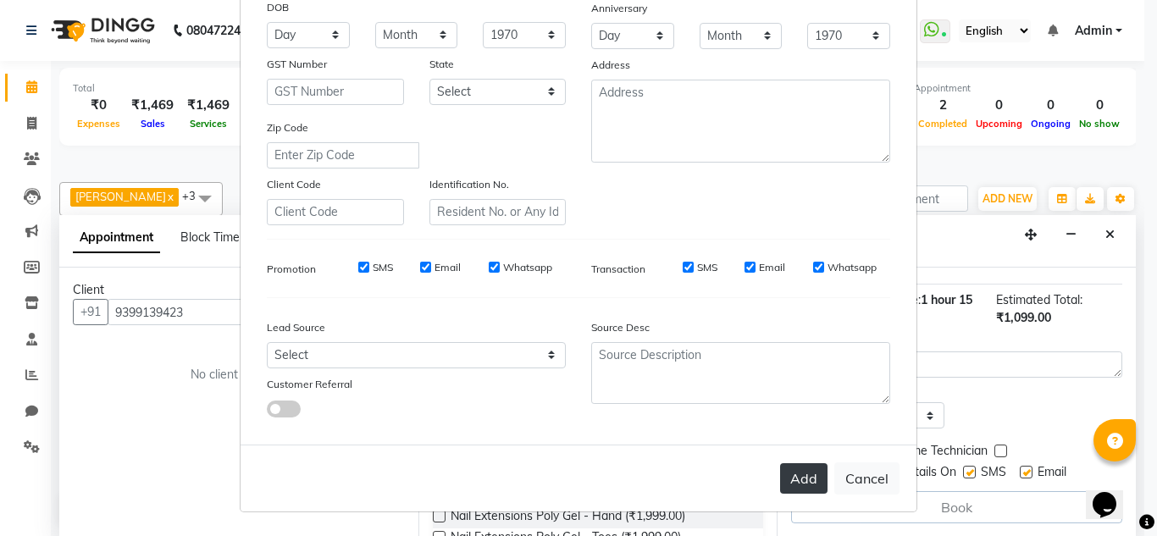
click at [800, 472] on button "Add" at bounding box center [803, 478] width 47 height 30
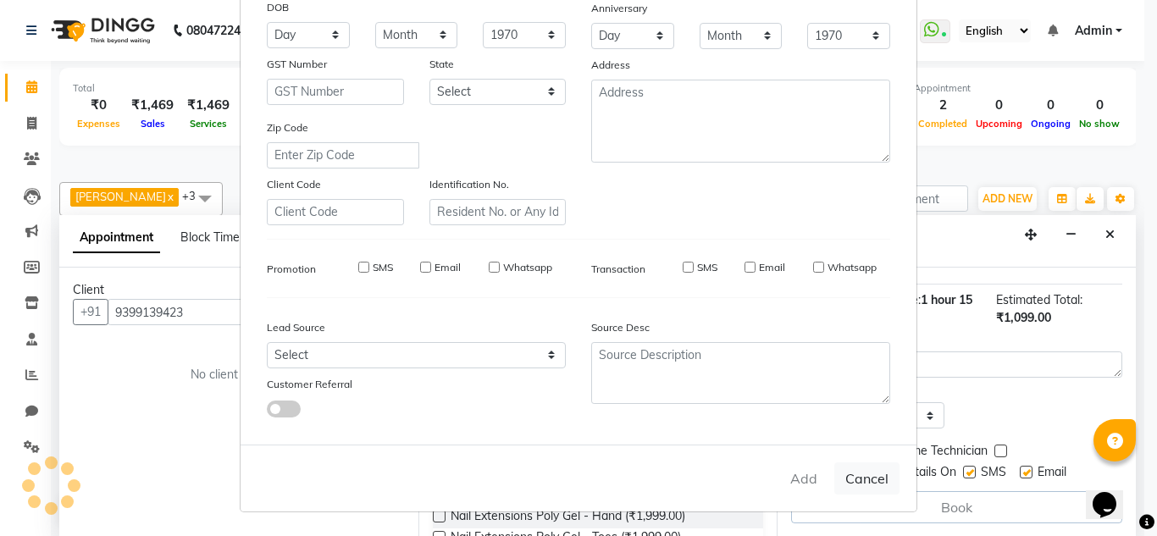
select select
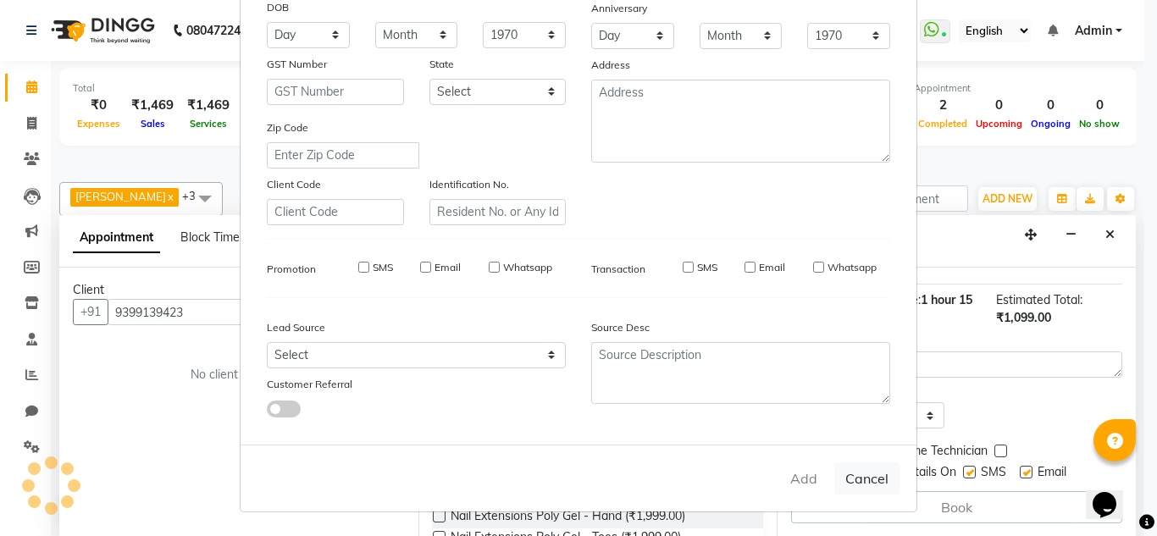
select select
checkbox input "false"
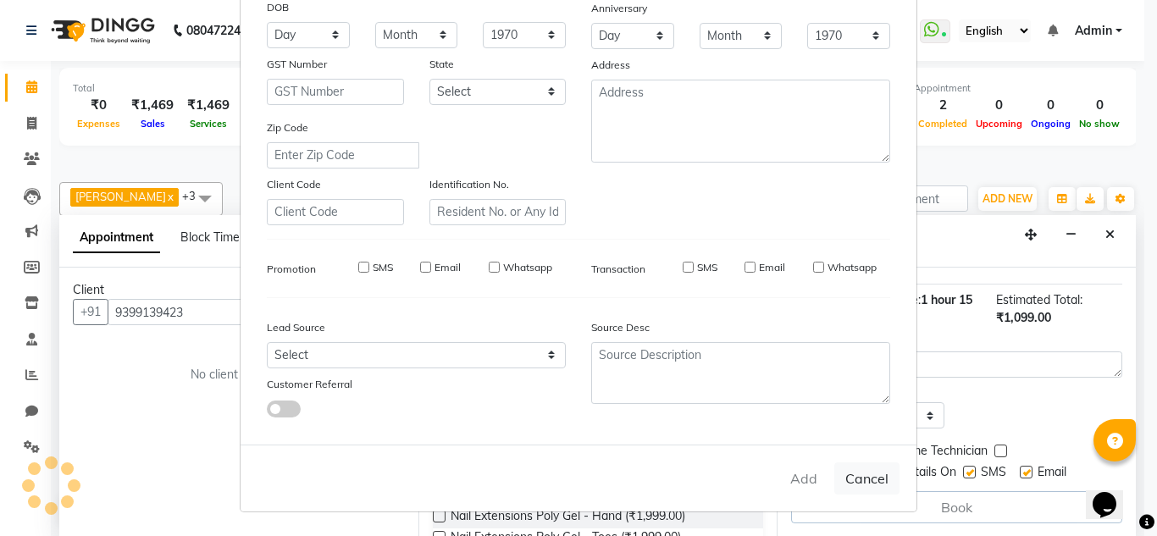
checkbox input "false"
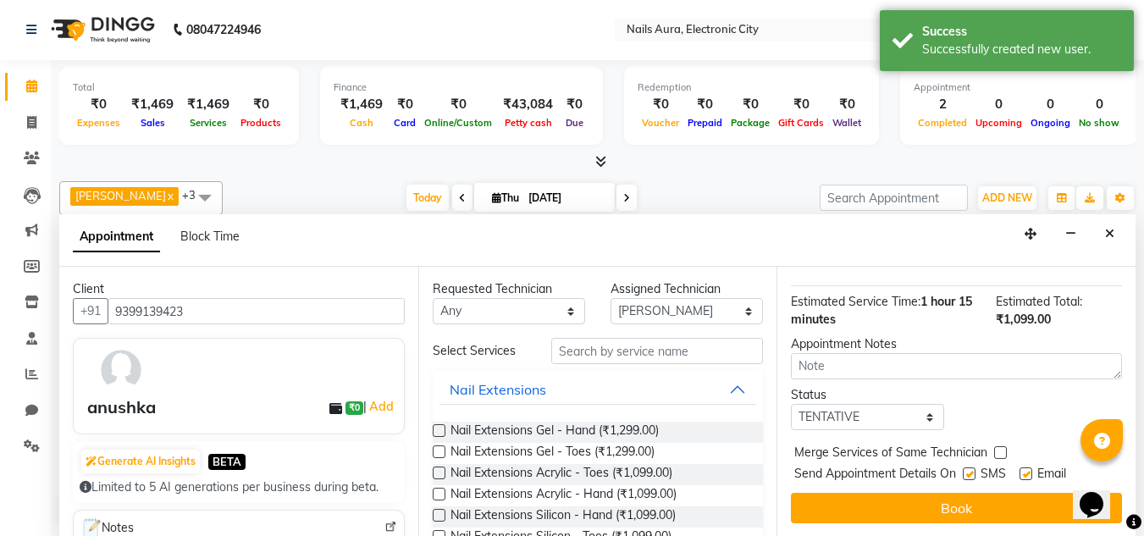
scroll to position [207, 0]
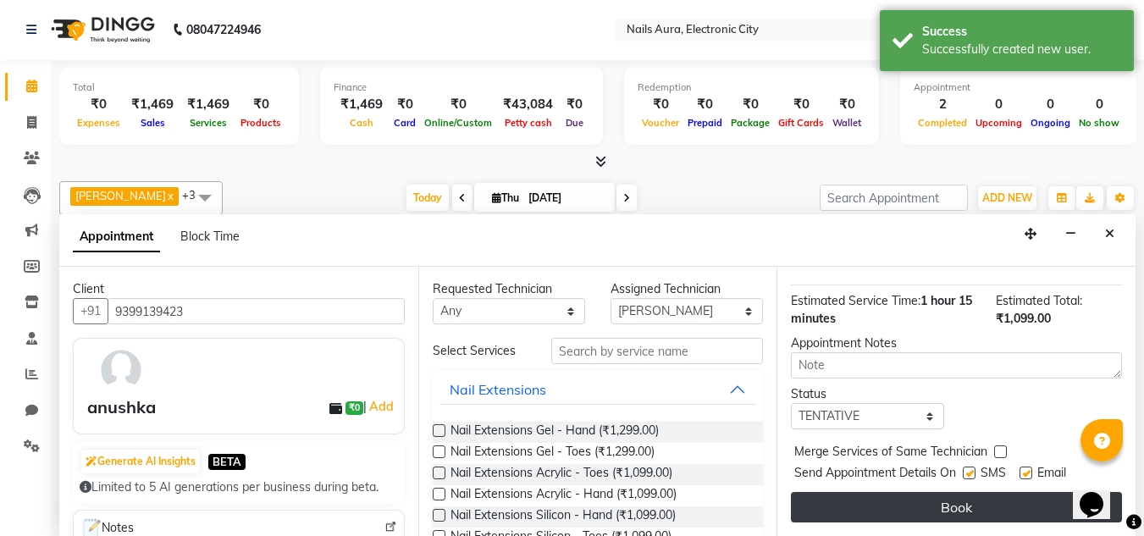
click at [911, 492] on button "Book" at bounding box center [956, 507] width 331 height 30
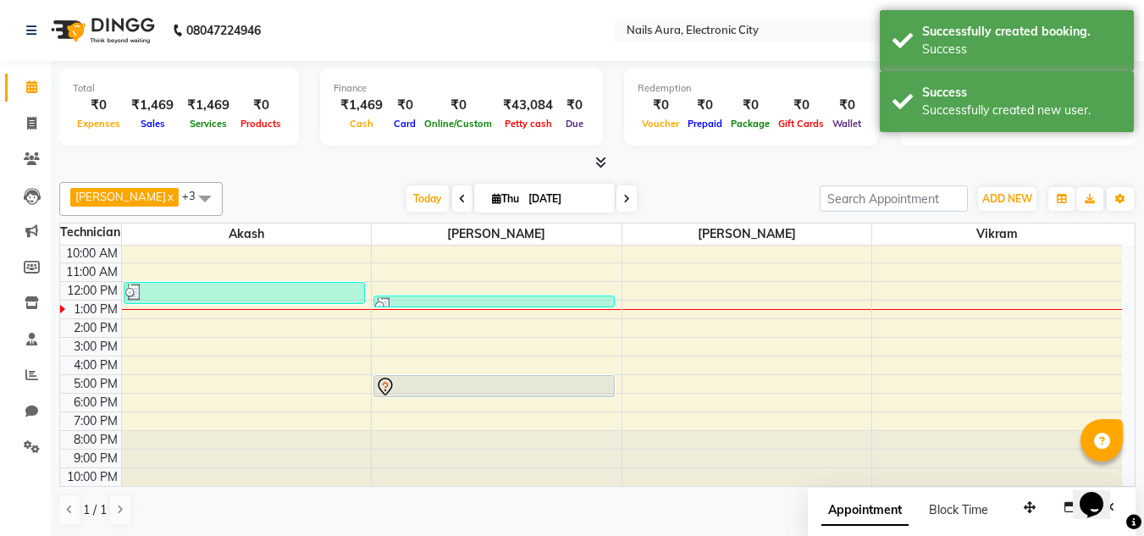
scroll to position [0, 0]
click at [36, 129] on icon at bounding box center [31, 123] width 9 height 13
select select "8179"
select select "service"
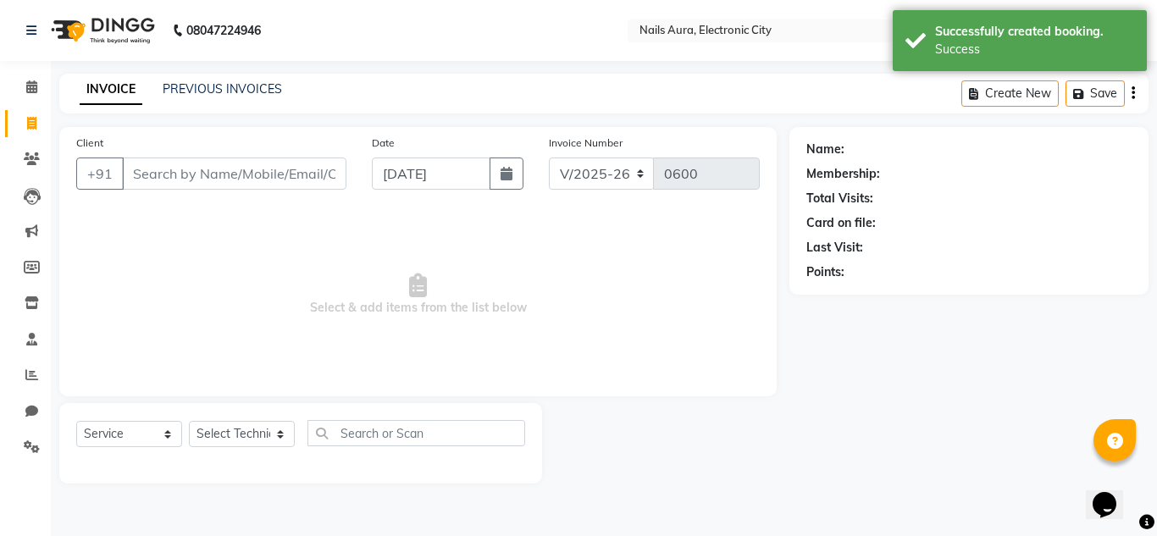
click at [211, 97] on div "PREVIOUS INVOICES" at bounding box center [222, 89] width 119 height 18
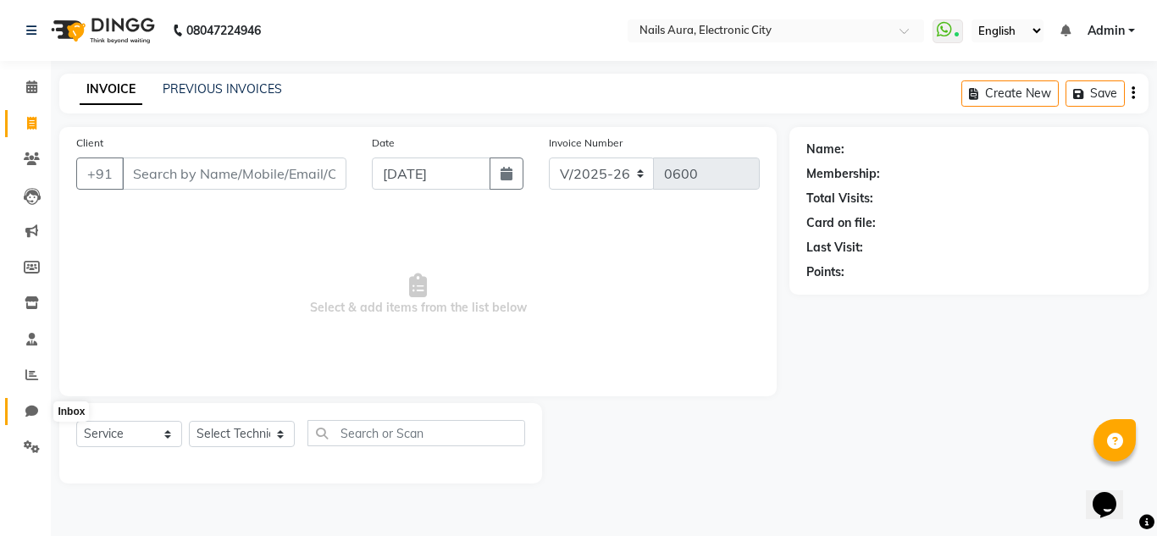
click at [25, 409] on span at bounding box center [32, 411] width 30 height 19
select select "100"
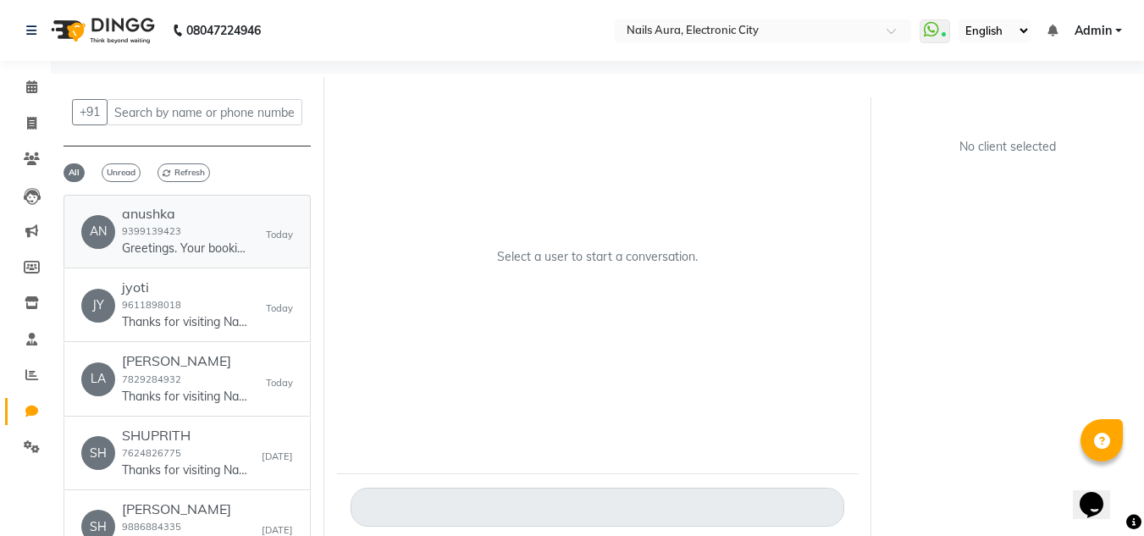
click at [205, 226] on div "anushka 9399139423 Greetings. Your booking with Nails Aura at 5:00 pm is confir…" at bounding box center [185, 232] width 127 height 52
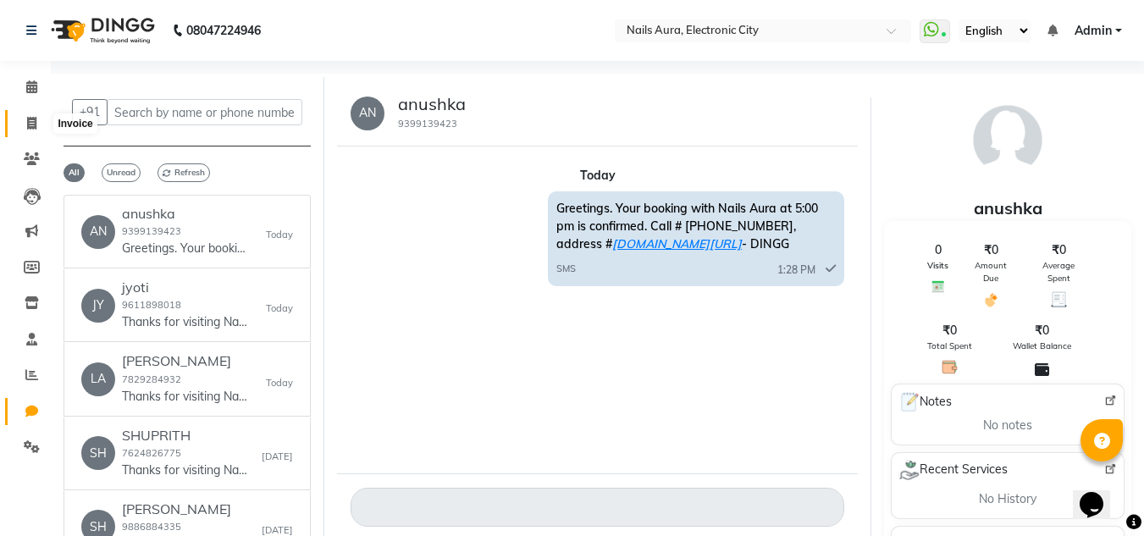
click at [35, 126] on icon at bounding box center [31, 123] width 9 height 13
select select "service"
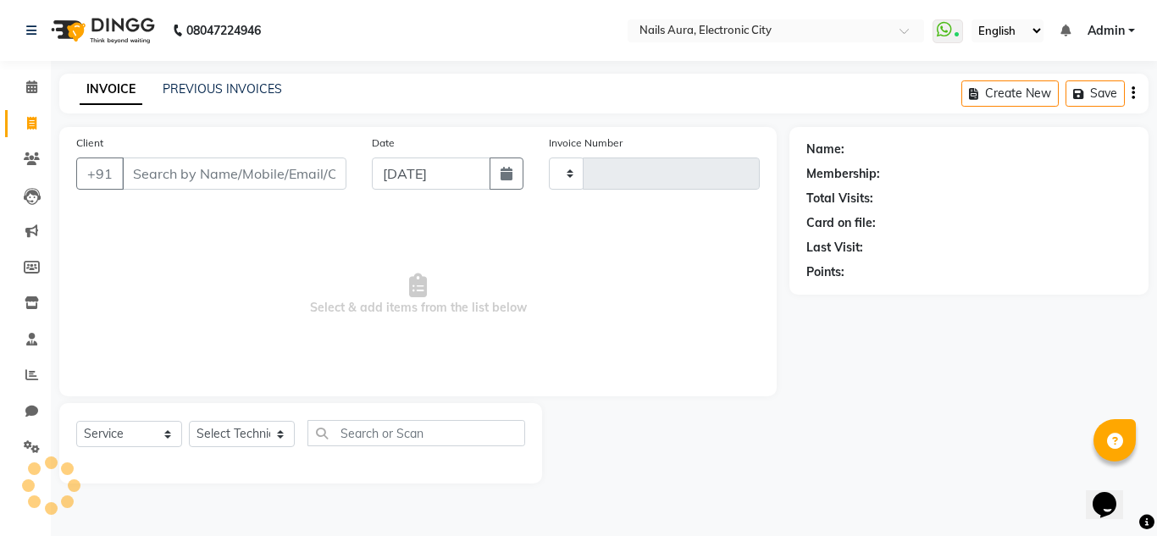
type input "0600"
select select "8179"
click at [222, 91] on link "PREVIOUS INVOICES" at bounding box center [222, 88] width 119 height 15
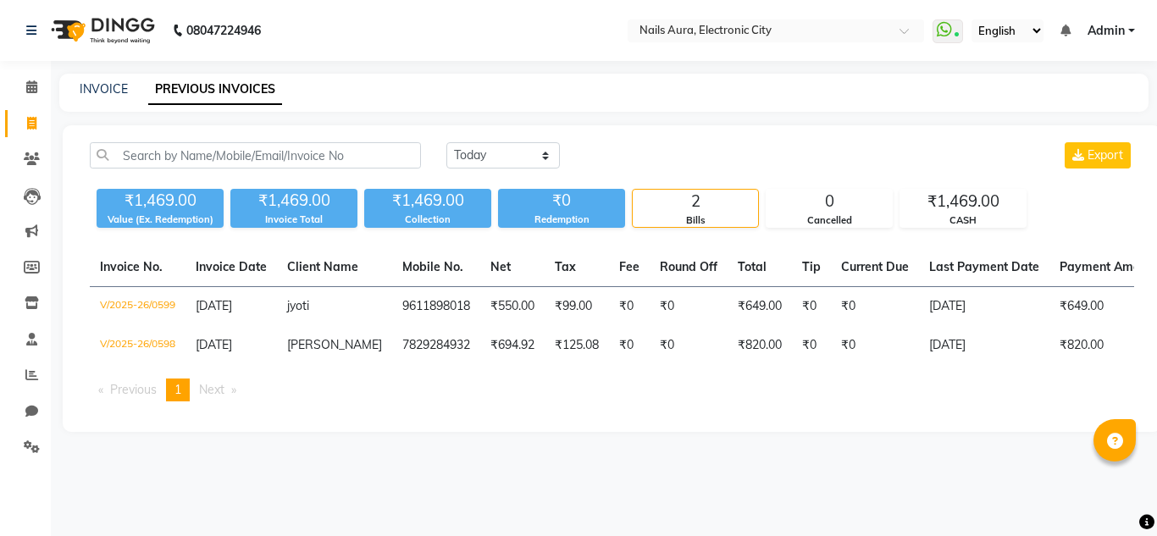
click at [100, 97] on div "INVOICE" at bounding box center [104, 89] width 48 height 18
click at [115, 89] on link "INVOICE" at bounding box center [104, 88] width 48 height 15
select select "service"
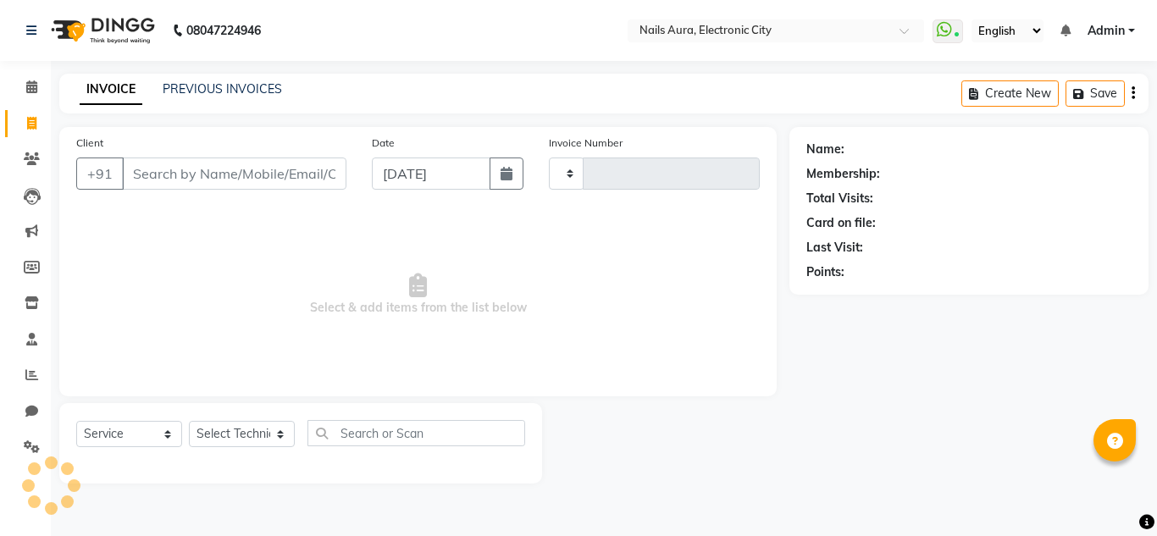
type input "0600"
select select "8179"
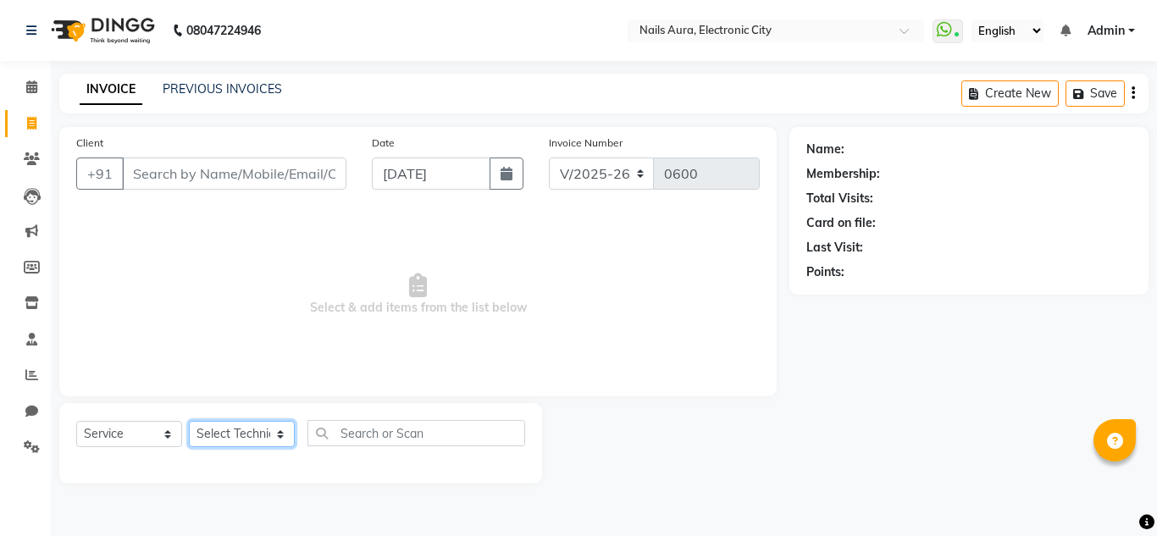
click at [229, 428] on select "Select Technician [PERSON_NAME] [PERSON_NAME] Pooja [PERSON_NAME] [PERSON_NAME]…" at bounding box center [242, 434] width 106 height 26
select select "80444"
click at [189, 421] on select "Select Technician [PERSON_NAME] [PERSON_NAME] Pooja [PERSON_NAME] [PERSON_NAME]…" at bounding box center [242, 434] width 106 height 26
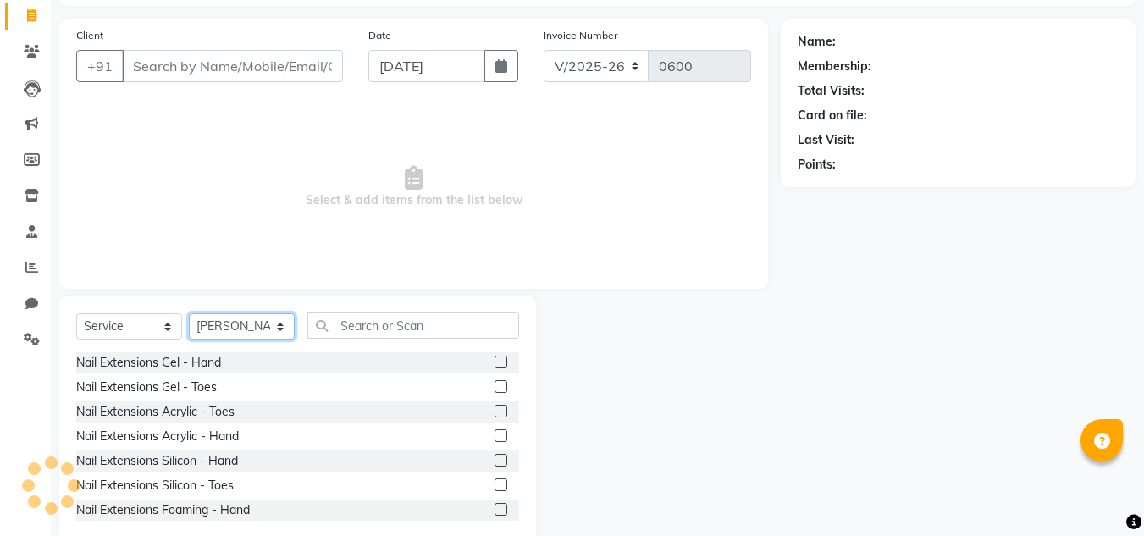
scroll to position [142, 0]
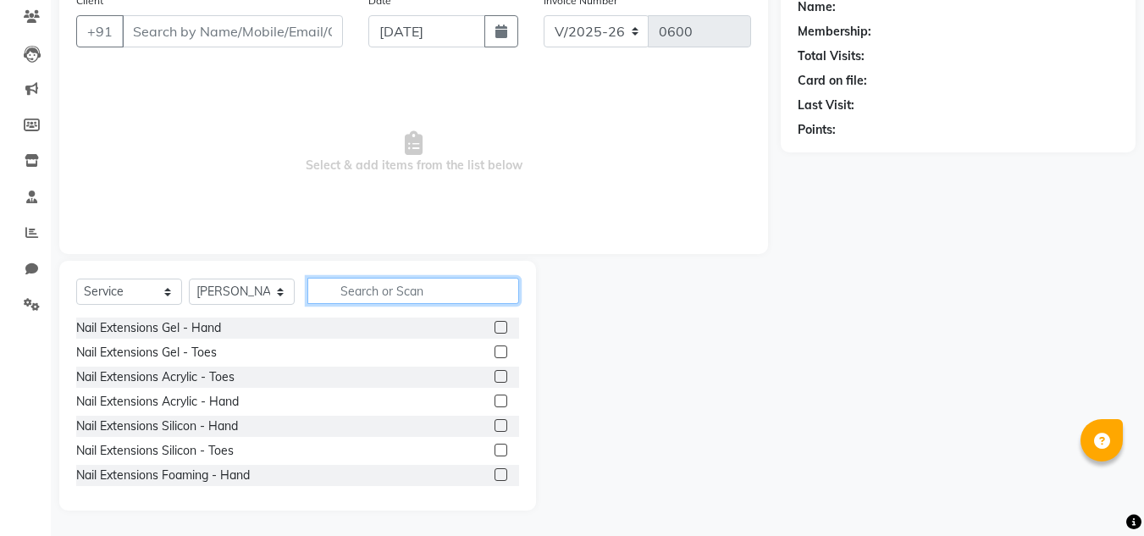
click at [381, 286] on input "text" at bounding box center [413, 291] width 212 height 26
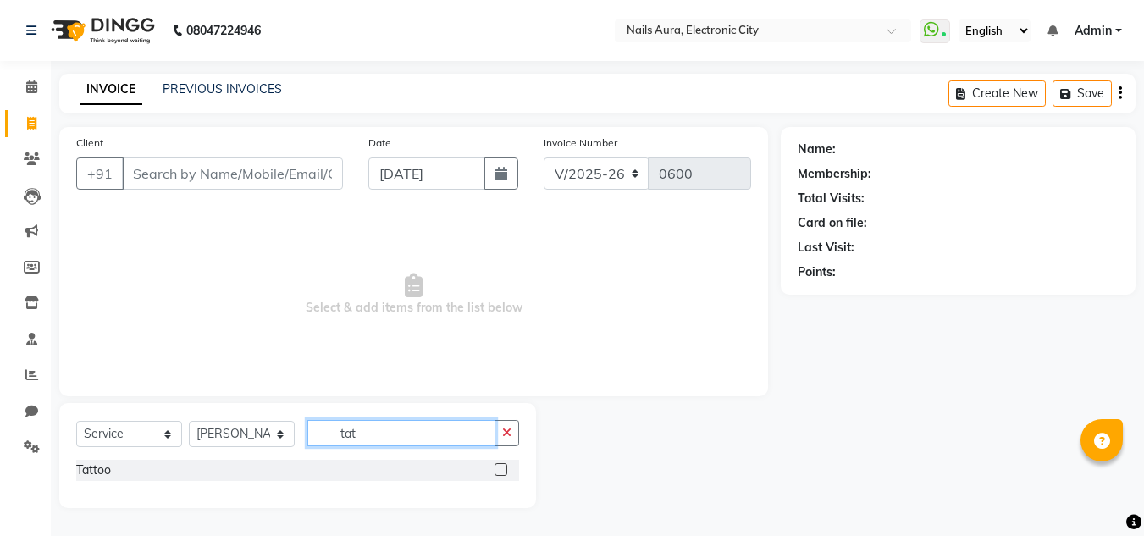
scroll to position [0, 0]
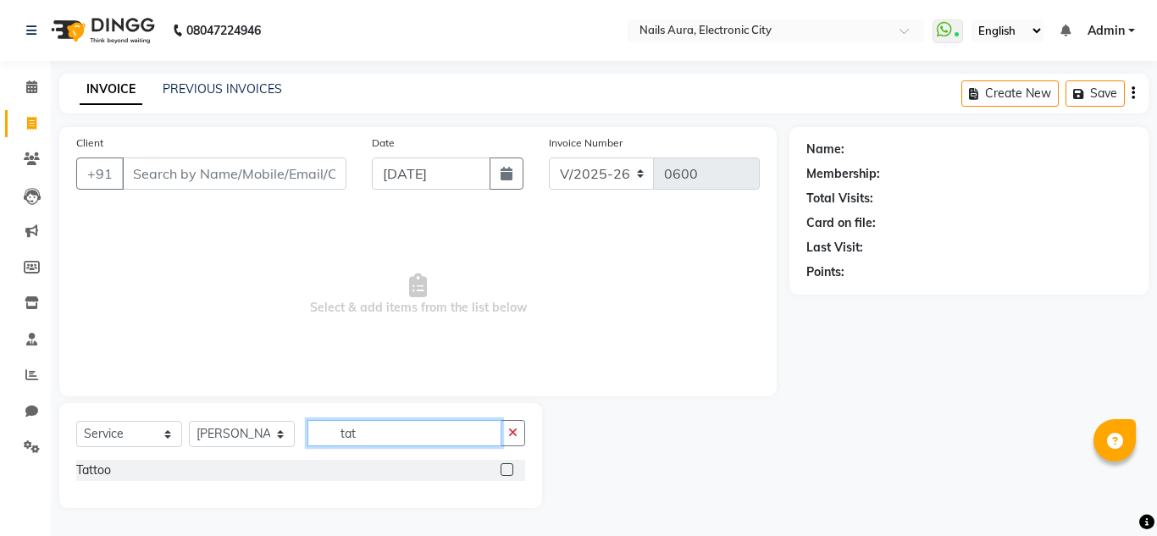
type input "tat"
click at [506, 466] on label at bounding box center [506, 469] width 13 height 13
click at [506, 466] on input "checkbox" at bounding box center [505, 470] width 11 height 11
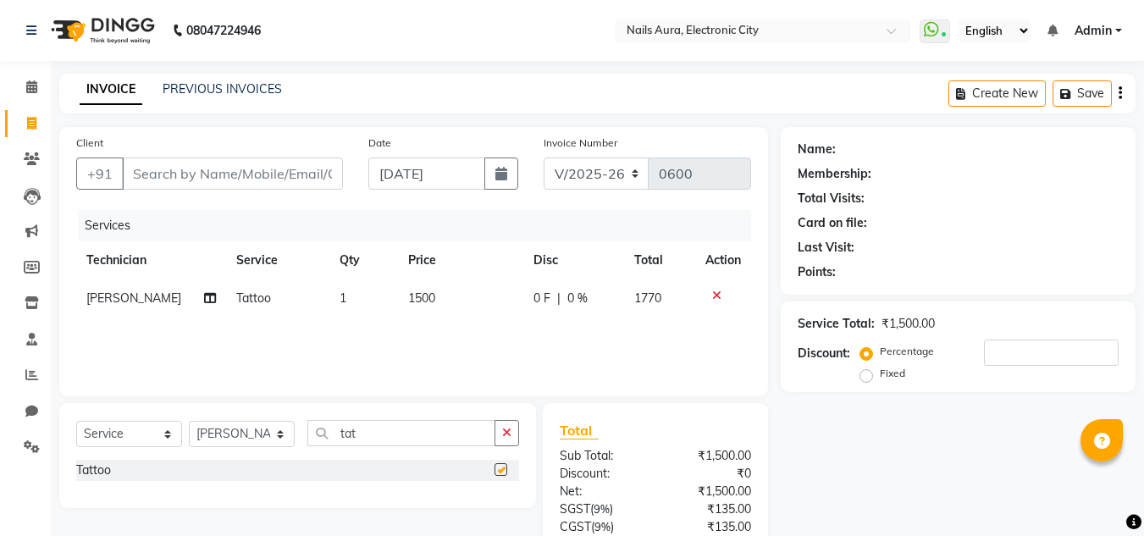
checkbox input "false"
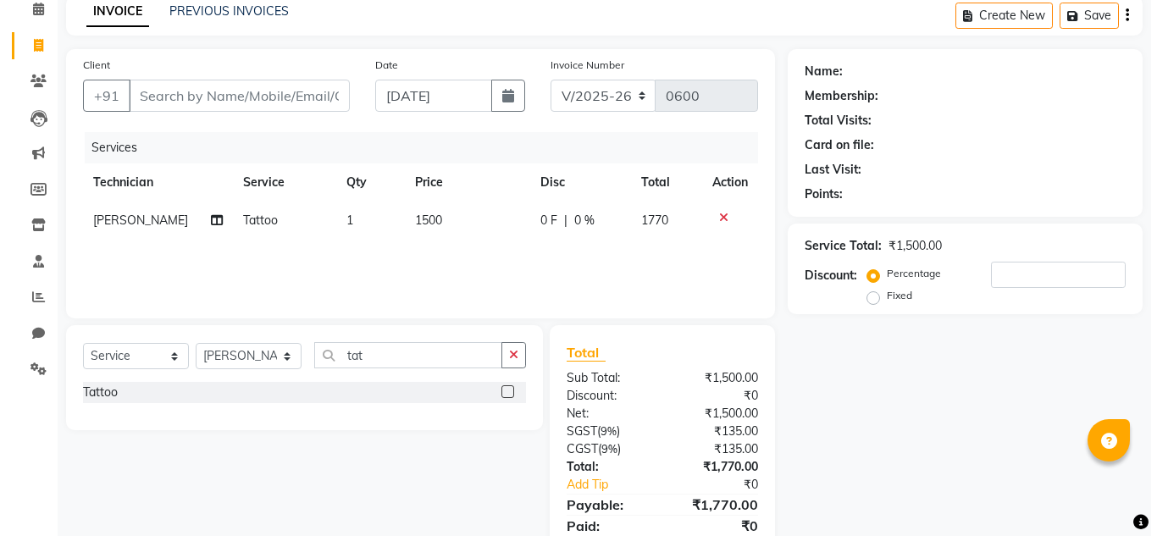
scroll to position [85, 0]
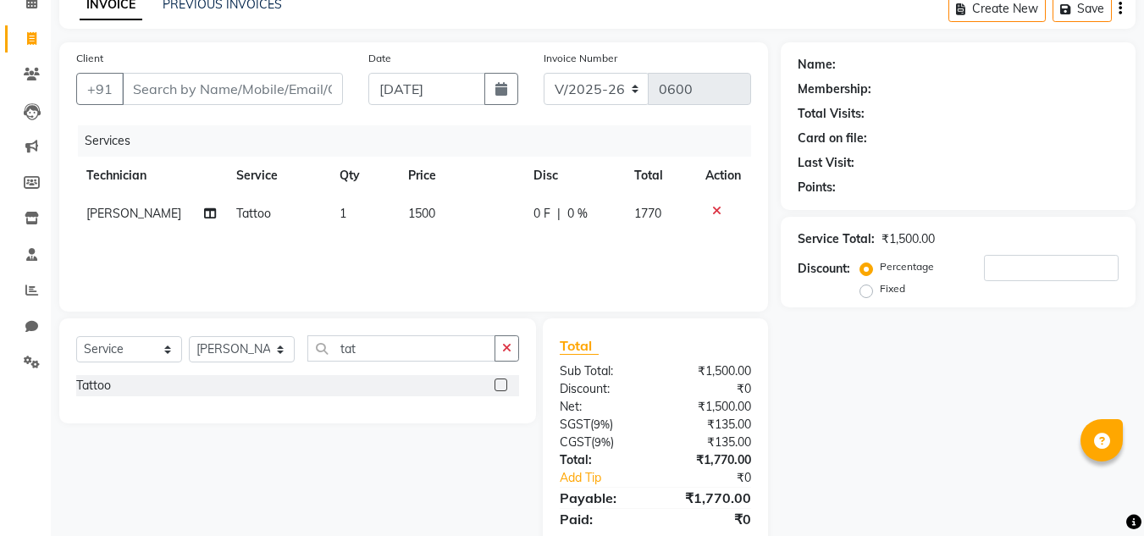
click at [428, 200] on td "1500" at bounding box center [460, 214] width 125 height 38
select select "80444"
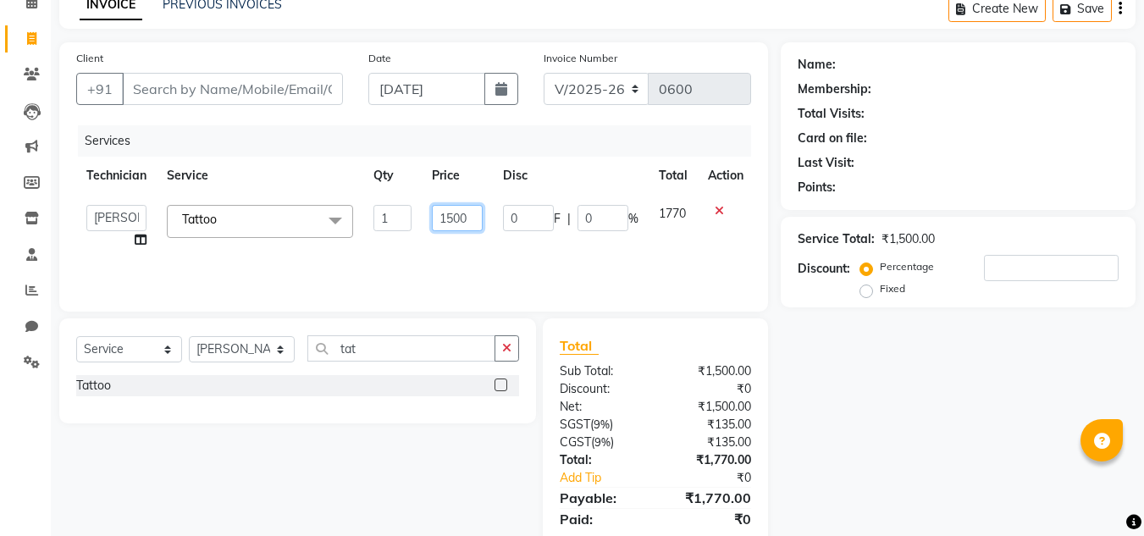
click at [478, 222] on input "1500" at bounding box center [457, 218] width 51 height 26
type input "1"
type input "2000"
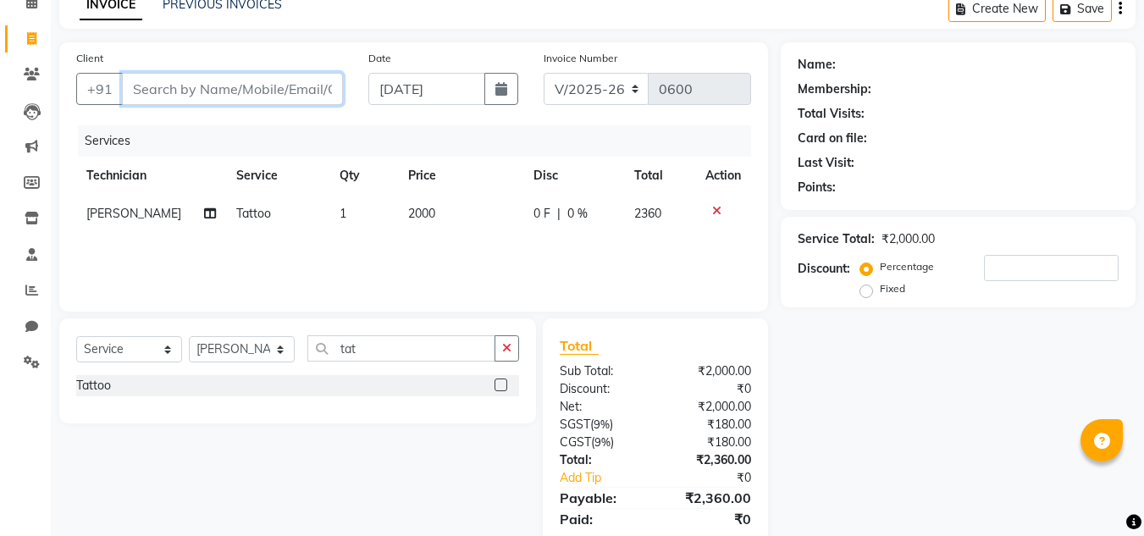
click at [228, 93] on input "Client" at bounding box center [232, 89] width 221 height 32
type input "8"
type input "0"
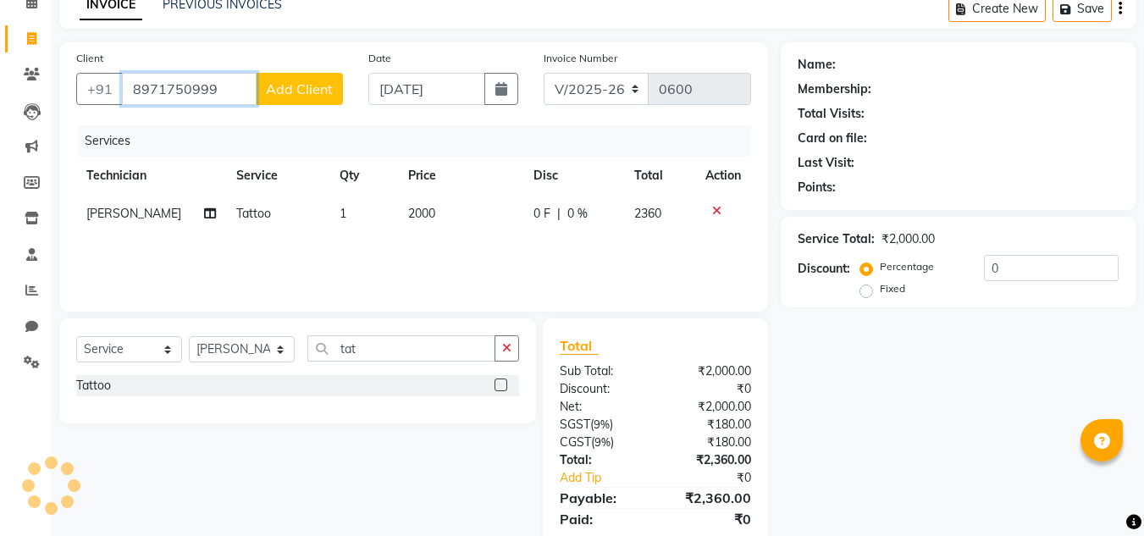
type input "8971750999"
click at [297, 88] on span "Add Client" at bounding box center [299, 88] width 67 height 17
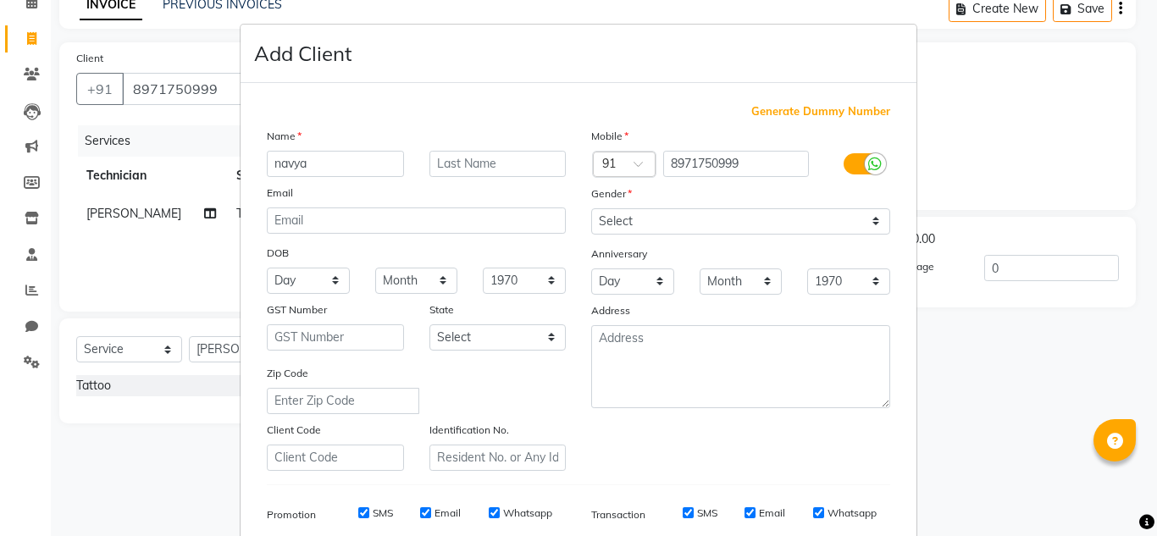
type input "navya"
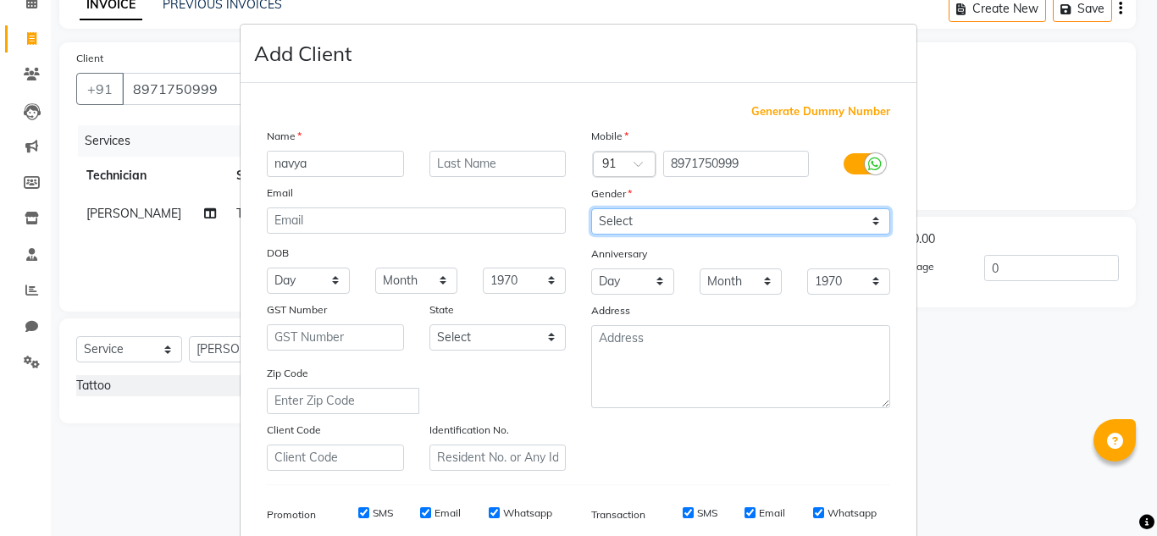
click at [661, 219] on select "Select [DEMOGRAPHIC_DATA] [DEMOGRAPHIC_DATA] Other Prefer Not To Say" at bounding box center [740, 221] width 299 height 26
select select "[DEMOGRAPHIC_DATA]"
click at [591, 208] on select "Select [DEMOGRAPHIC_DATA] [DEMOGRAPHIC_DATA] Other Prefer Not To Say" at bounding box center [740, 221] width 299 height 26
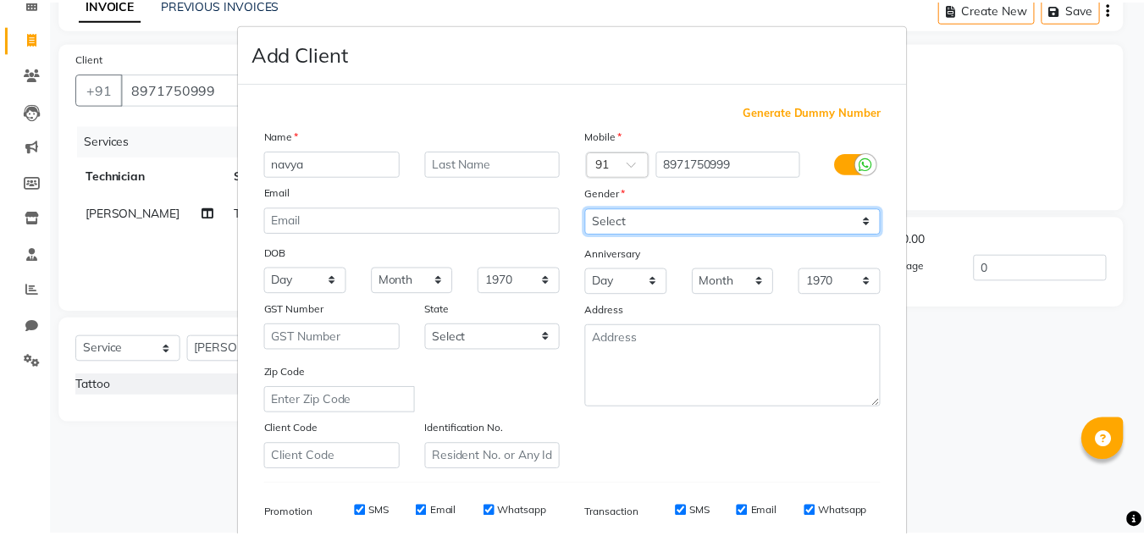
scroll to position [246, 0]
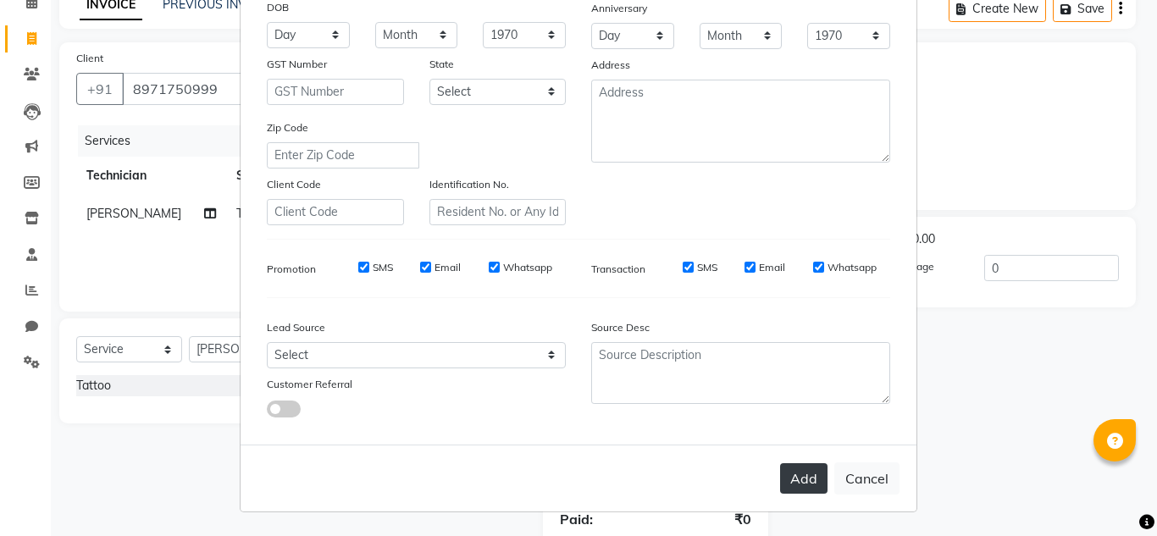
click at [791, 483] on button "Add" at bounding box center [803, 478] width 47 height 30
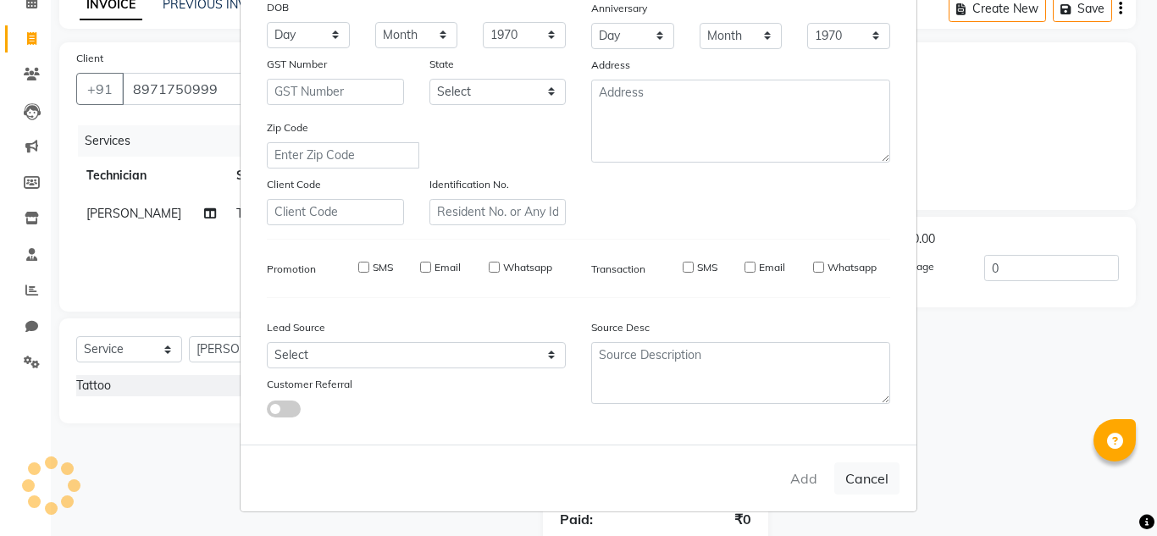
select select
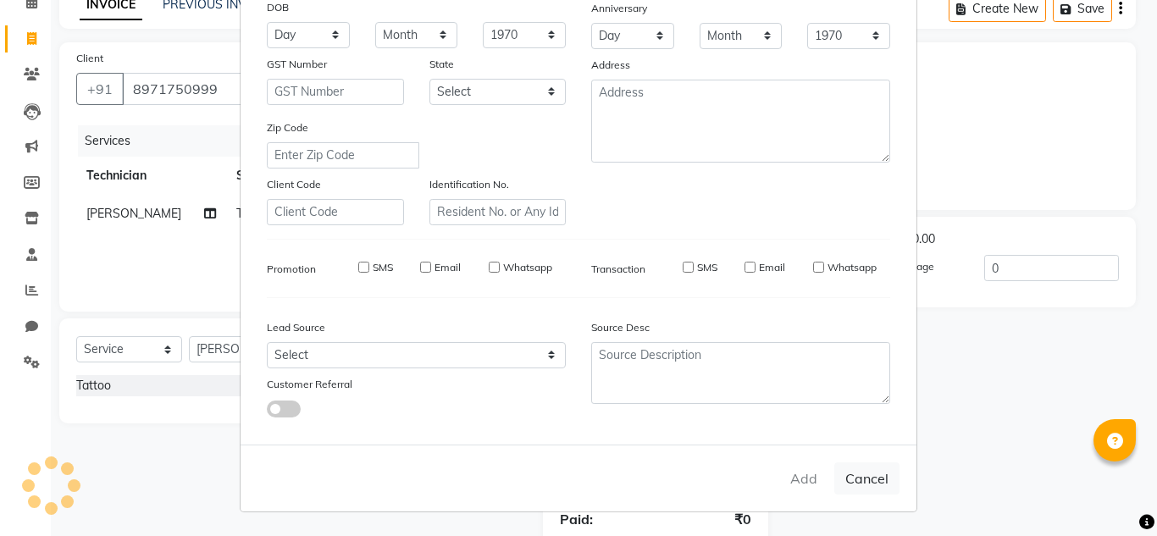
select select
checkbox input "false"
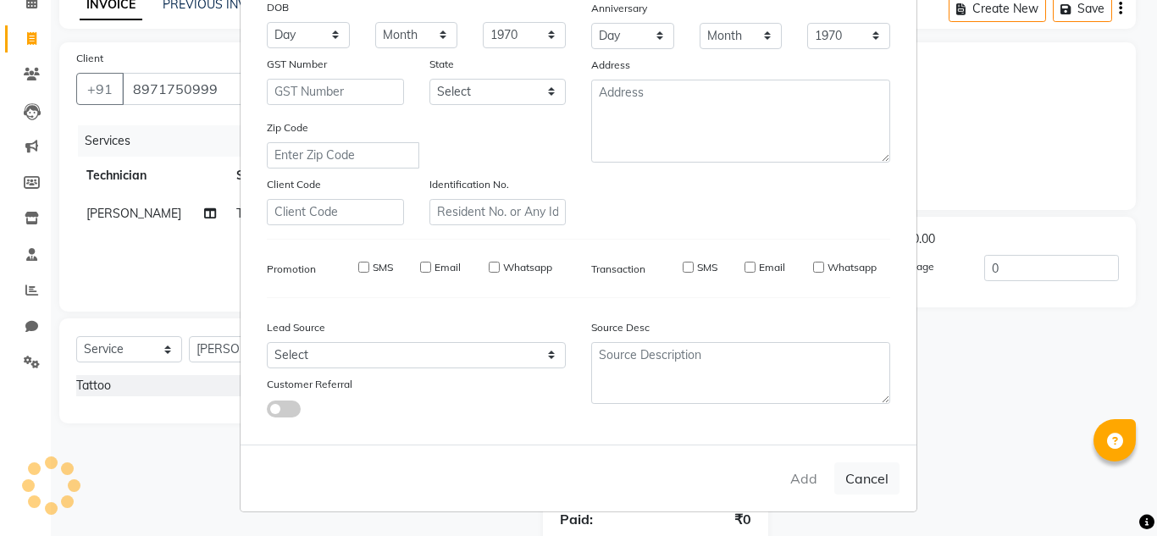
checkbox input "false"
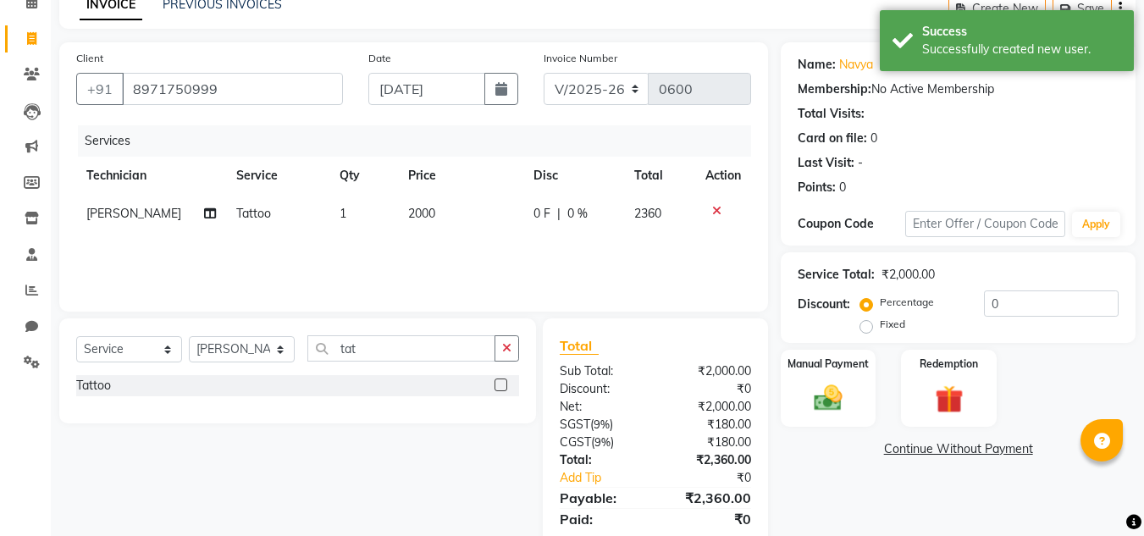
scroll to position [141, 0]
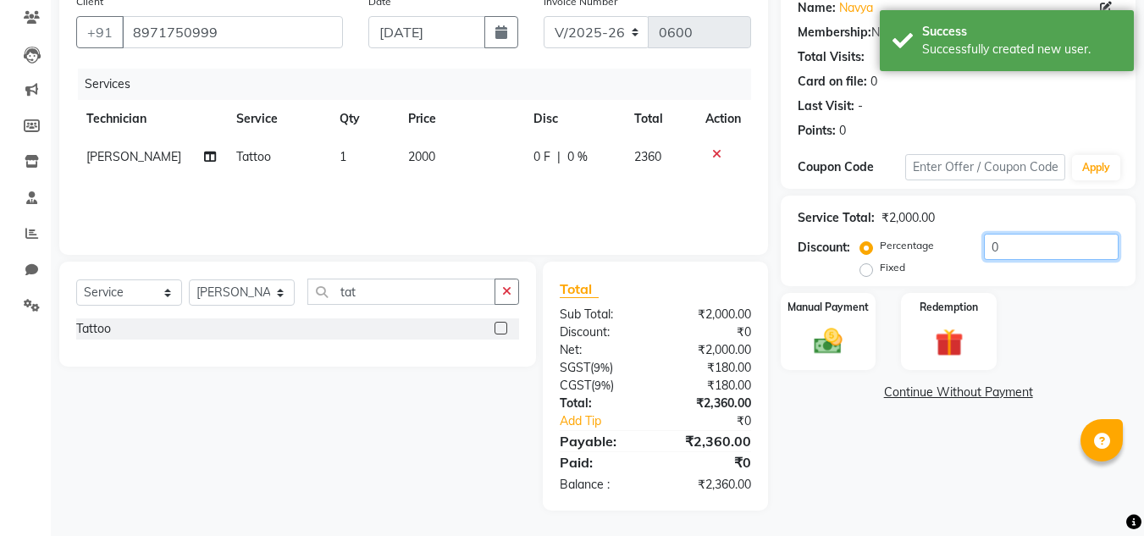
click at [1002, 247] on input "0" at bounding box center [1051, 247] width 135 height 26
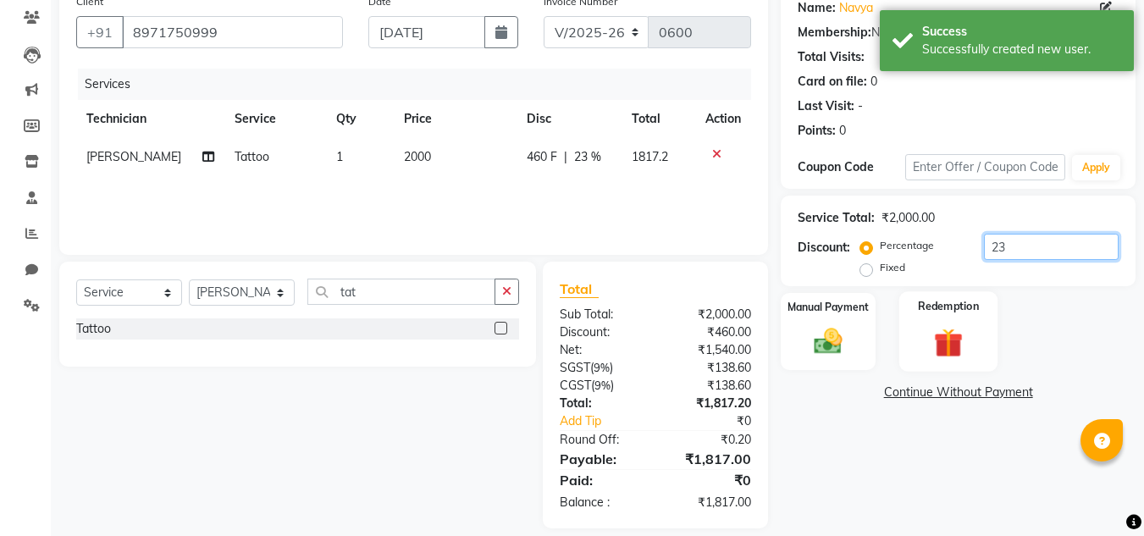
scroll to position [159, 0]
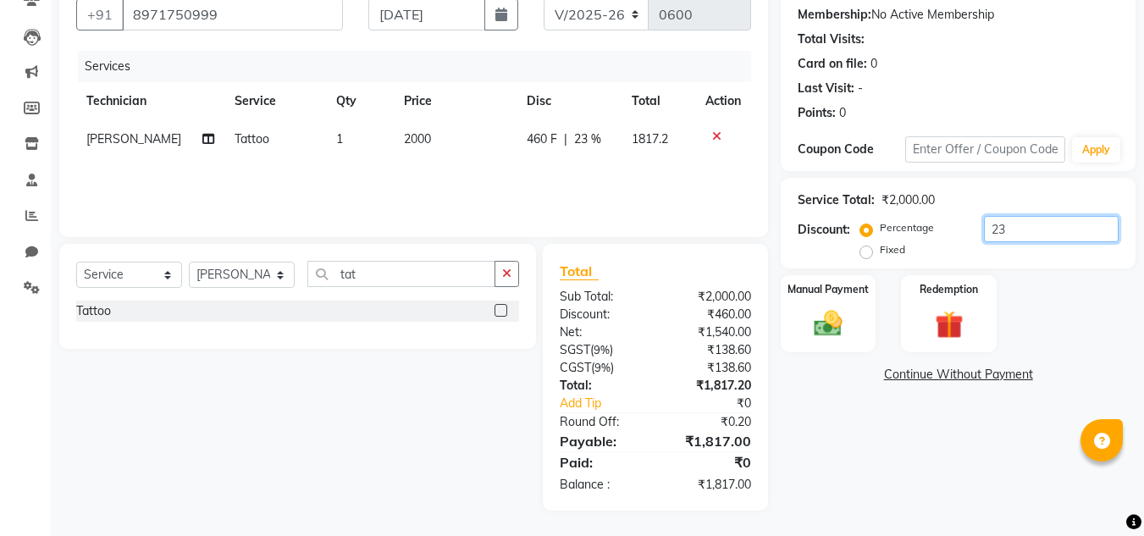
type input "23"
click at [880, 255] on label "Fixed" at bounding box center [892, 249] width 25 height 15
click at [870, 255] on input "Fixed" at bounding box center [870, 250] width 12 height 12
radio input "true"
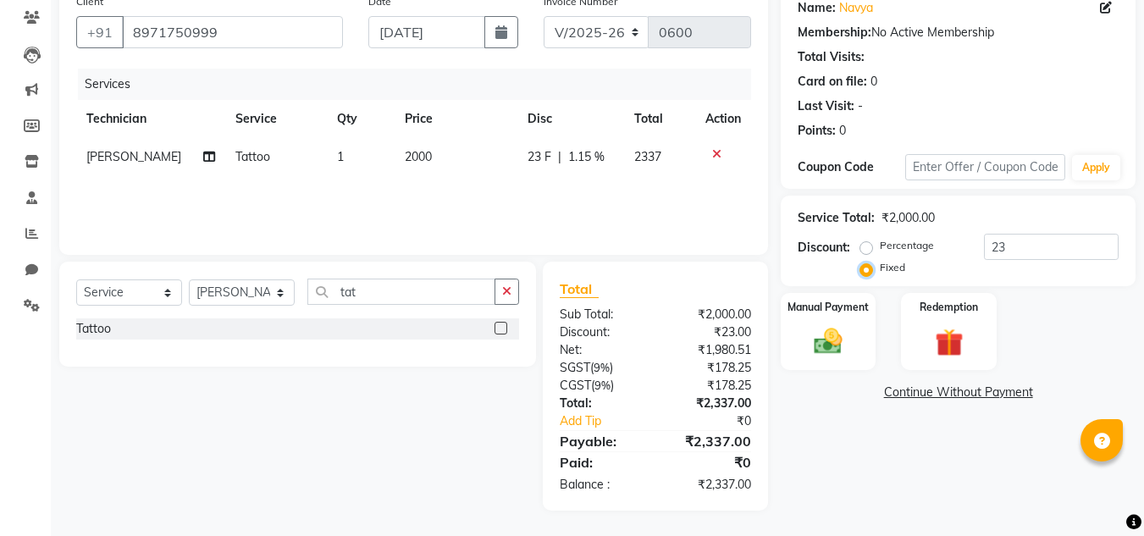
scroll to position [141, 0]
click at [1021, 254] on input "23" at bounding box center [1051, 247] width 135 height 26
type input "2"
type input "560"
click at [835, 329] on img at bounding box center [827, 341] width 47 height 34
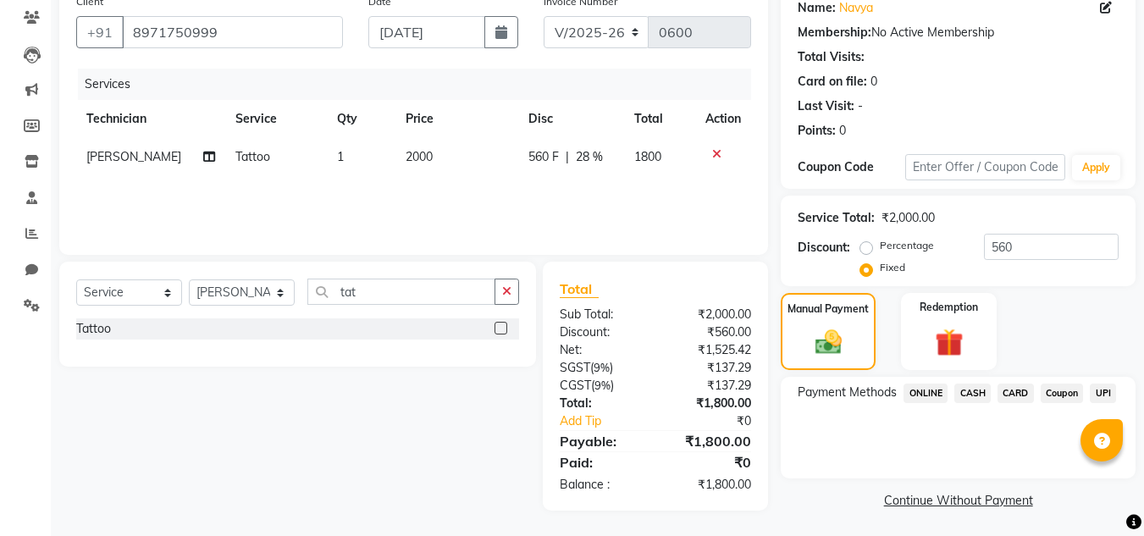
scroll to position [144, 0]
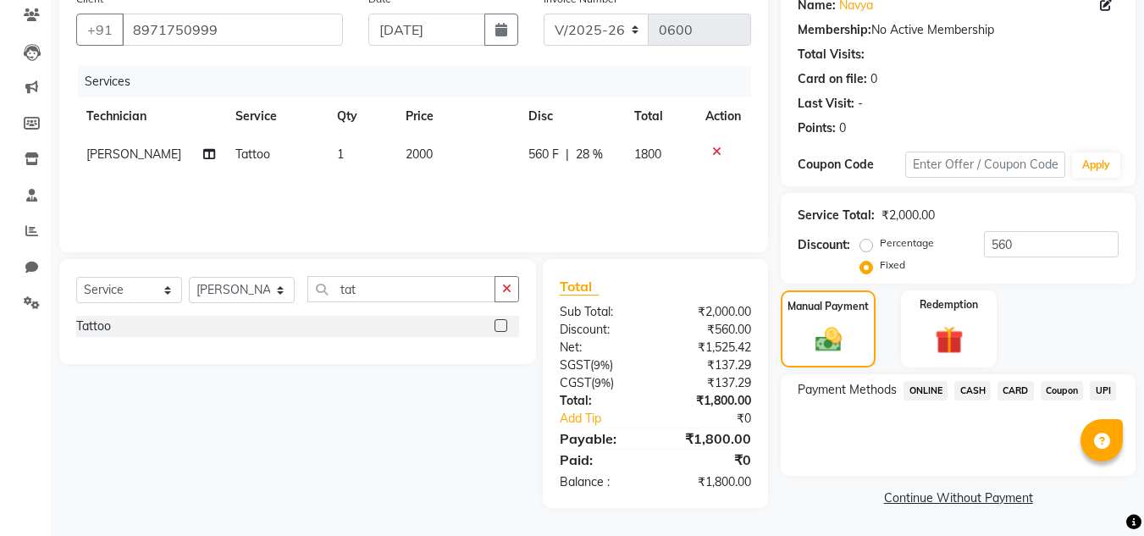
click at [1107, 384] on span "UPI" at bounding box center [1103, 390] width 26 height 19
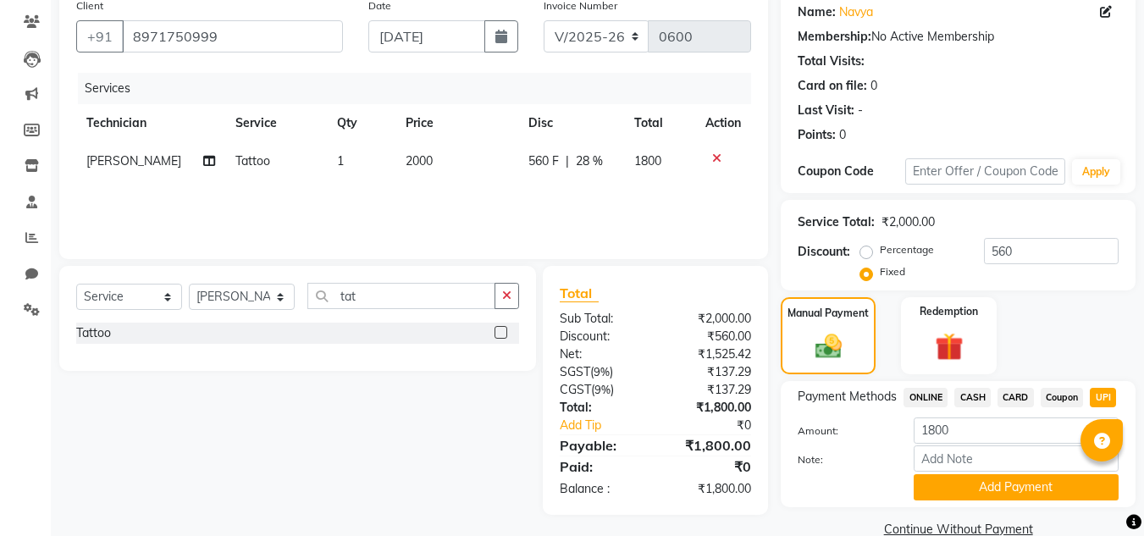
scroll to position [168, 0]
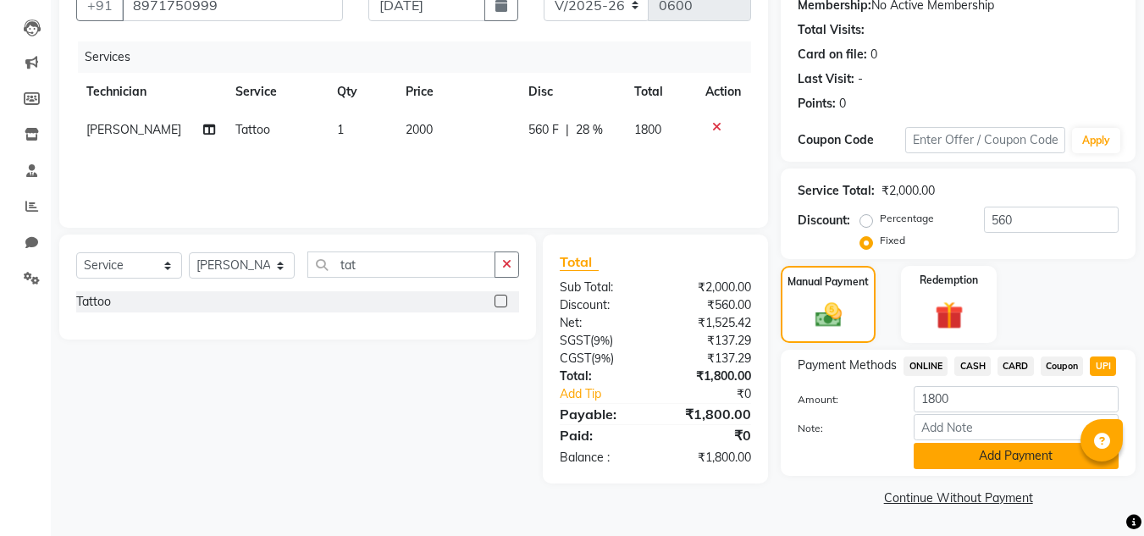
click at [1047, 458] on button "Add Payment" at bounding box center [1016, 456] width 205 height 26
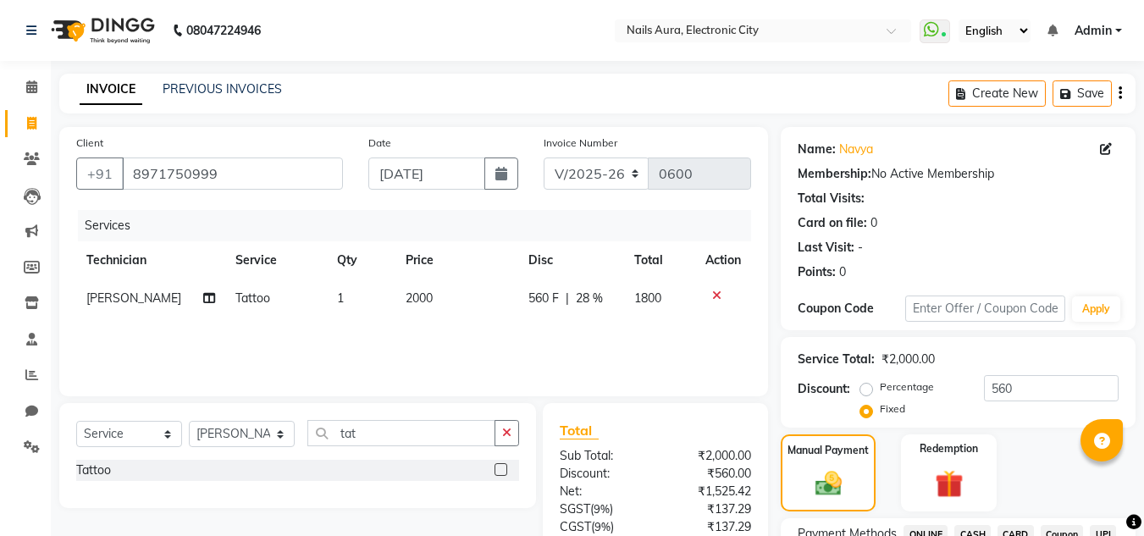
scroll to position [240, 0]
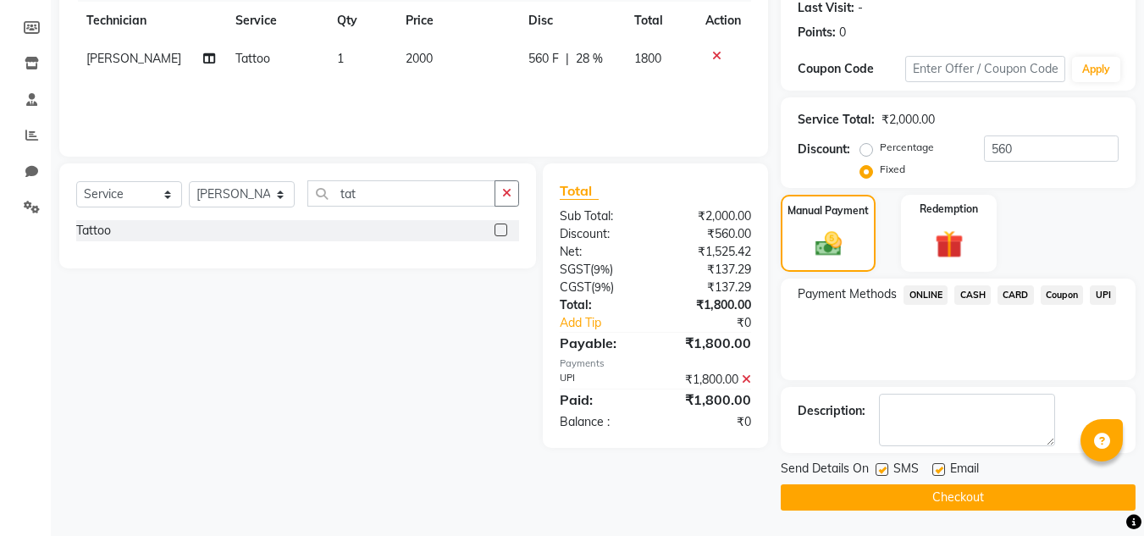
click at [903, 505] on button "Checkout" at bounding box center [958, 497] width 355 height 26
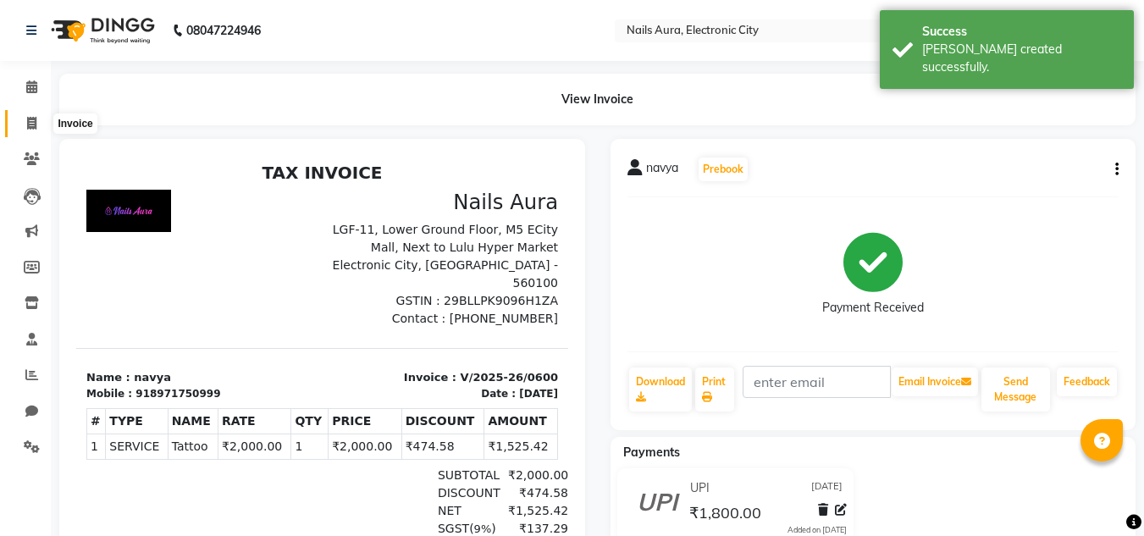
drag, startPoint x: 32, startPoint y: 120, endPoint x: 47, endPoint y: 131, distance: 18.1
click at [32, 121] on icon at bounding box center [31, 123] width 9 height 13
select select "service"
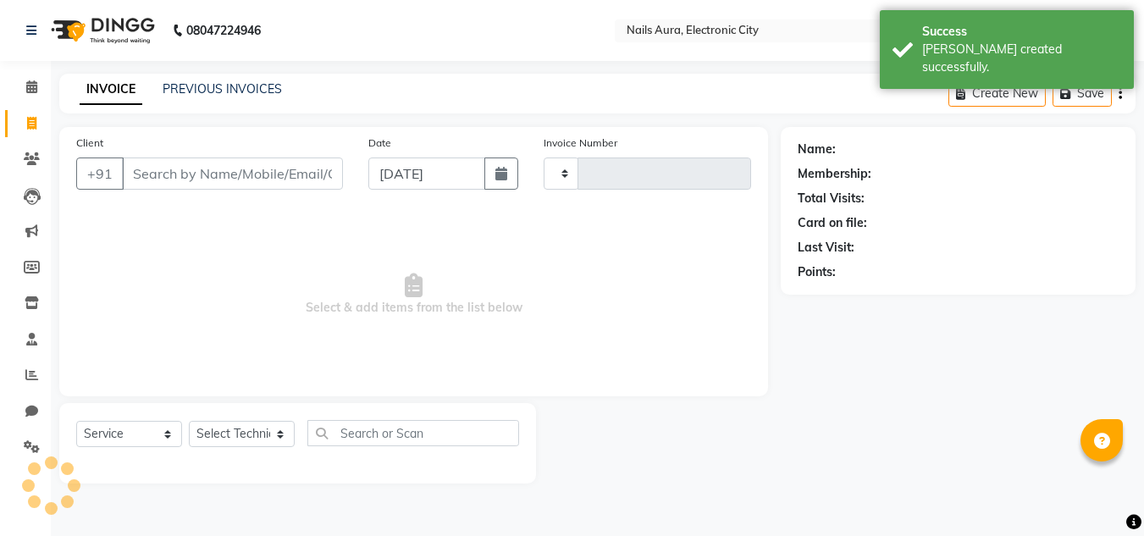
type input "0601"
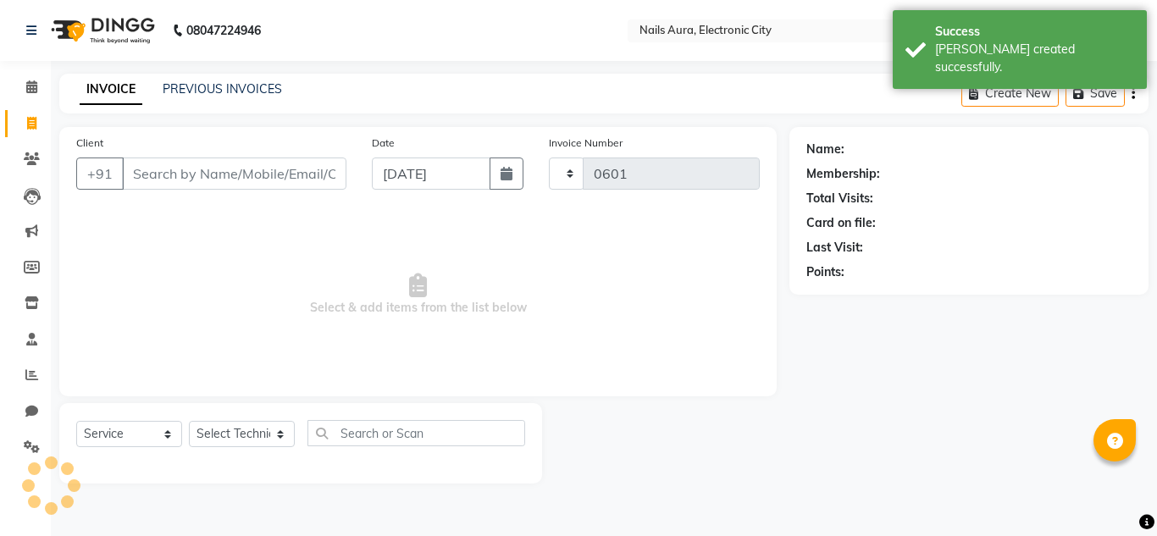
select select "8179"
click at [235, 80] on div "PREVIOUS INVOICES" at bounding box center [222, 89] width 119 height 18
click at [192, 95] on link "PREVIOUS INVOICES" at bounding box center [222, 88] width 119 height 15
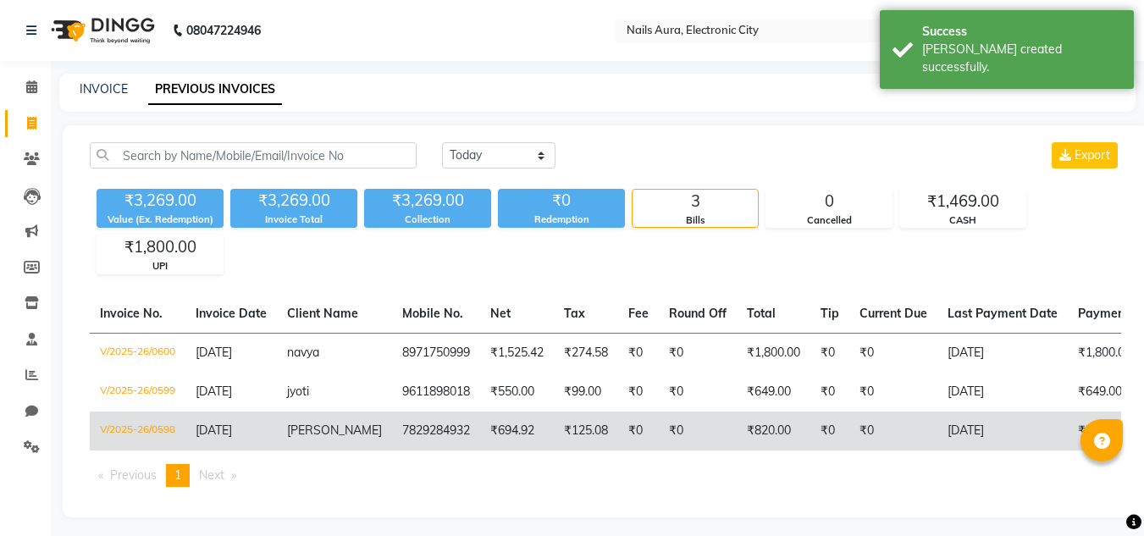
scroll to position [19, 0]
